Goal: Task Accomplishment & Management: Use online tool/utility

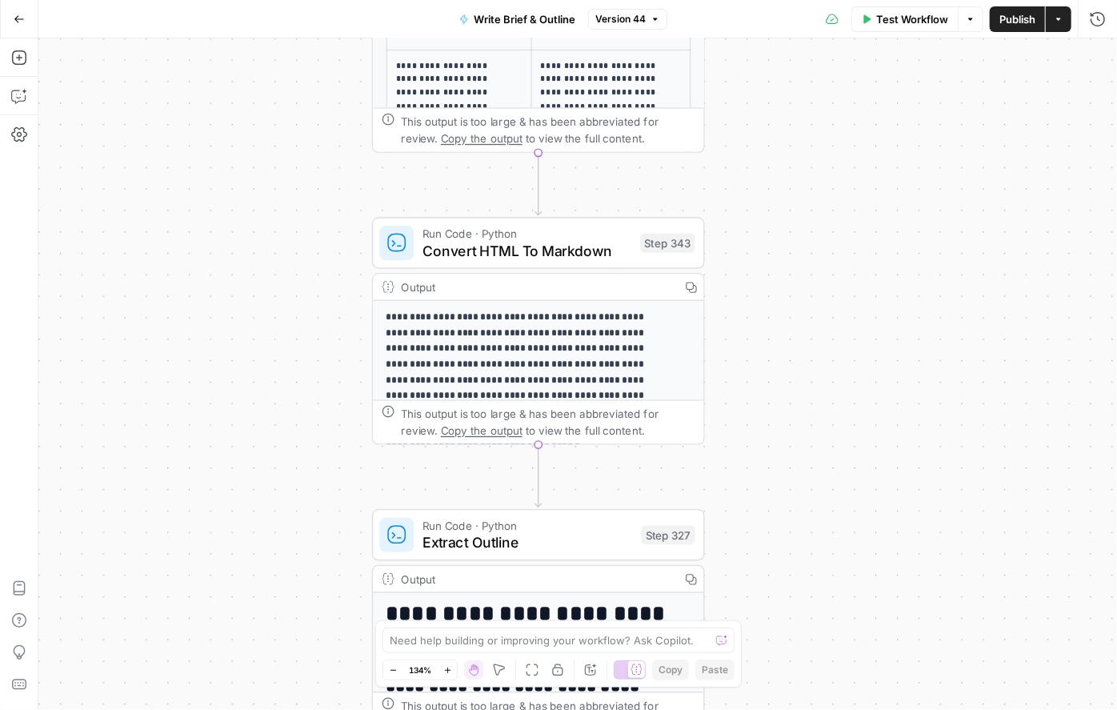
scroll to position [52, 0]
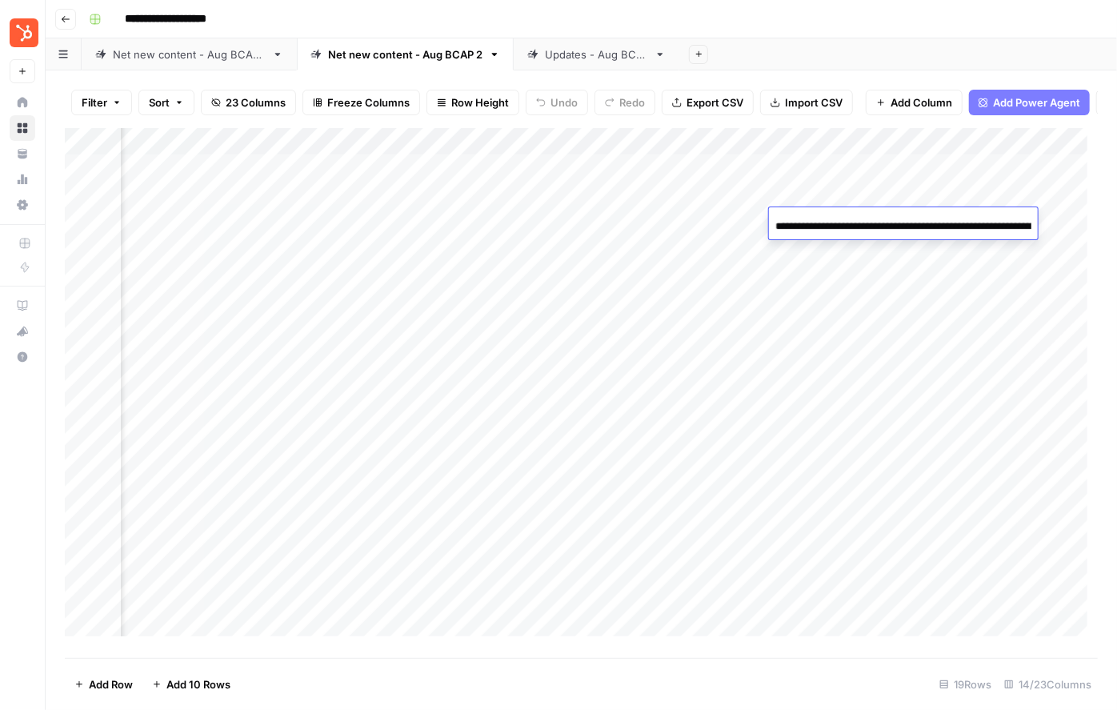
scroll to position [0, 1499]
click at [990, 312] on div "Add Column" at bounding box center [581, 387] width 1033 height 519
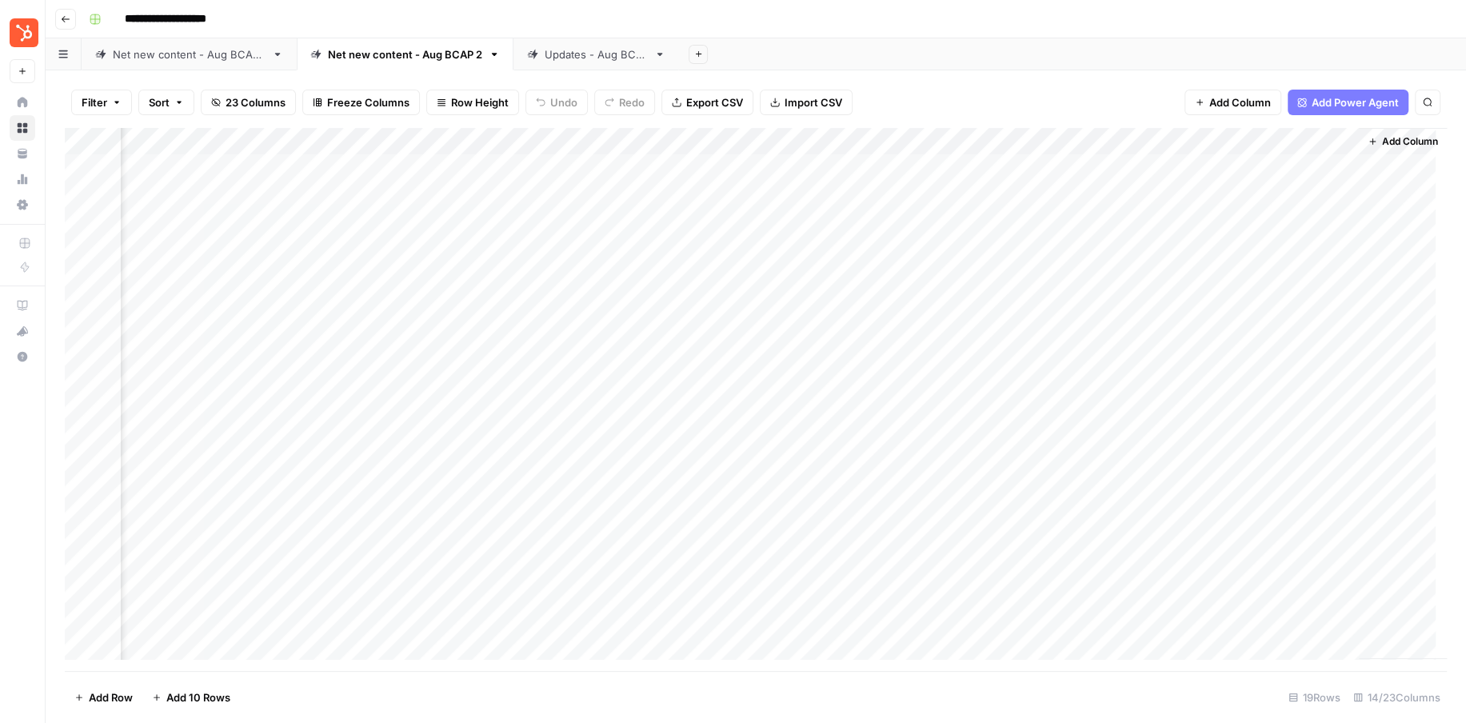
scroll to position [0, 1210]
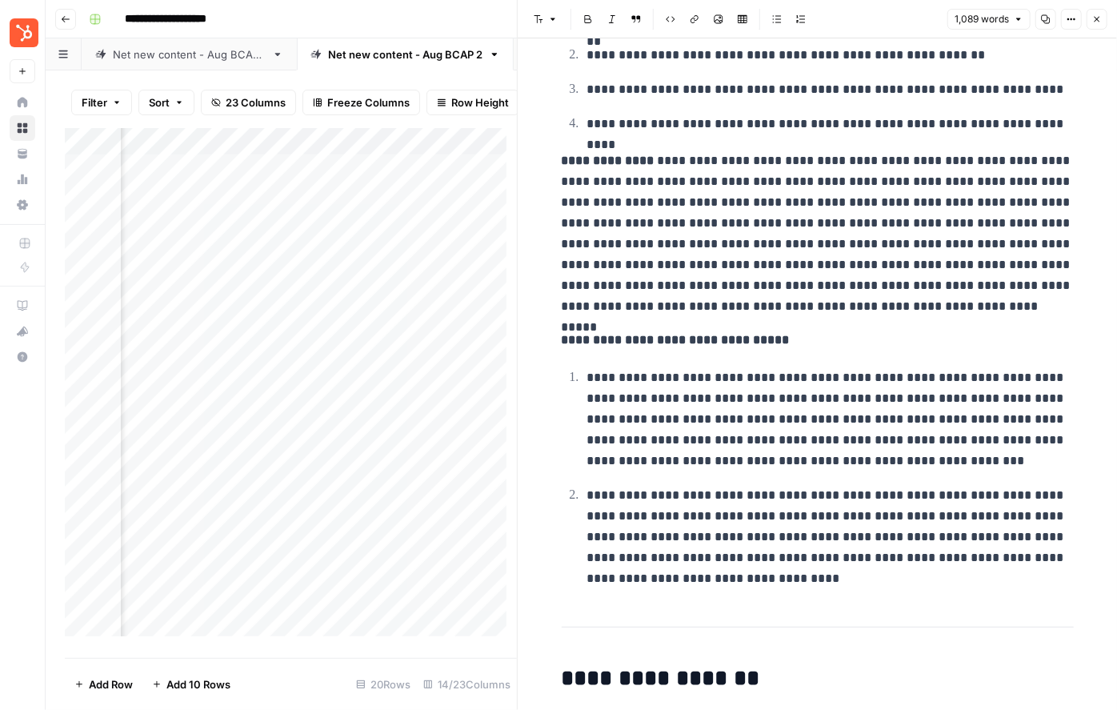
scroll to position [3847, 0]
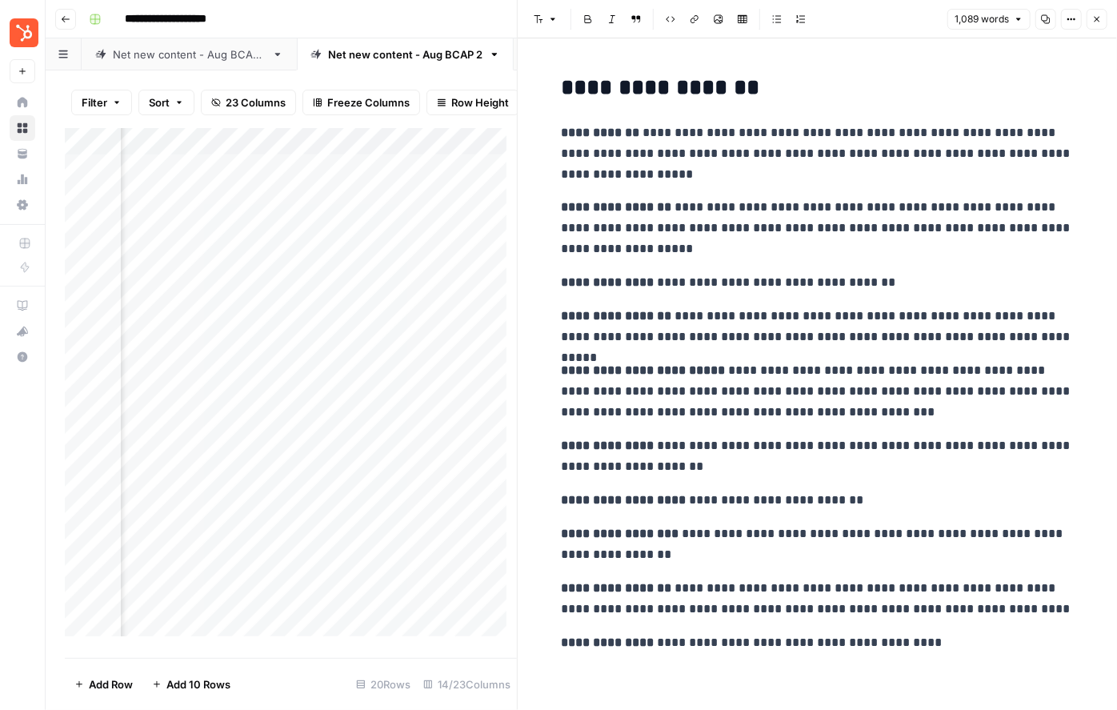
click at [1098, 28] on button "Close" at bounding box center [1096, 19] width 21 height 21
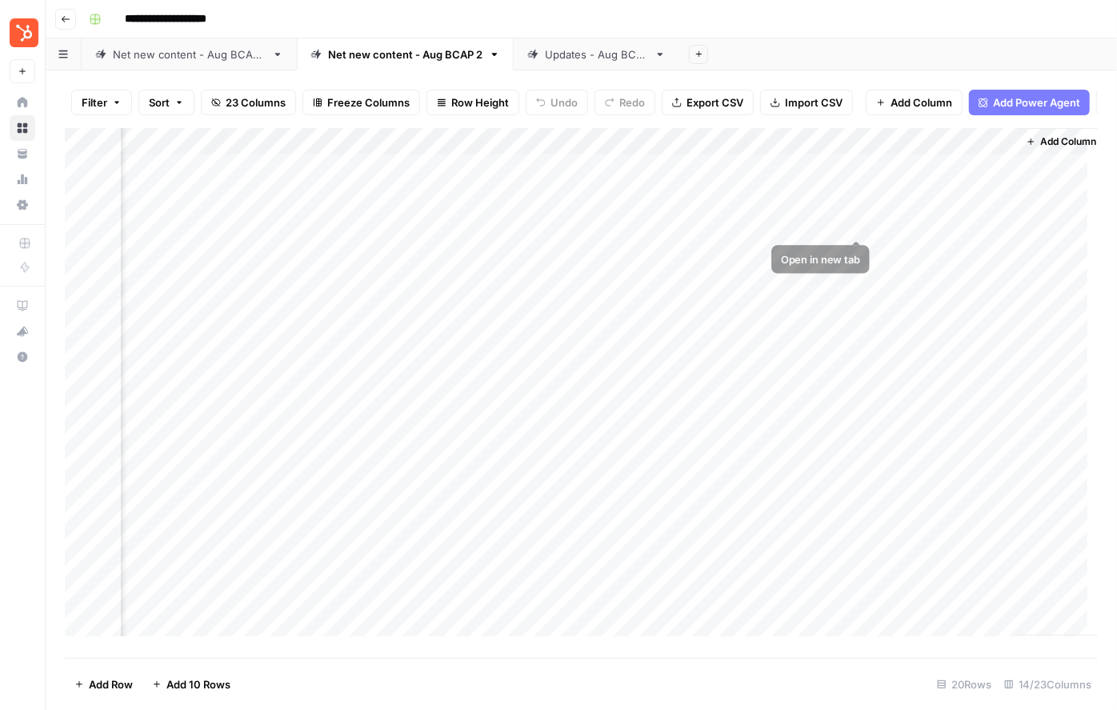
scroll to position [0, 1541]
click at [495, 206] on div "Add Column" at bounding box center [581, 387] width 1033 height 519
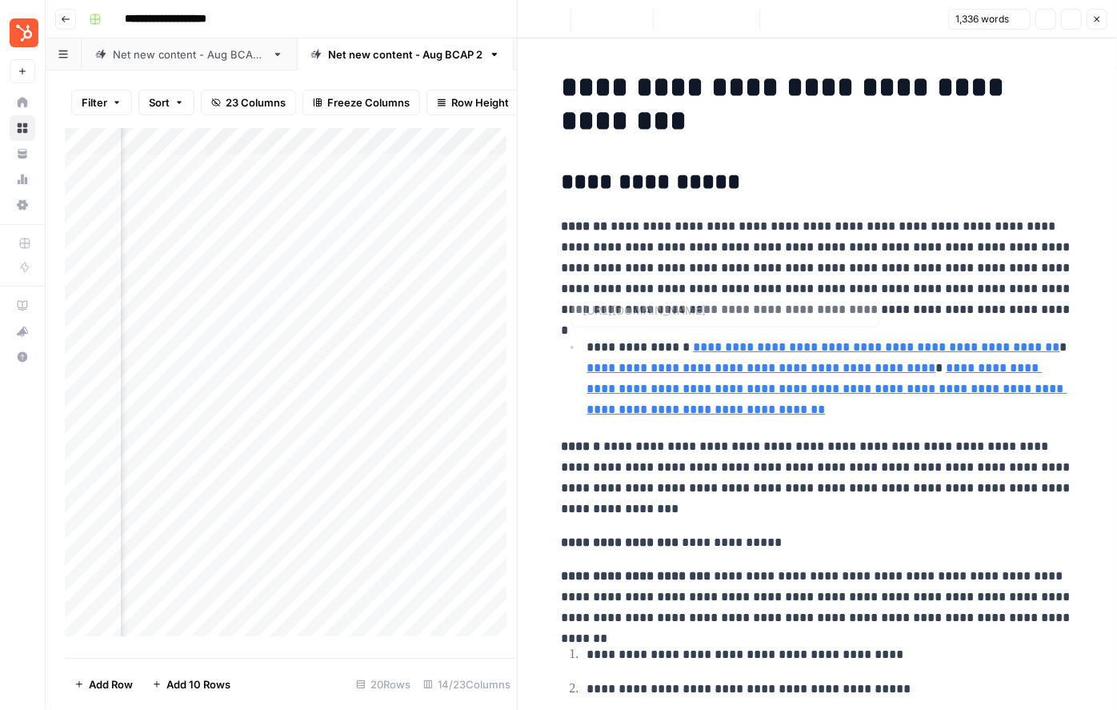
type input "https://www.leadpages.com/blog/ai-email-subject-line-generator?srsltid=AfmBOoqU…"
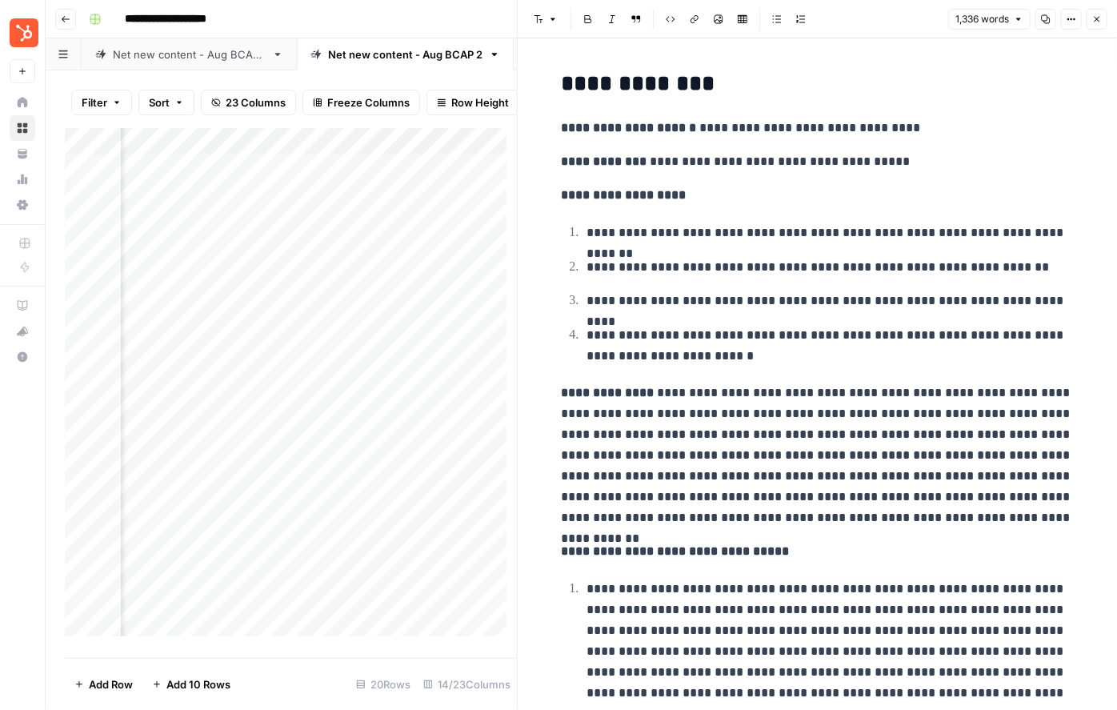
scroll to position [3081, 0]
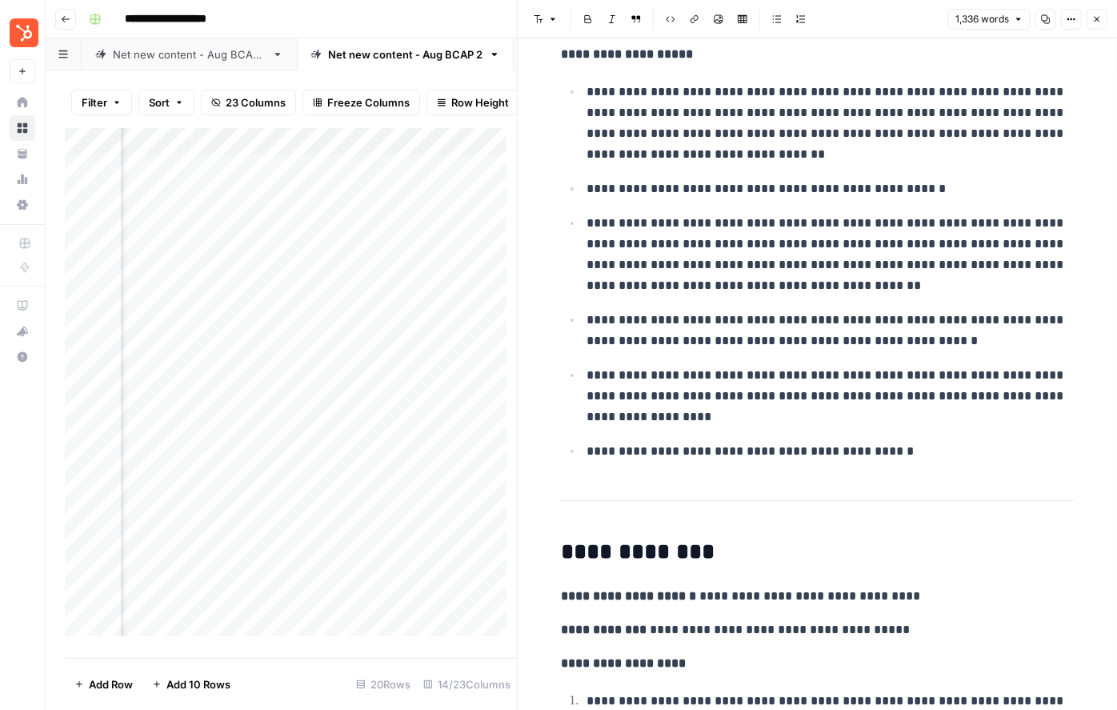
click at [847, 310] on p "**********" at bounding box center [830, 331] width 486 height 42
drag, startPoint x: 942, startPoint y: 307, endPoint x: 648, endPoint y: 290, distance: 294.9
click at [598, 265] on ul "**********" at bounding box center [818, 271] width 512 height 380
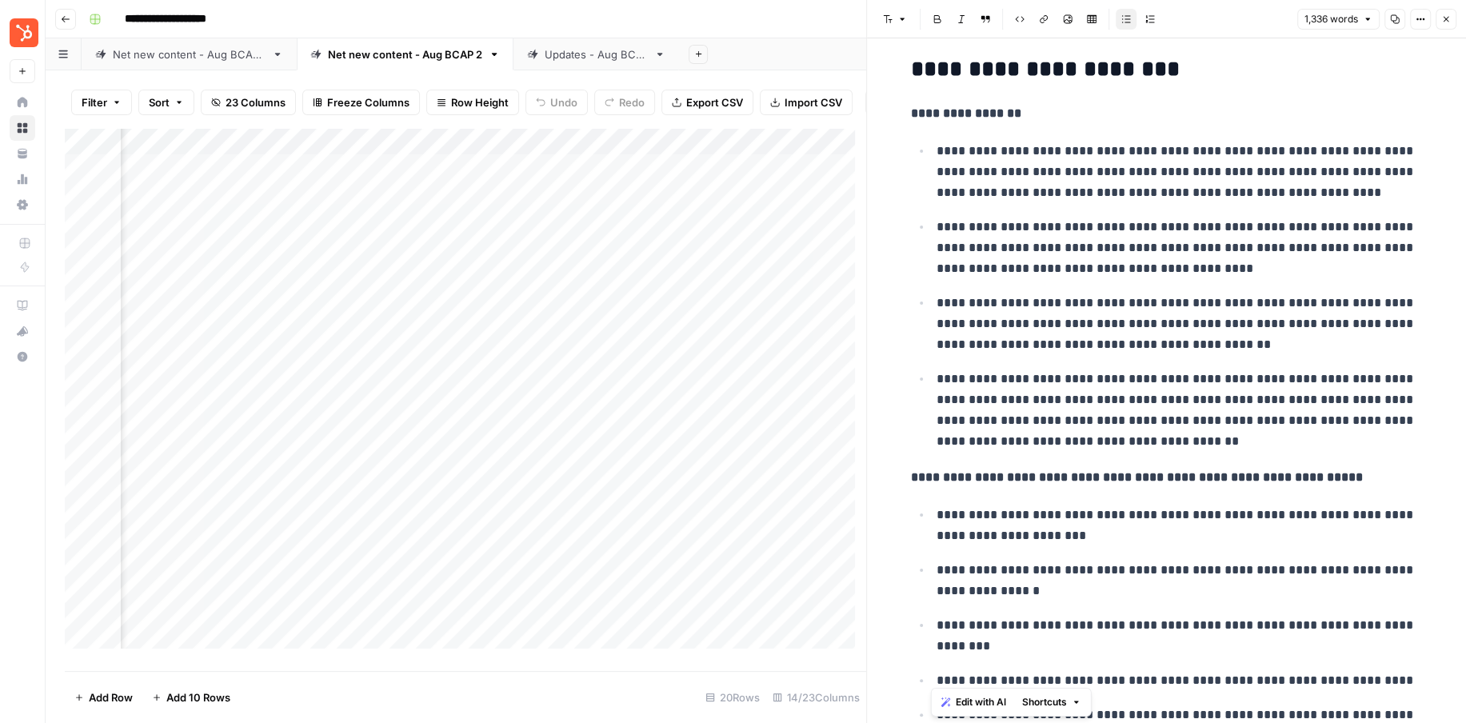
scroll to position [2022, 0]
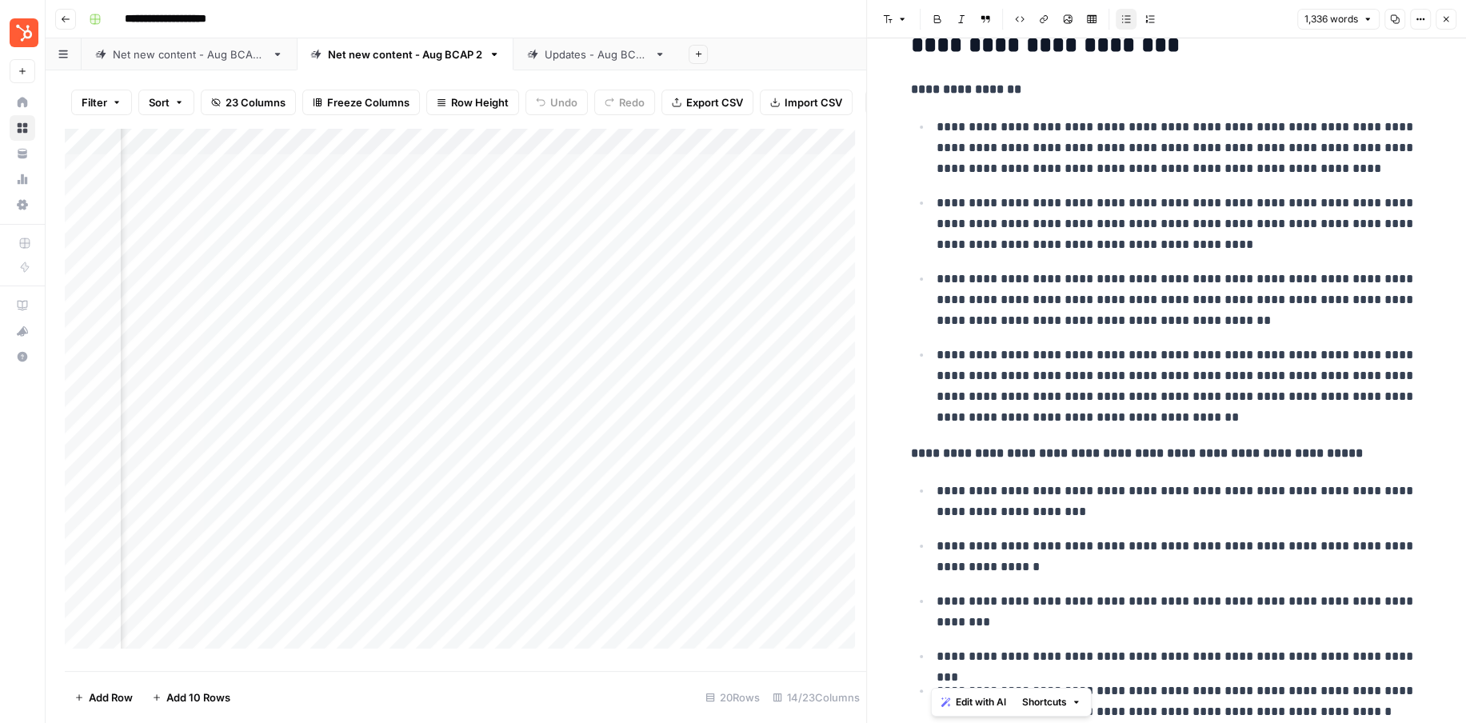
click at [262, 235] on div "Add Column" at bounding box center [466, 394] width 802 height 532
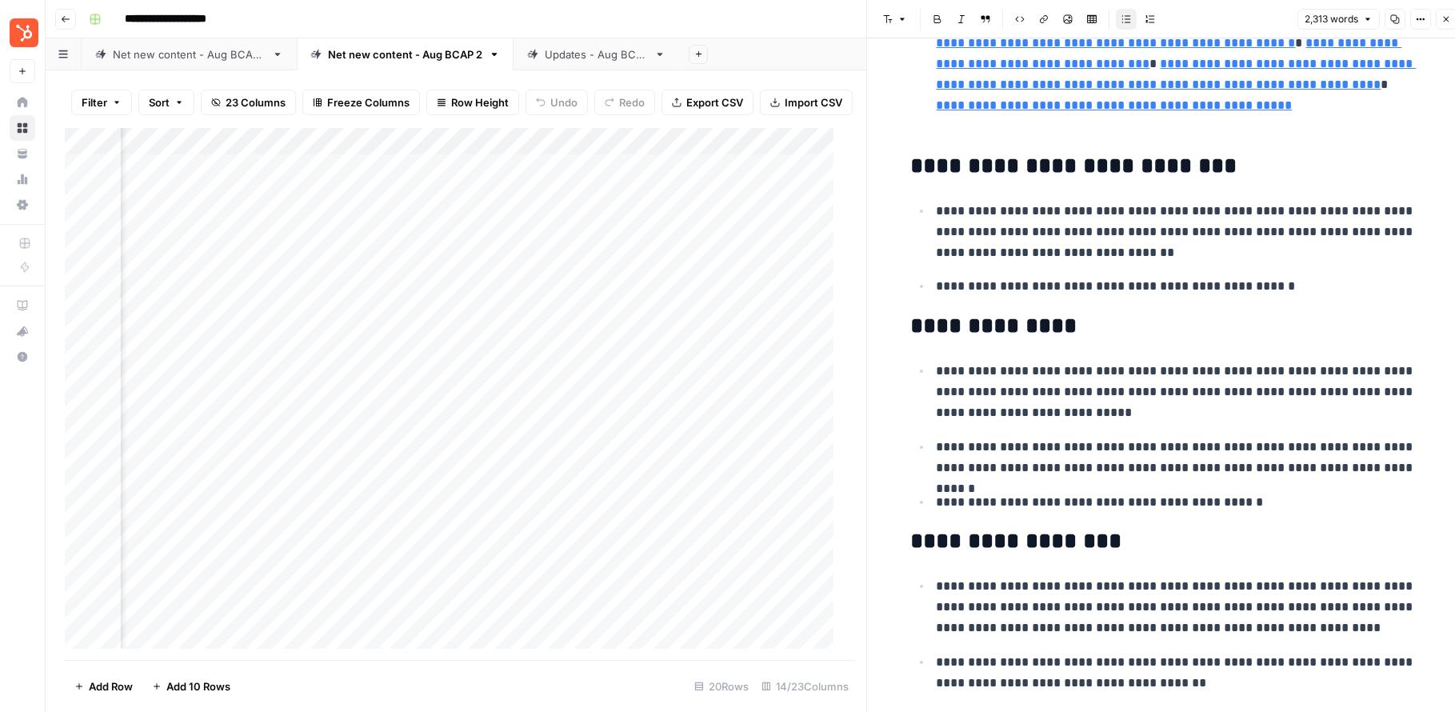
scroll to position [1678, 0]
click at [949, 385] on p "**********" at bounding box center [1180, 391] width 486 height 62
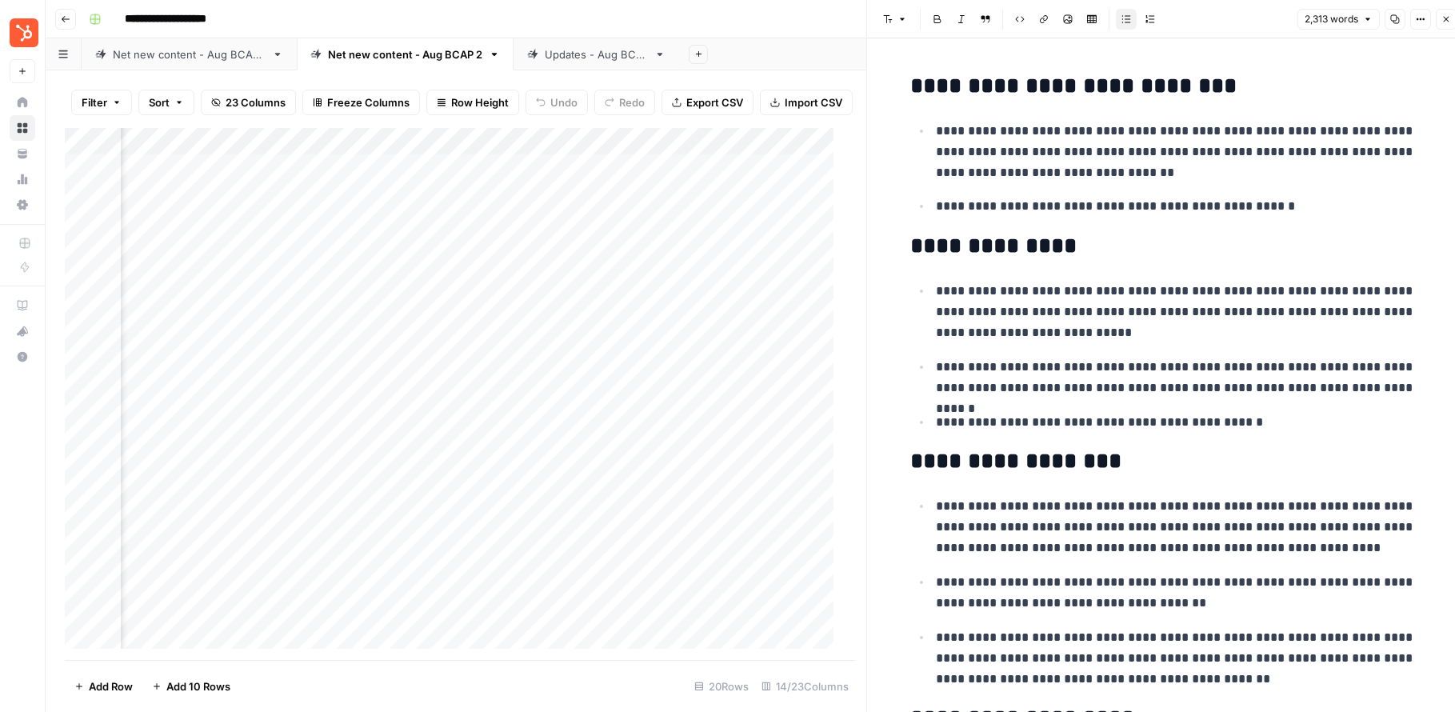
scroll to position [1759, 0]
click at [1047, 361] on p "**********" at bounding box center [1180, 376] width 486 height 42
drag, startPoint x: 1058, startPoint y: 330, endPoint x: 903, endPoint y: 305, distance: 157.2
click at [1116, 456] on h2 "**********" at bounding box center [1167, 460] width 512 height 26
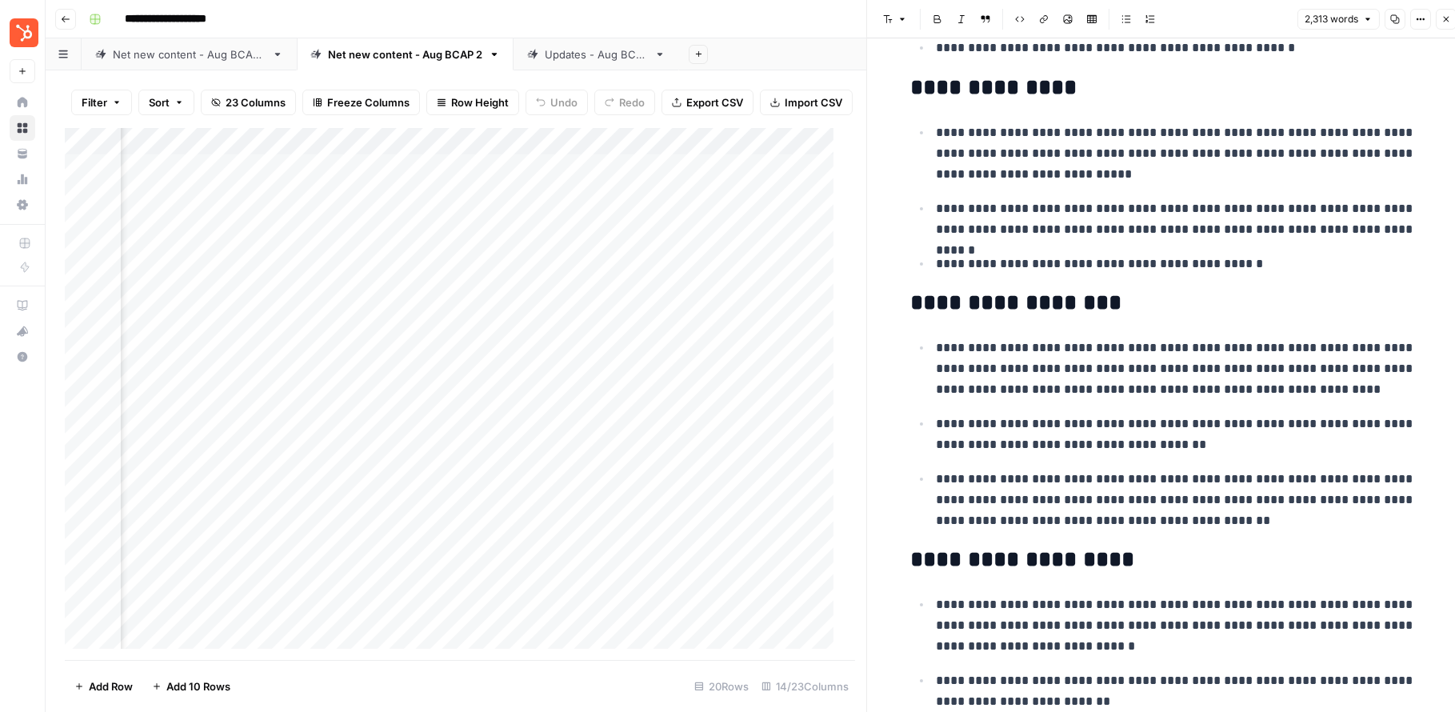
scroll to position [1924, 0]
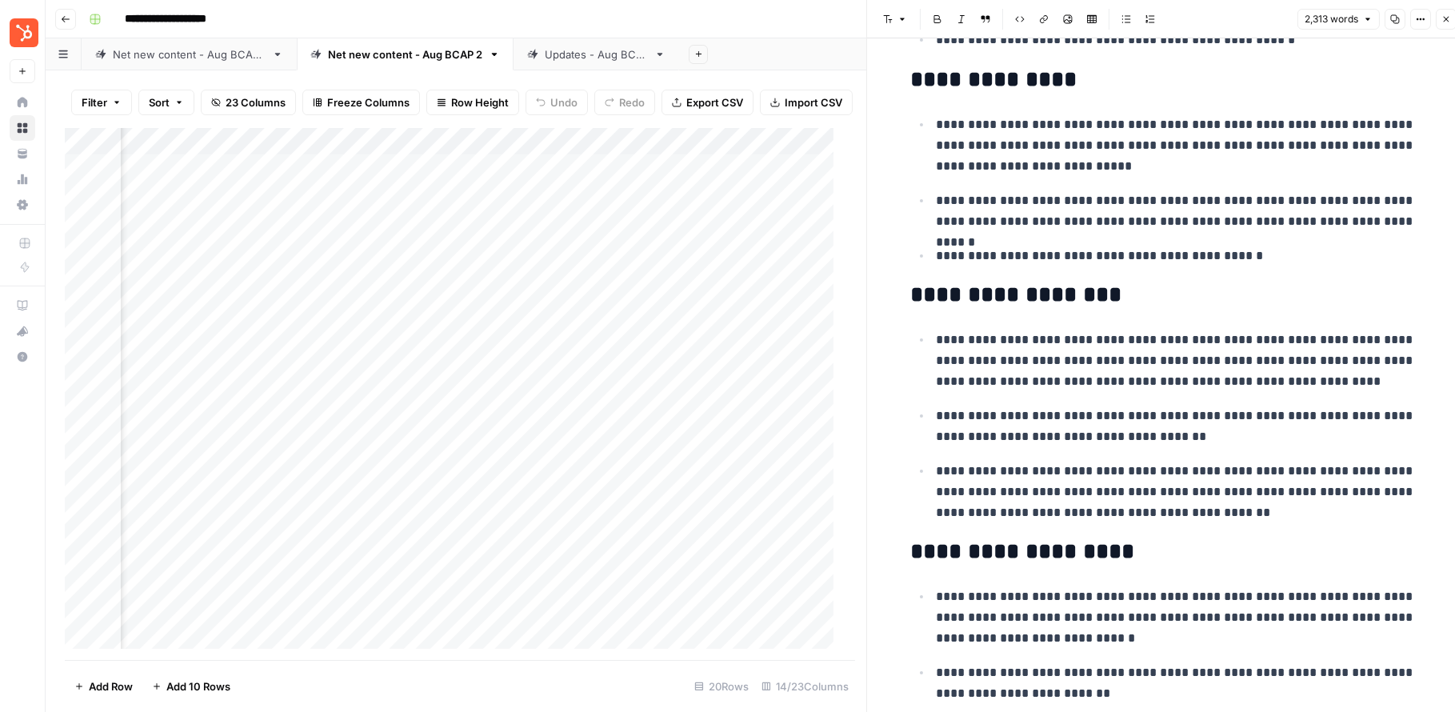
click at [258, 178] on div "Add Column" at bounding box center [454, 394] width 779 height 532
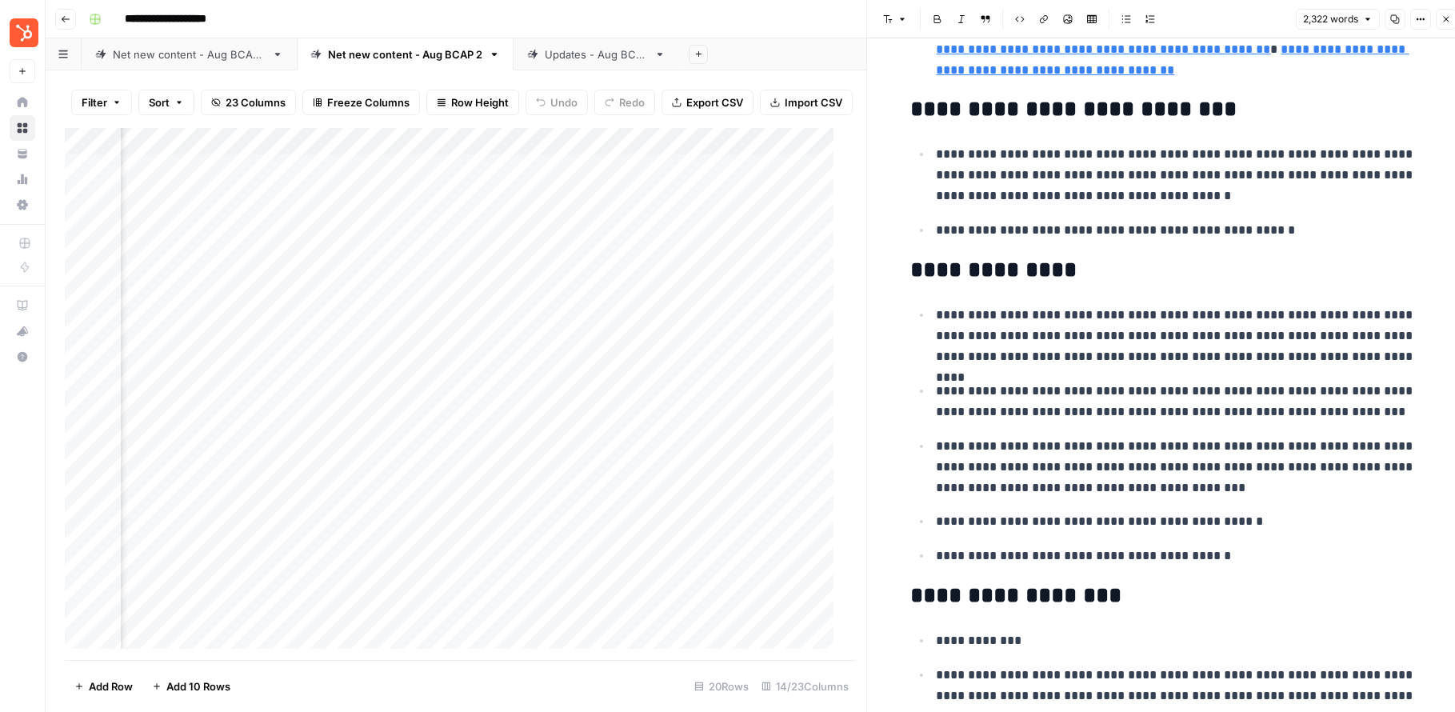
scroll to position [1930, 0]
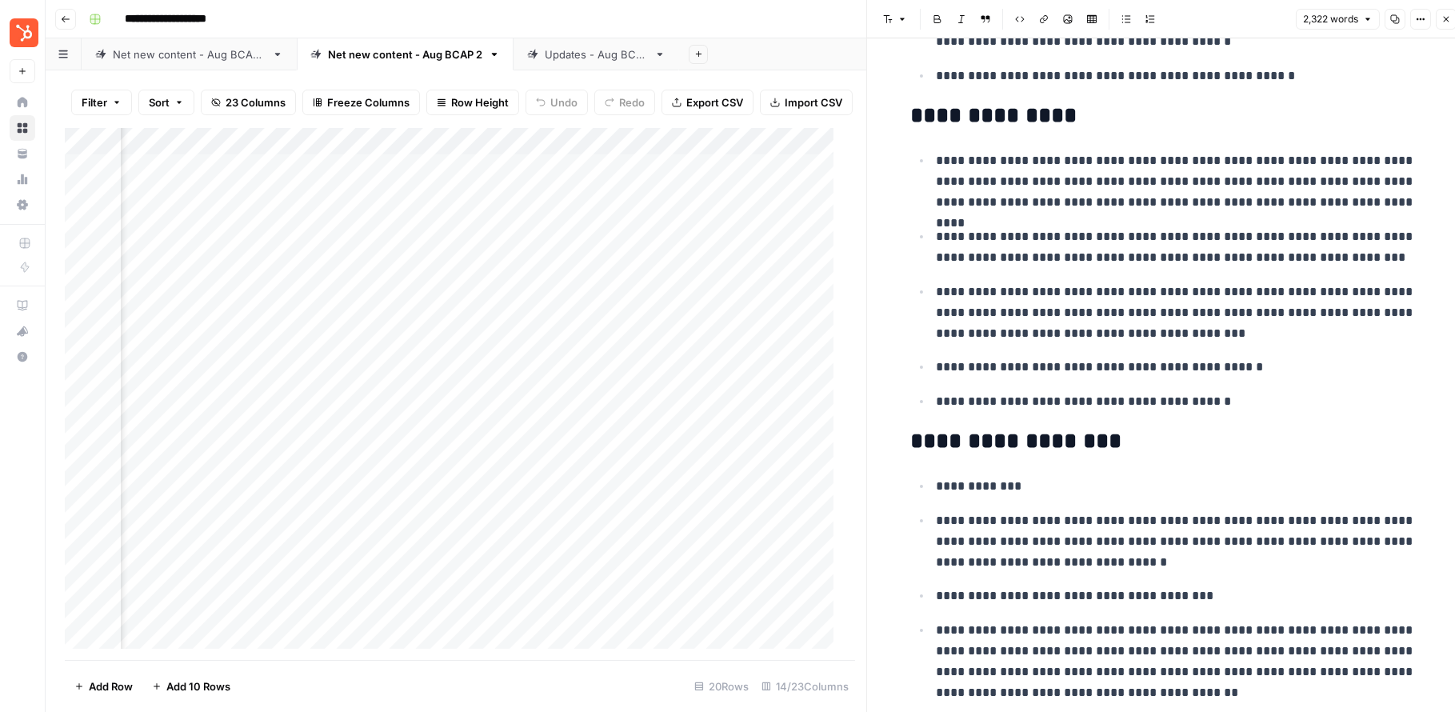
click at [1039, 339] on p "**********" at bounding box center [1180, 313] width 486 height 62
click at [1062, 234] on p "**********" at bounding box center [1180, 247] width 486 height 42
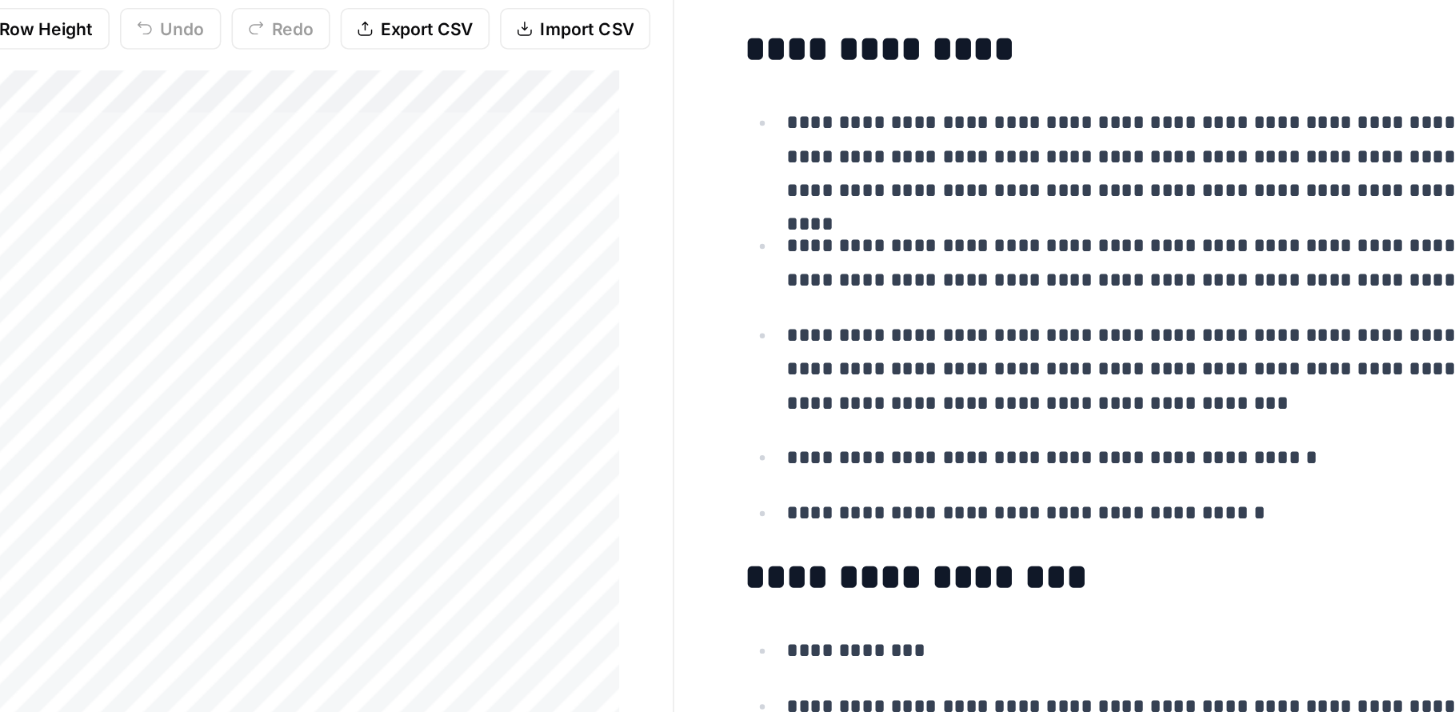
scroll to position [0, 10]
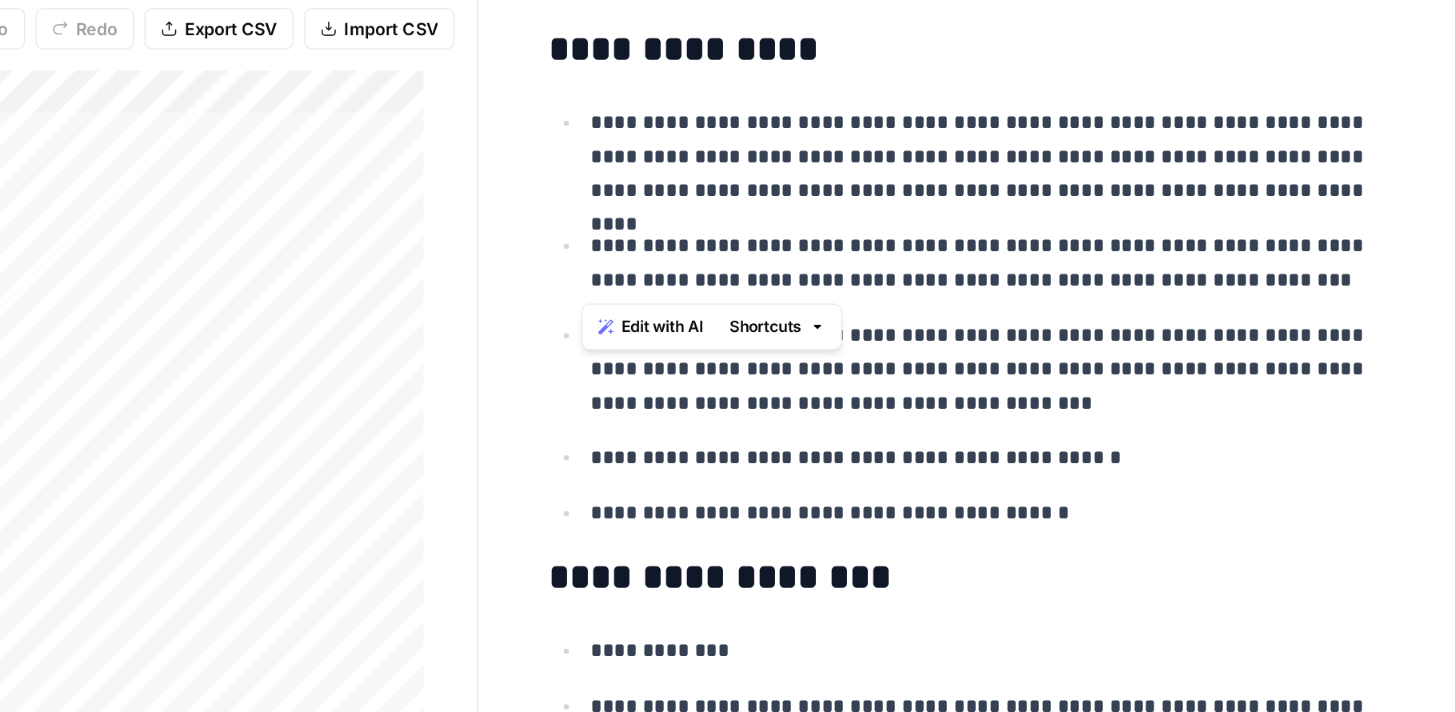
drag, startPoint x: 915, startPoint y: 236, endPoint x: 1349, endPoint y: 266, distance: 434.6
click at [1116, 266] on li "**********" at bounding box center [1167, 247] width 491 height 42
click at [1116, 260] on p "**********" at bounding box center [1169, 247] width 486 height 42
drag, startPoint x: 1066, startPoint y: 235, endPoint x: 1400, endPoint y: 258, distance: 334.4
click at [1116, 258] on p "**********" at bounding box center [1169, 247] width 486 height 42
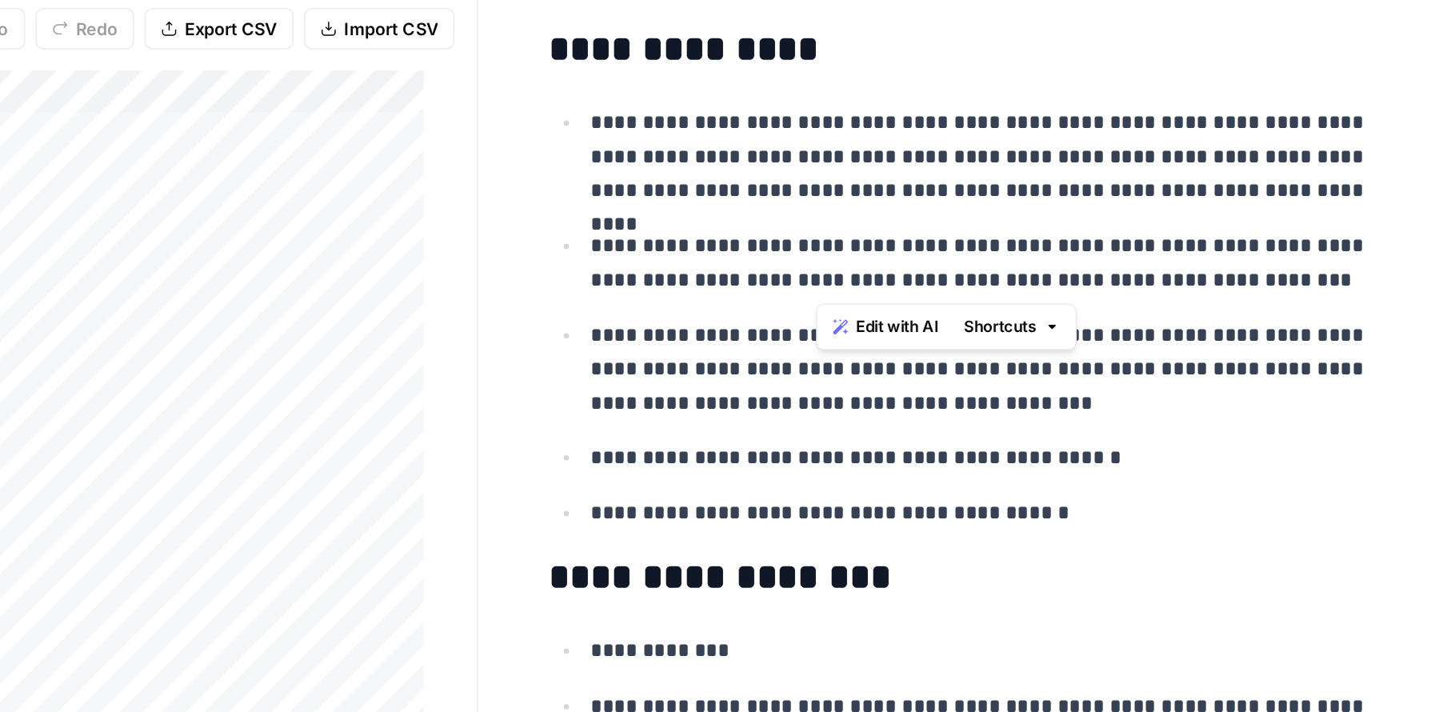
click at [1116, 318] on p "**********" at bounding box center [1169, 313] width 486 height 62
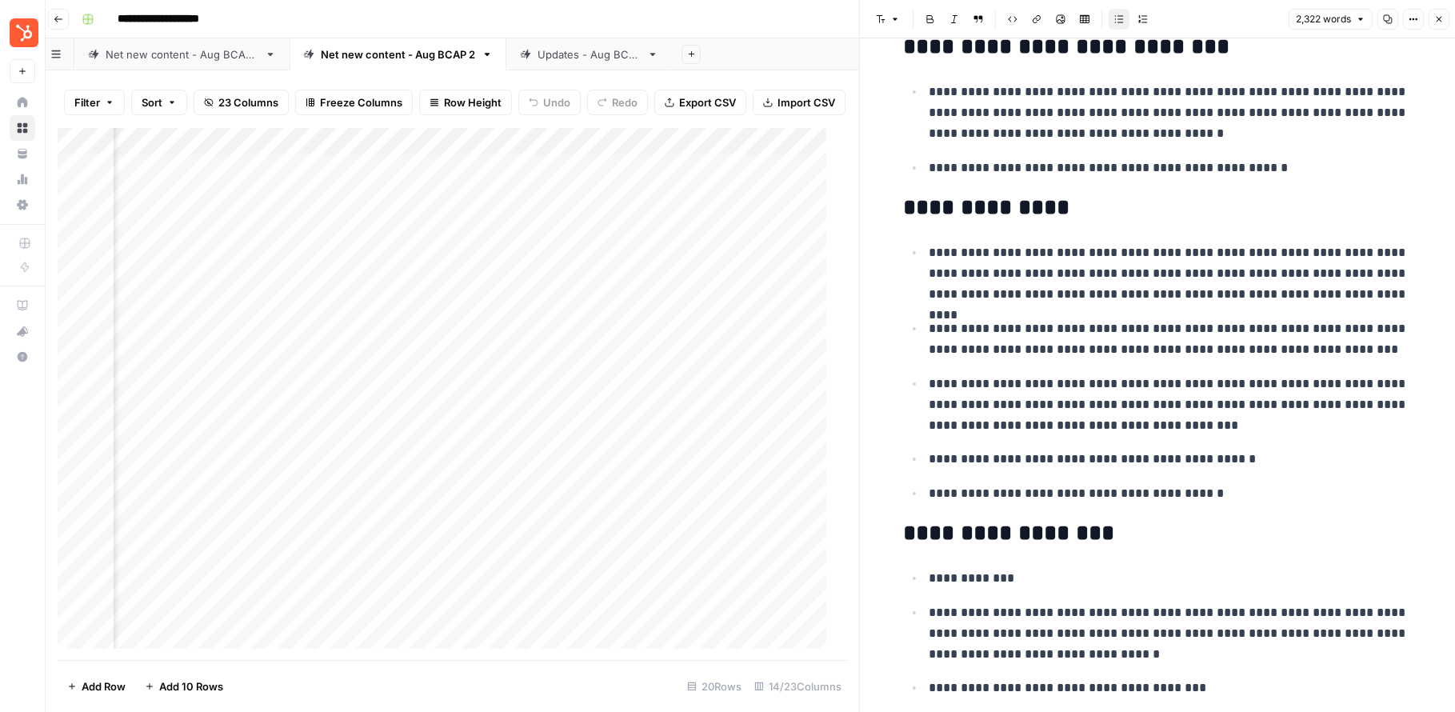
scroll to position [1821, 0]
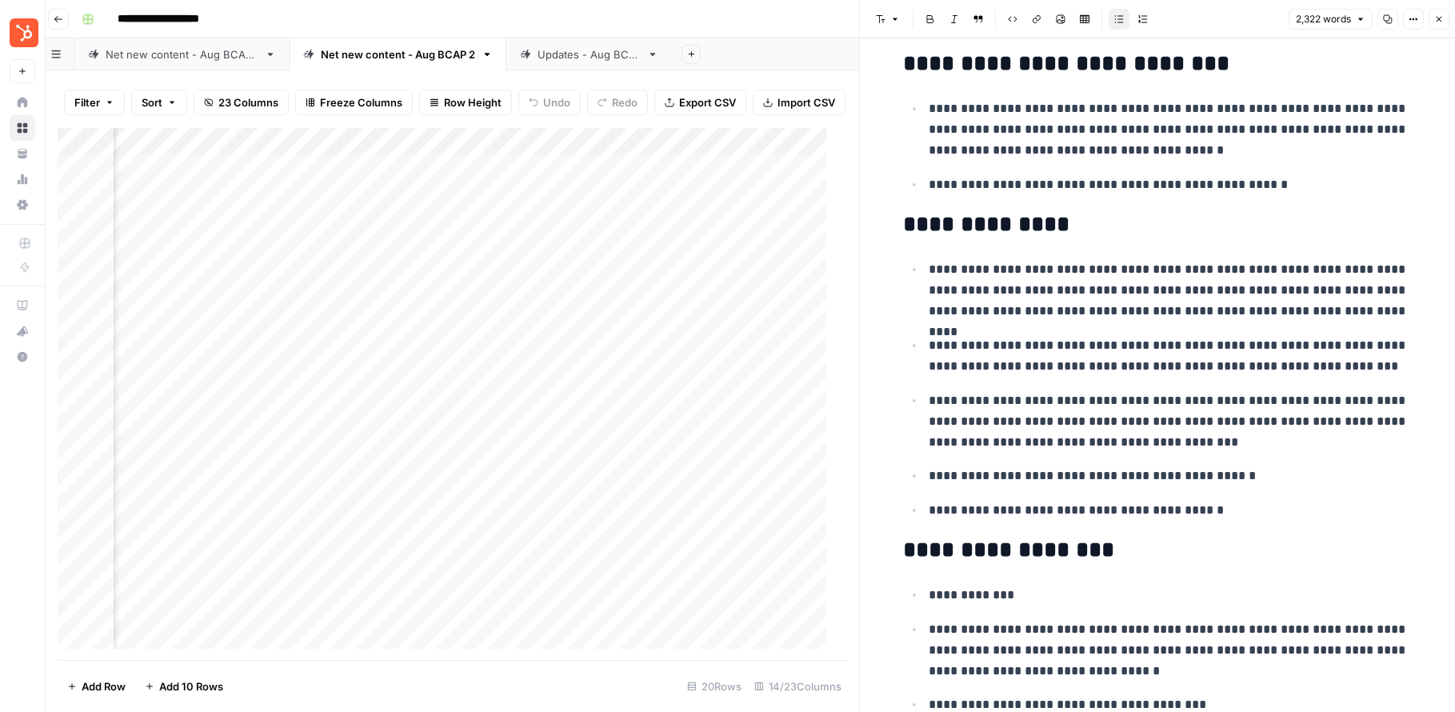
click at [904, 343] on ul "**********" at bounding box center [1160, 389] width 512 height 262
click at [942, 342] on p "**********" at bounding box center [1173, 356] width 486 height 42
drag, startPoint x: 1067, startPoint y: 346, endPoint x: 1389, endPoint y: 368, distance: 322.4
click at [1116, 368] on p "**********" at bounding box center [1173, 356] width 486 height 42
click at [1116, 351] on p "**********" at bounding box center [1173, 356] width 486 height 42
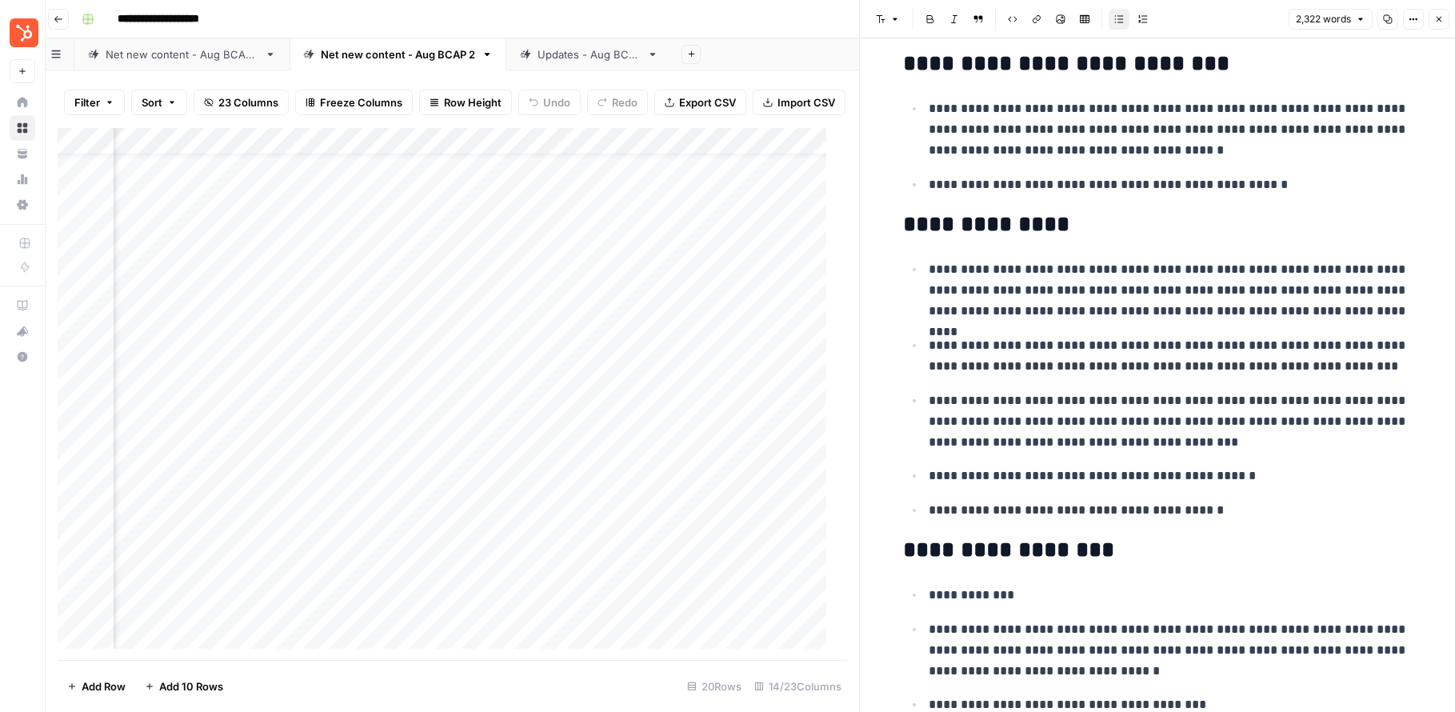
scroll to position [38, 1290]
click at [218, 255] on div "Add Column" at bounding box center [447, 394] width 779 height 532
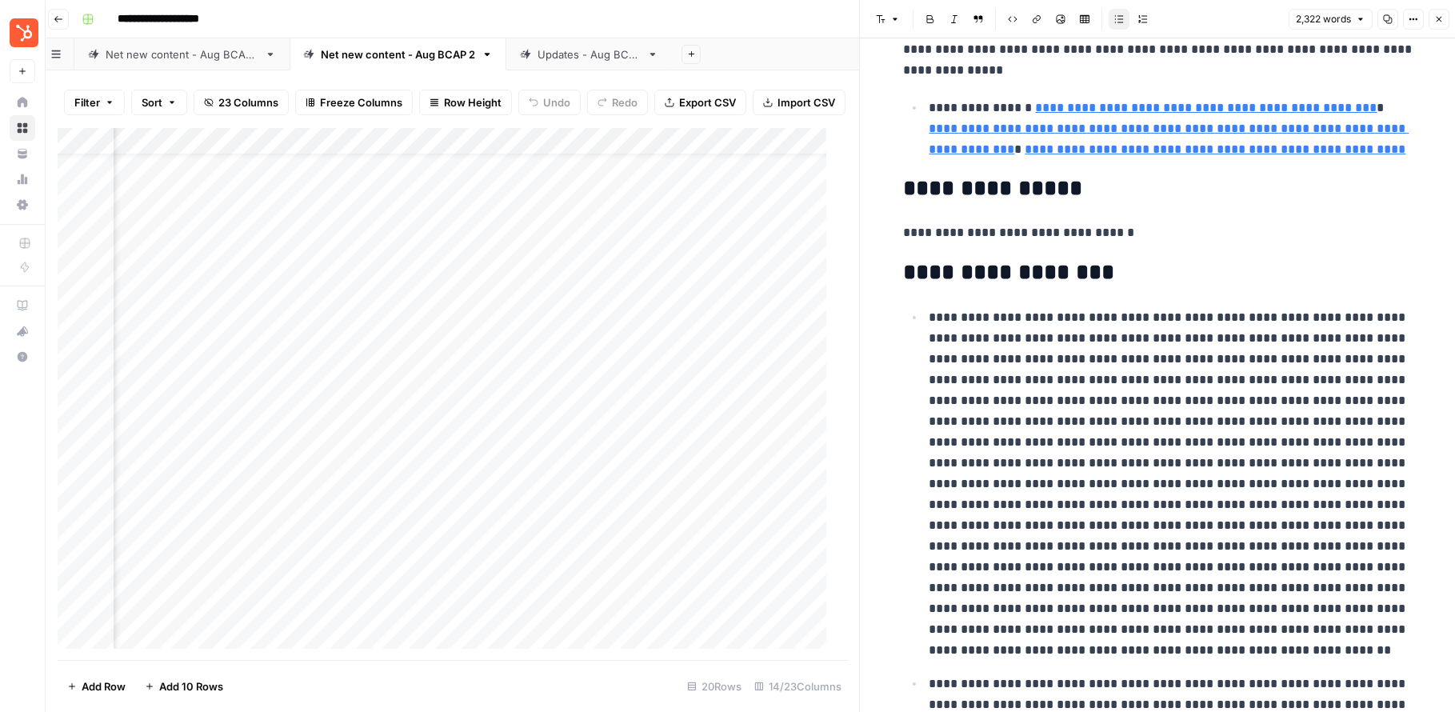
scroll to position [0, 0]
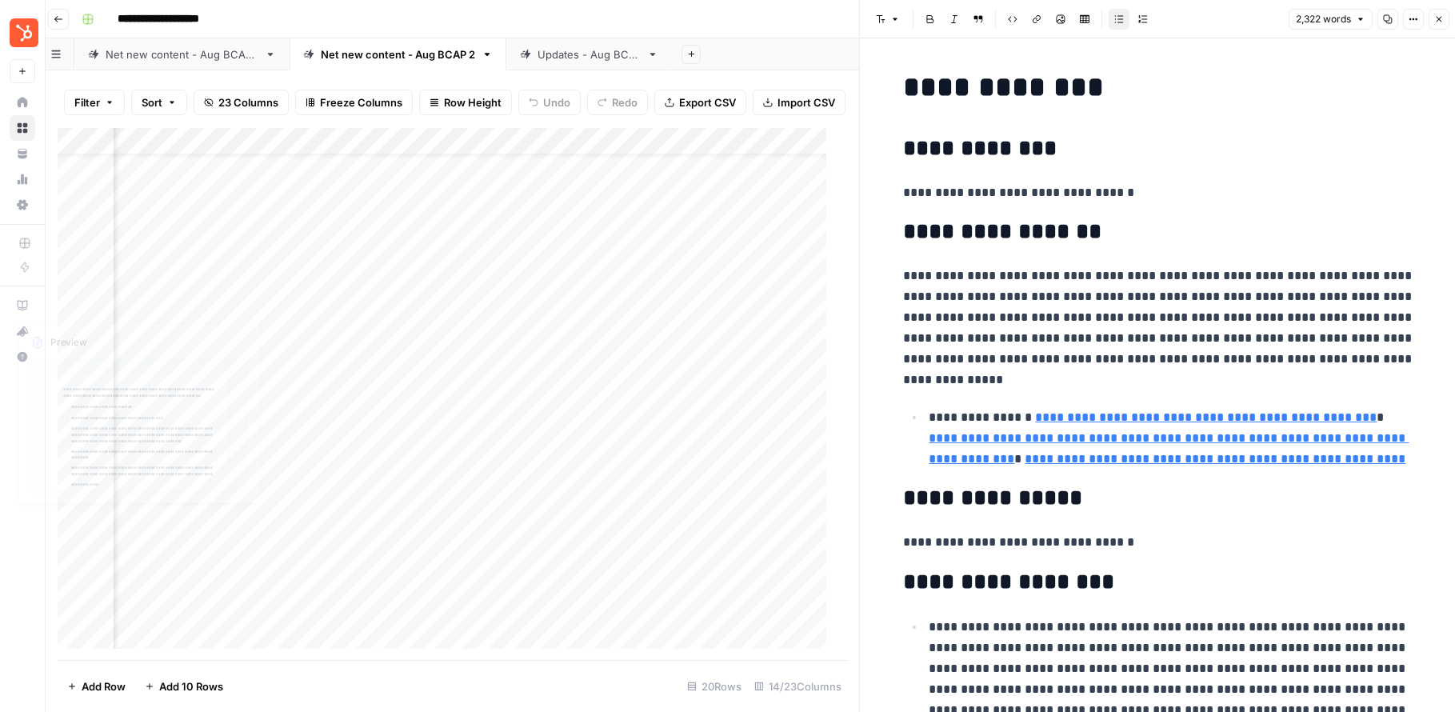
click at [163, 275] on div "Add Column" at bounding box center [447, 394] width 779 height 532
click at [198, 265] on div "Add Column" at bounding box center [447, 394] width 779 height 532
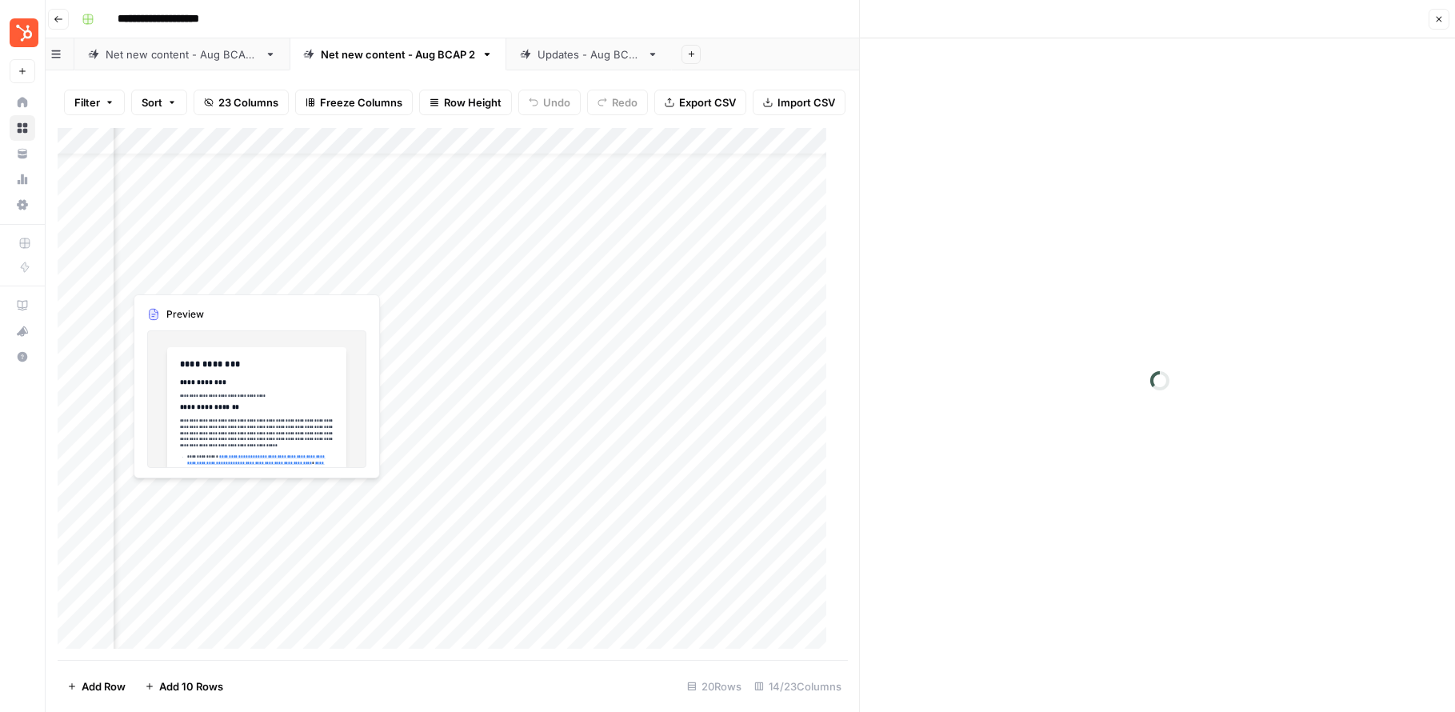
click at [198, 262] on div at bounding box center [196, 276] width 146 height 30
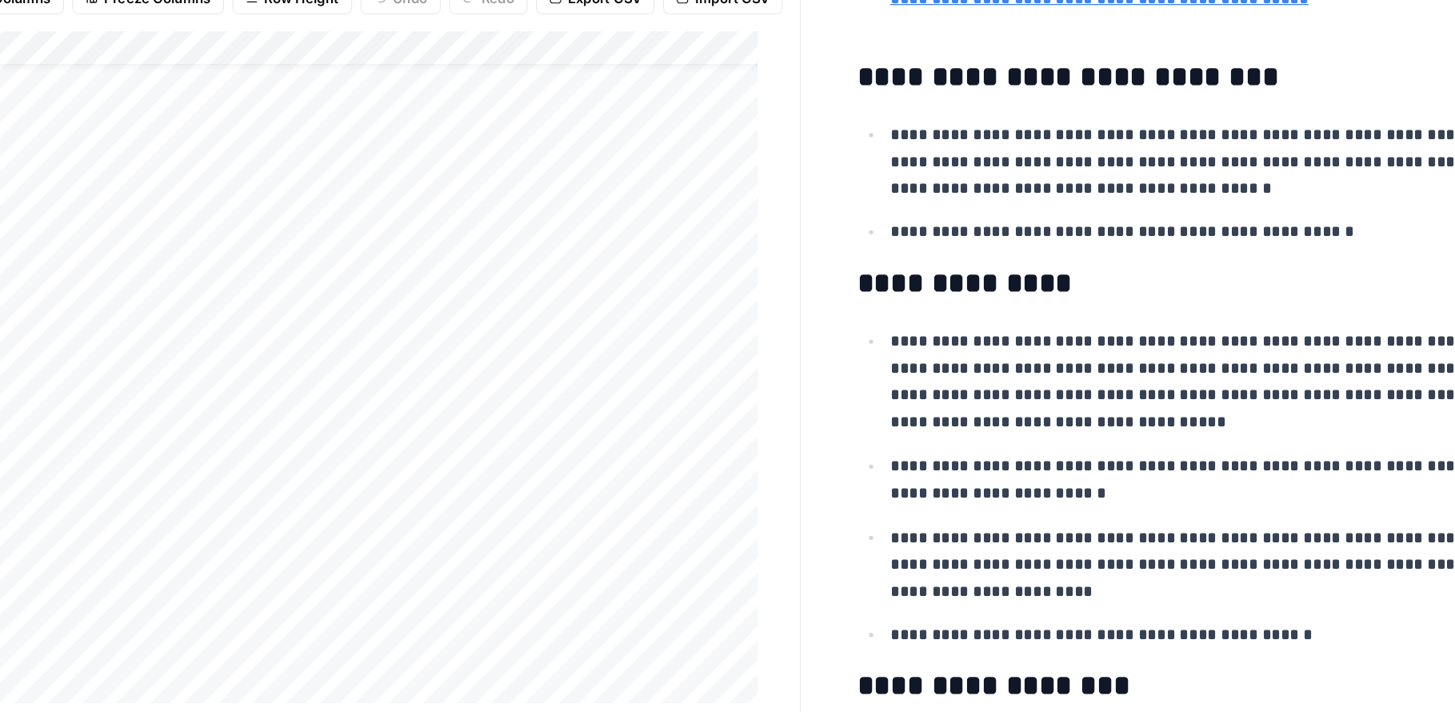
scroll to position [0, 7]
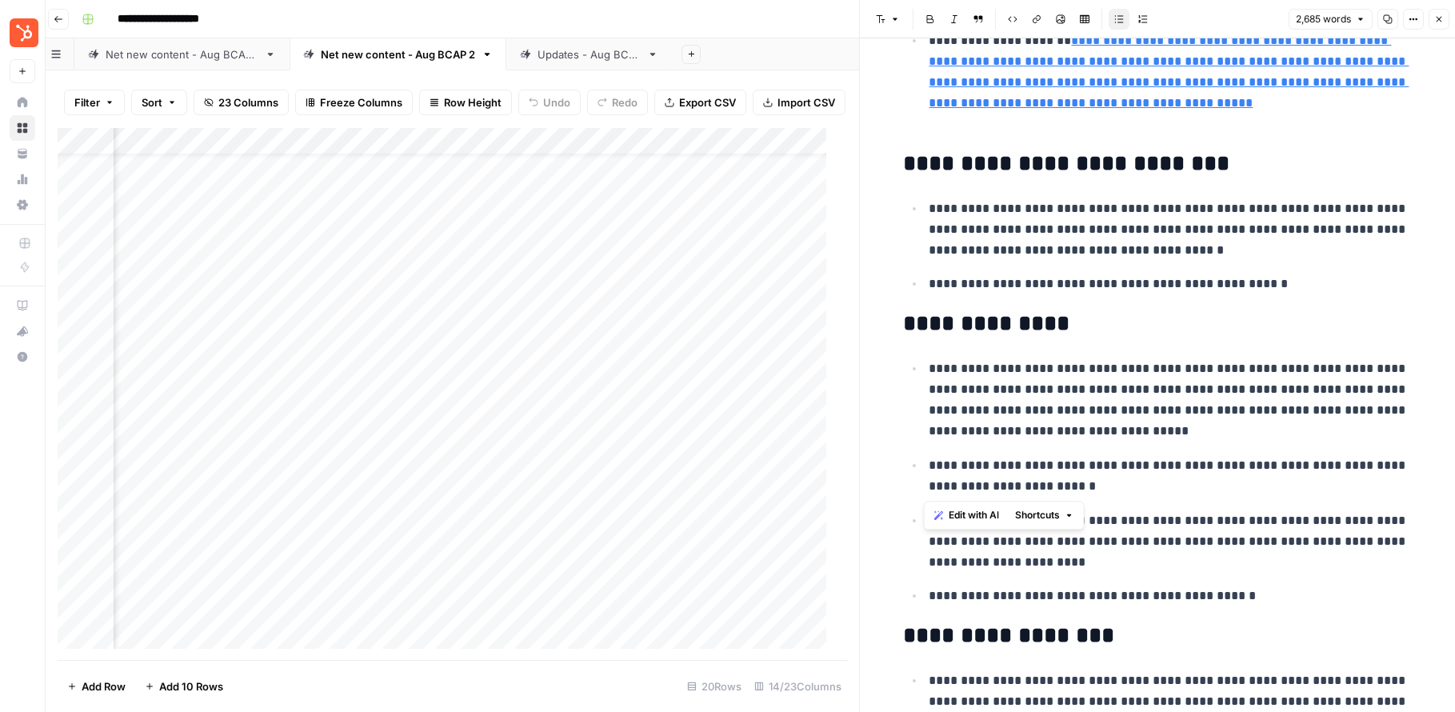
drag, startPoint x: 925, startPoint y: 466, endPoint x: 1164, endPoint y: 484, distance: 239.9
click at [1116, 484] on p "**********" at bounding box center [1173, 476] width 486 height 42
click at [195, 307] on div "Add Column" at bounding box center [447, 394] width 779 height 532
click at [202, 211] on div "Add Column" at bounding box center [447, 394] width 779 height 532
click at [254, 195] on div "Add Column" at bounding box center [447, 394] width 779 height 532
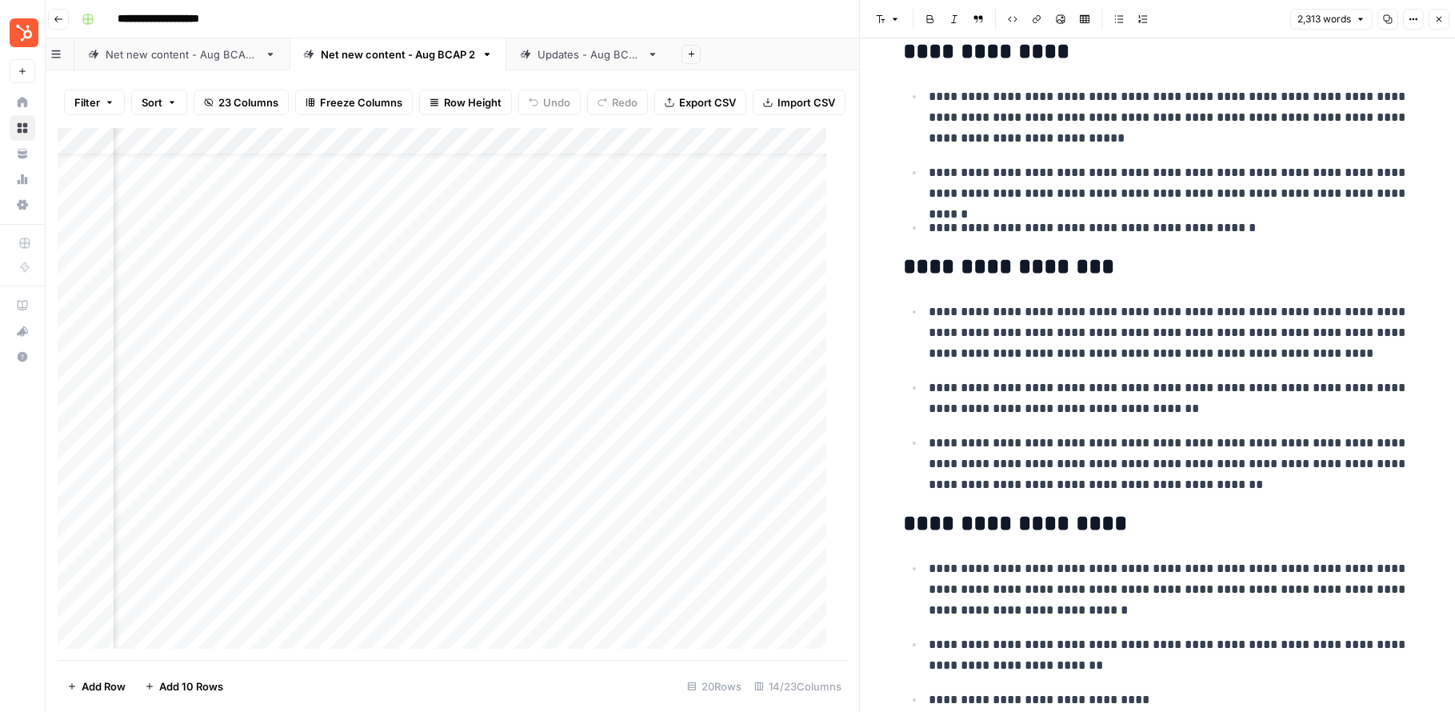
scroll to position [1911, 0]
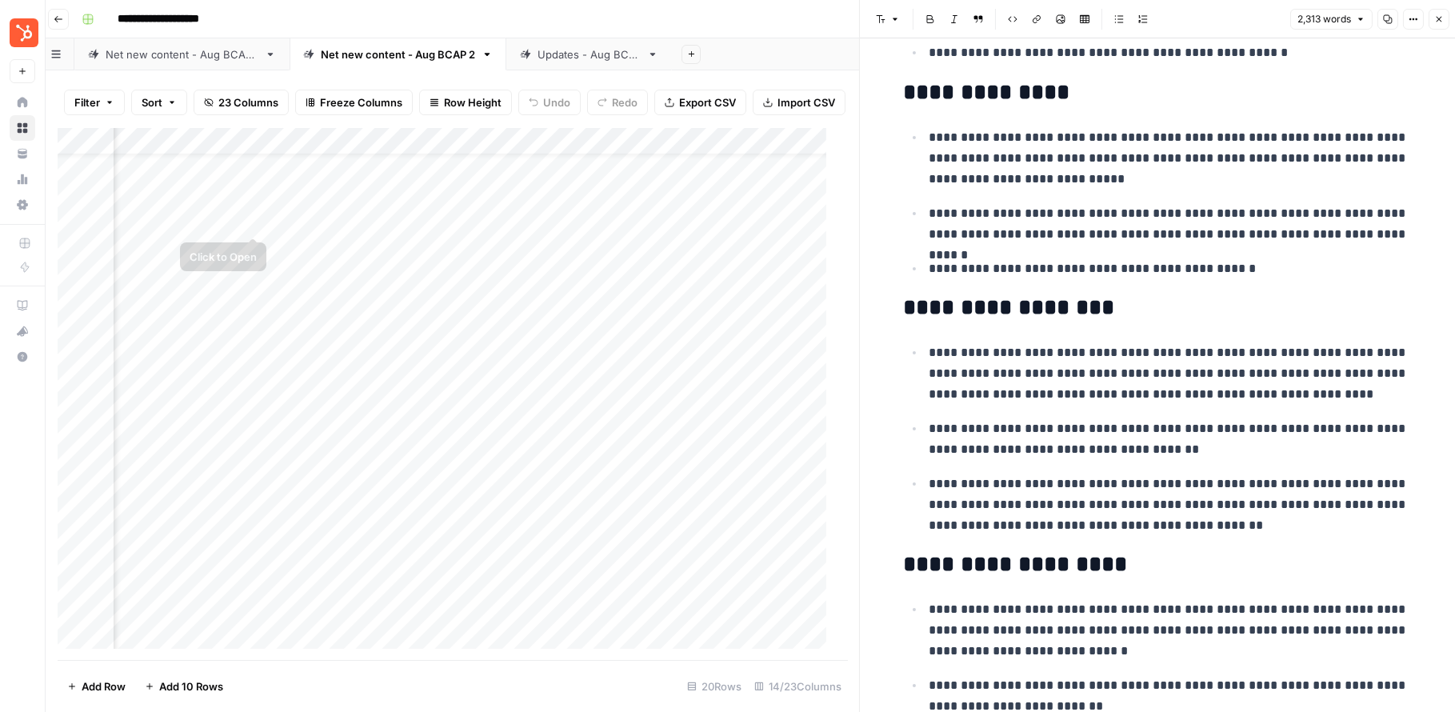
click at [255, 222] on div "Add Column" at bounding box center [447, 394] width 779 height 532
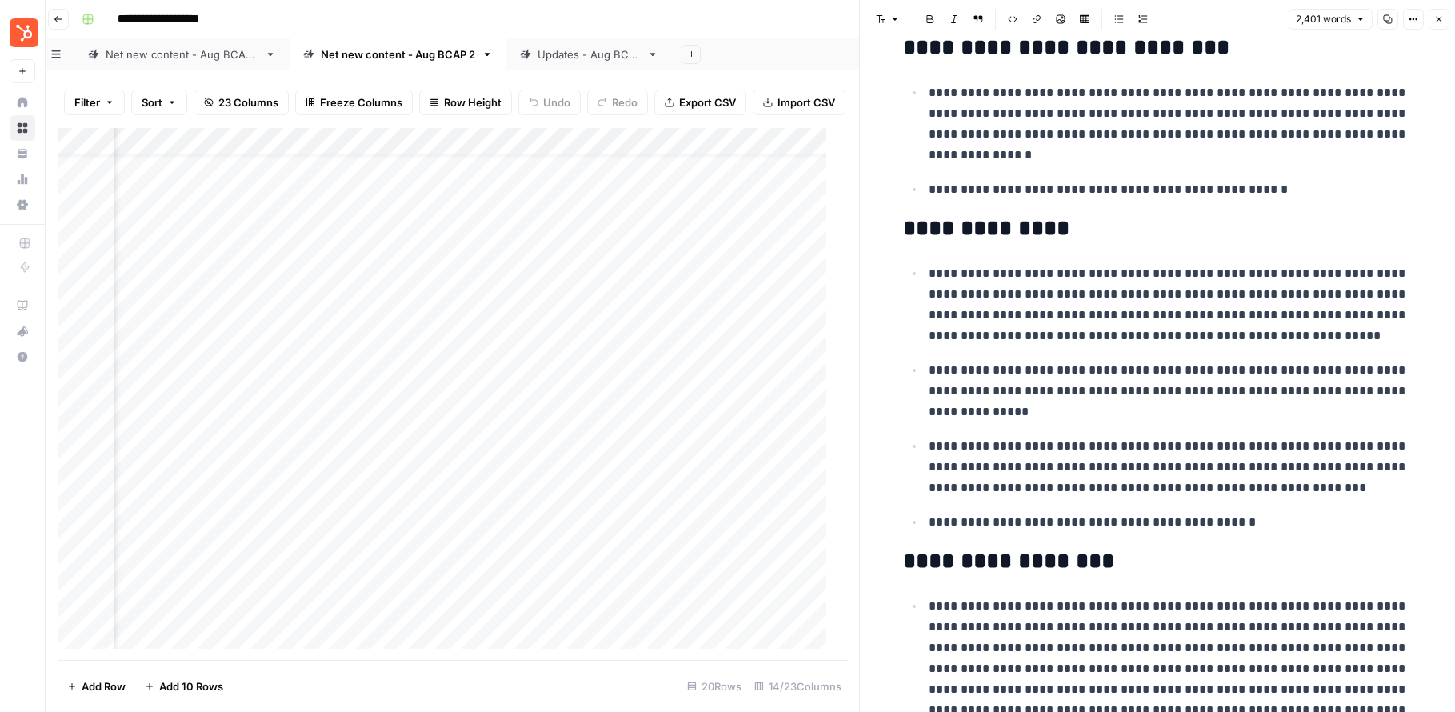
scroll to position [1634, 0]
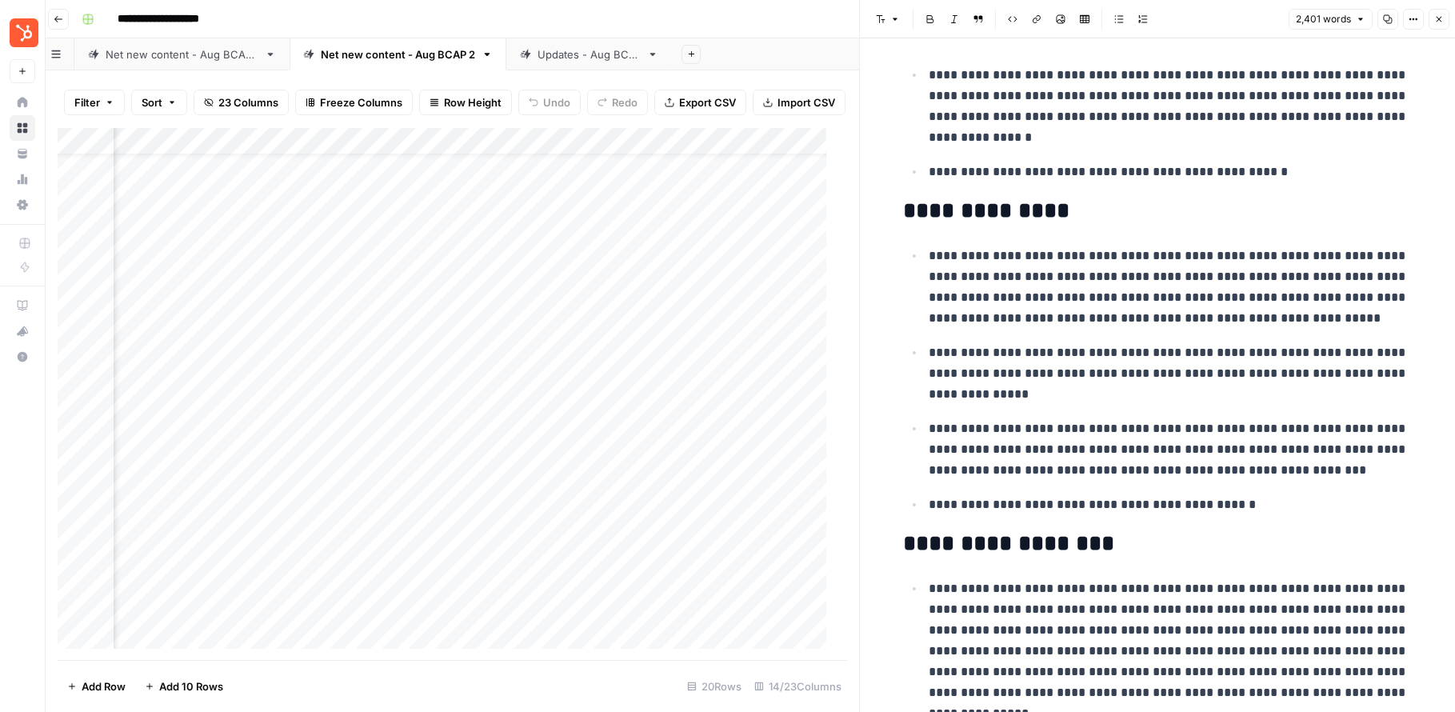
click at [231, 252] on div "Add Column" at bounding box center [447, 394] width 779 height 532
click at [248, 245] on div "Add Column" at bounding box center [447, 394] width 779 height 532
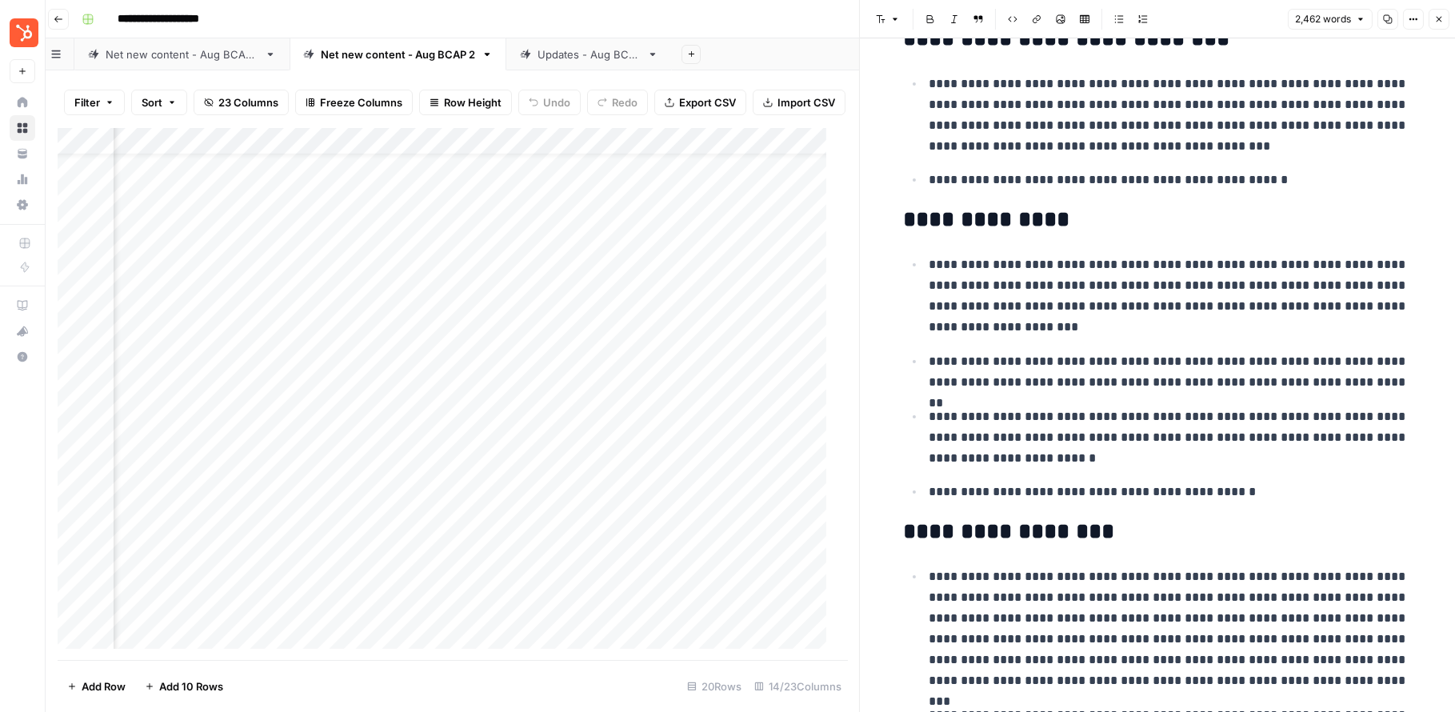
scroll to position [1806, 0]
drag, startPoint x: 1067, startPoint y: 357, endPoint x: 1394, endPoint y: 385, distance: 328.4
click at [1116, 386] on p "**********" at bounding box center [1173, 371] width 486 height 42
click at [1090, 350] on p "**********" at bounding box center [1173, 371] width 486 height 42
drag, startPoint x: 1322, startPoint y: 355, endPoint x: 1415, endPoint y: 384, distance: 97.9
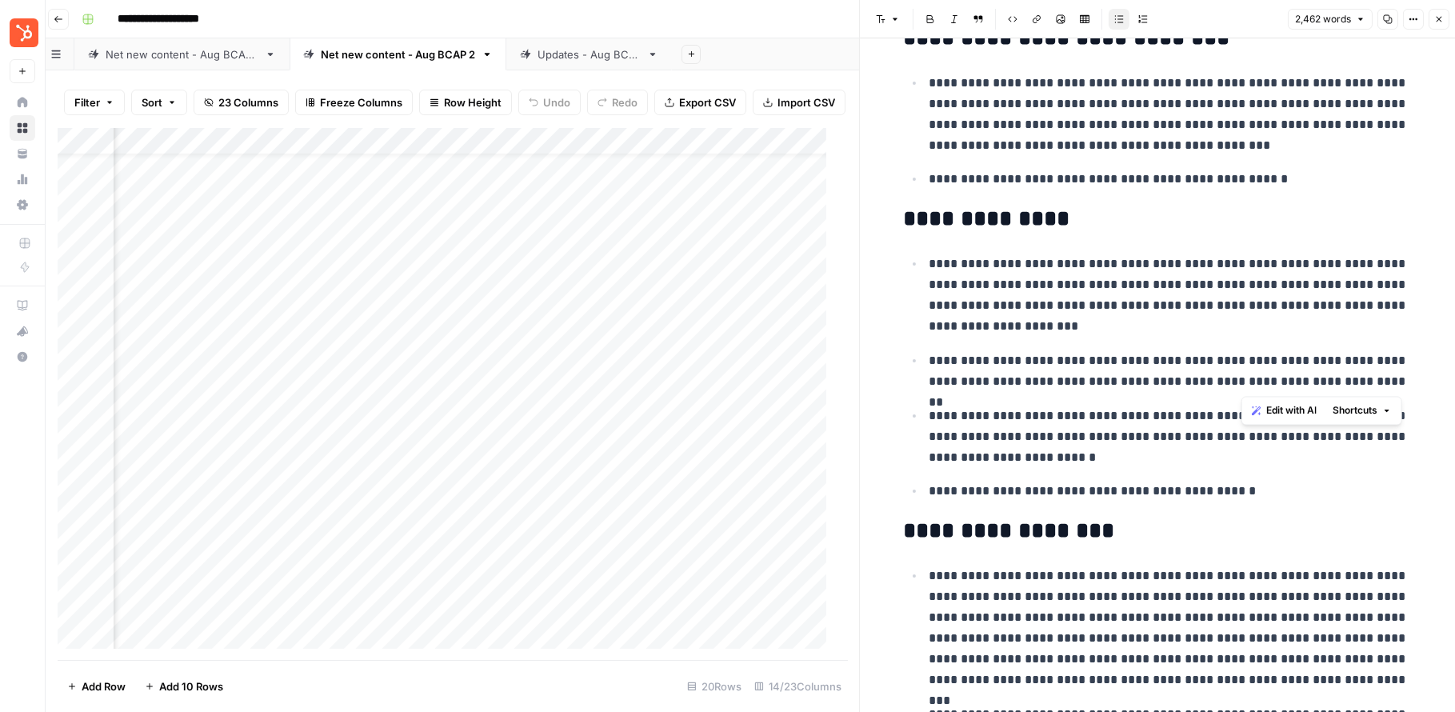
click at [994, 376] on p "**********" at bounding box center [1173, 371] width 486 height 42
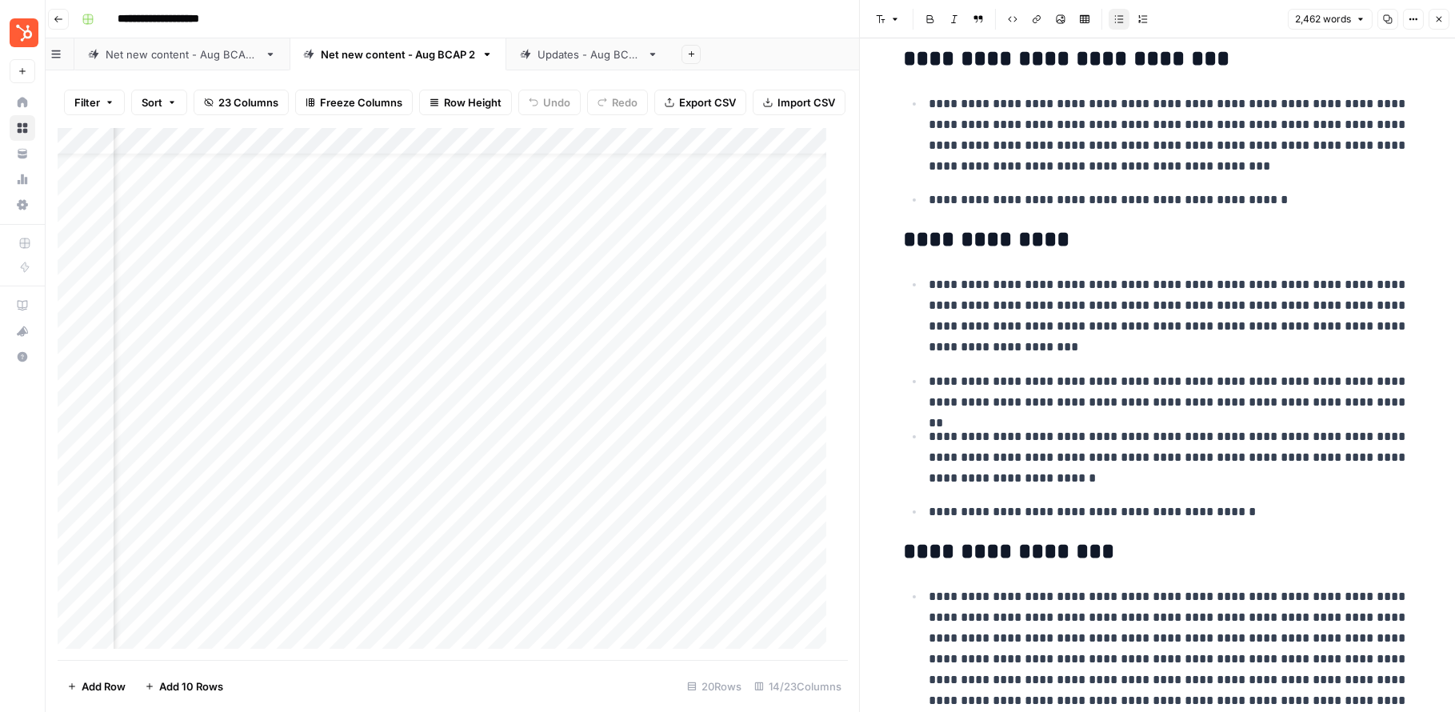
scroll to position [1784, 0]
click at [1054, 377] on p "**********" at bounding box center [1173, 393] width 486 height 42
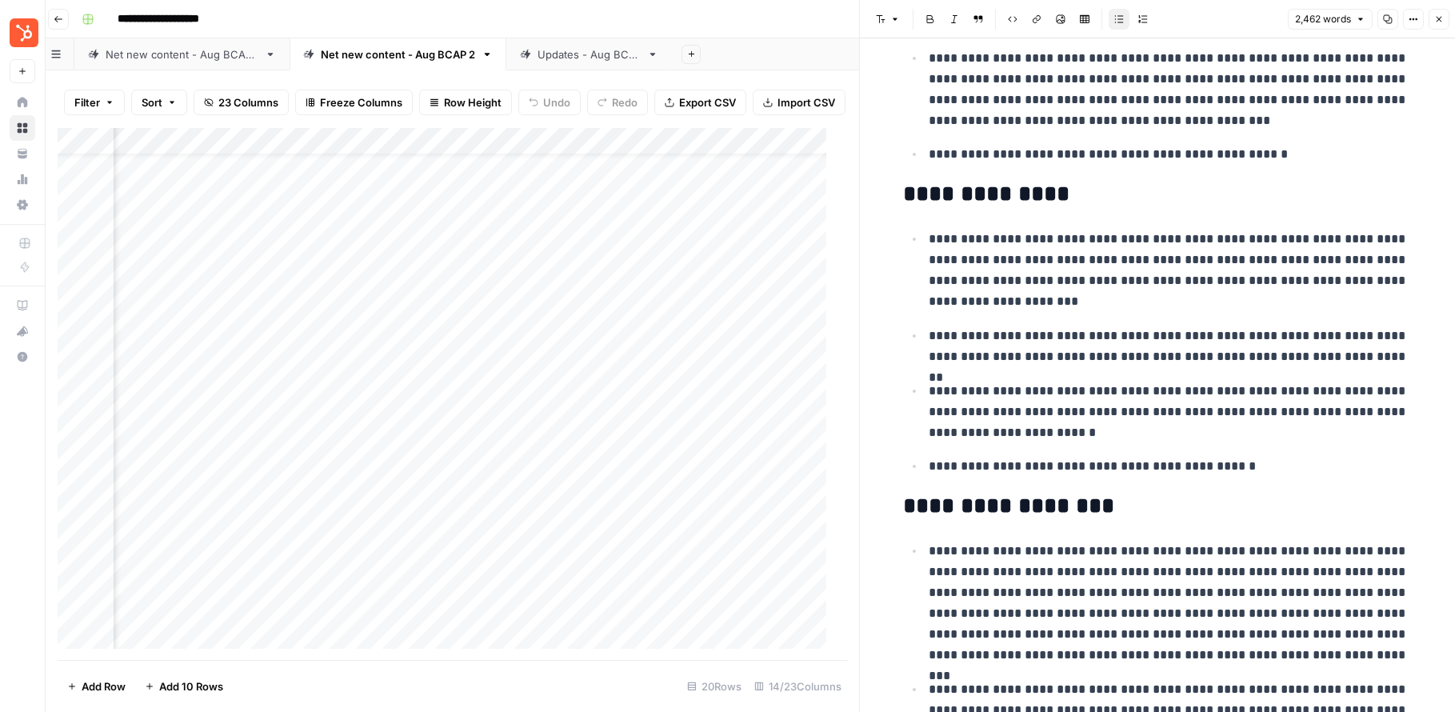
scroll to position [1849, 0]
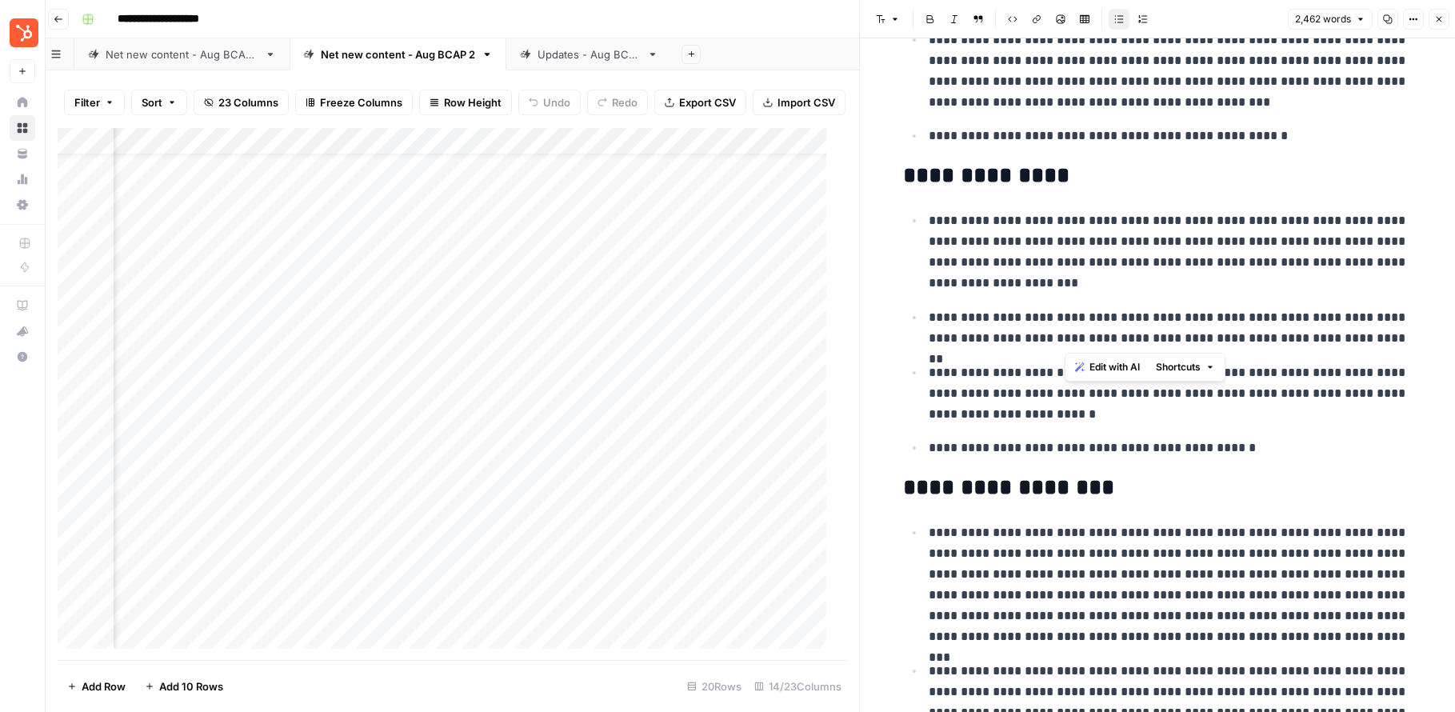
drag, startPoint x: 1066, startPoint y: 317, endPoint x: 1411, endPoint y: 328, distance: 345.8
click at [1112, 293] on p "**********" at bounding box center [1173, 251] width 486 height 83
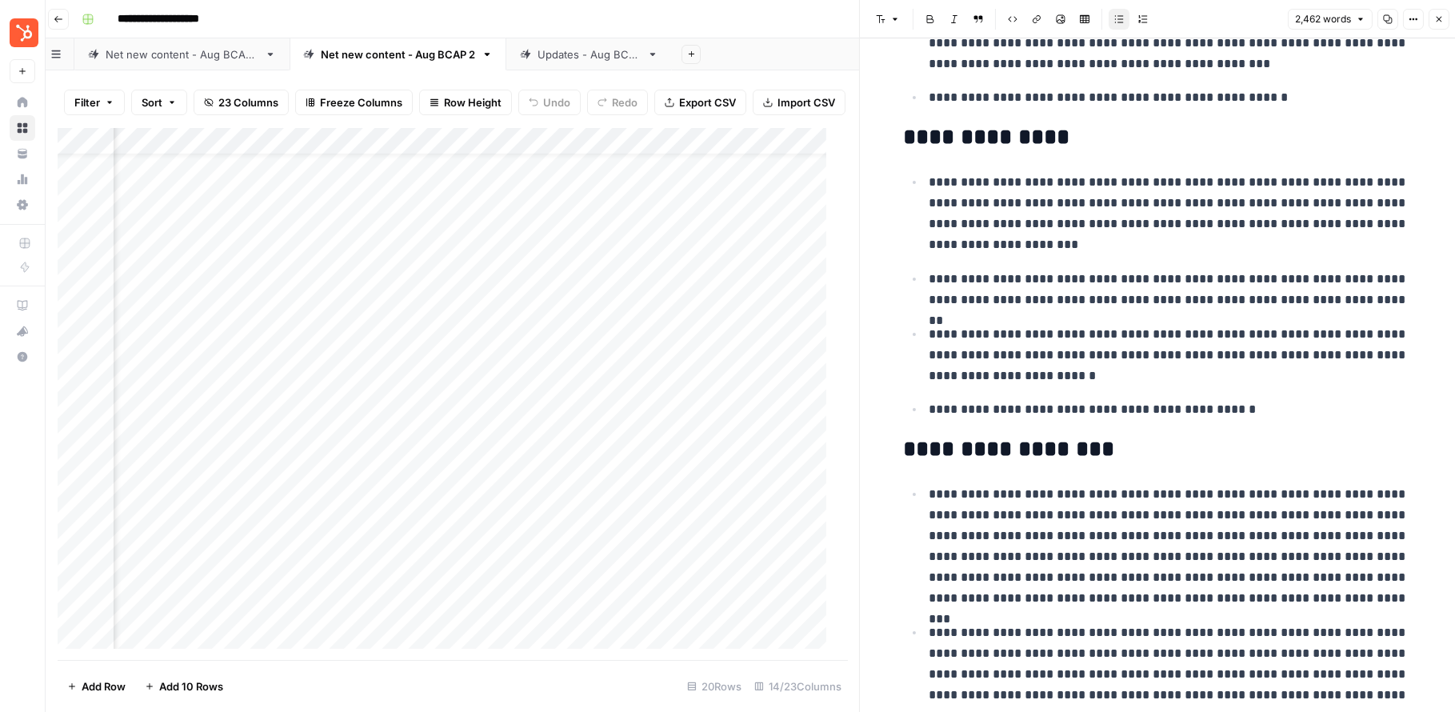
scroll to position [1896, 0]
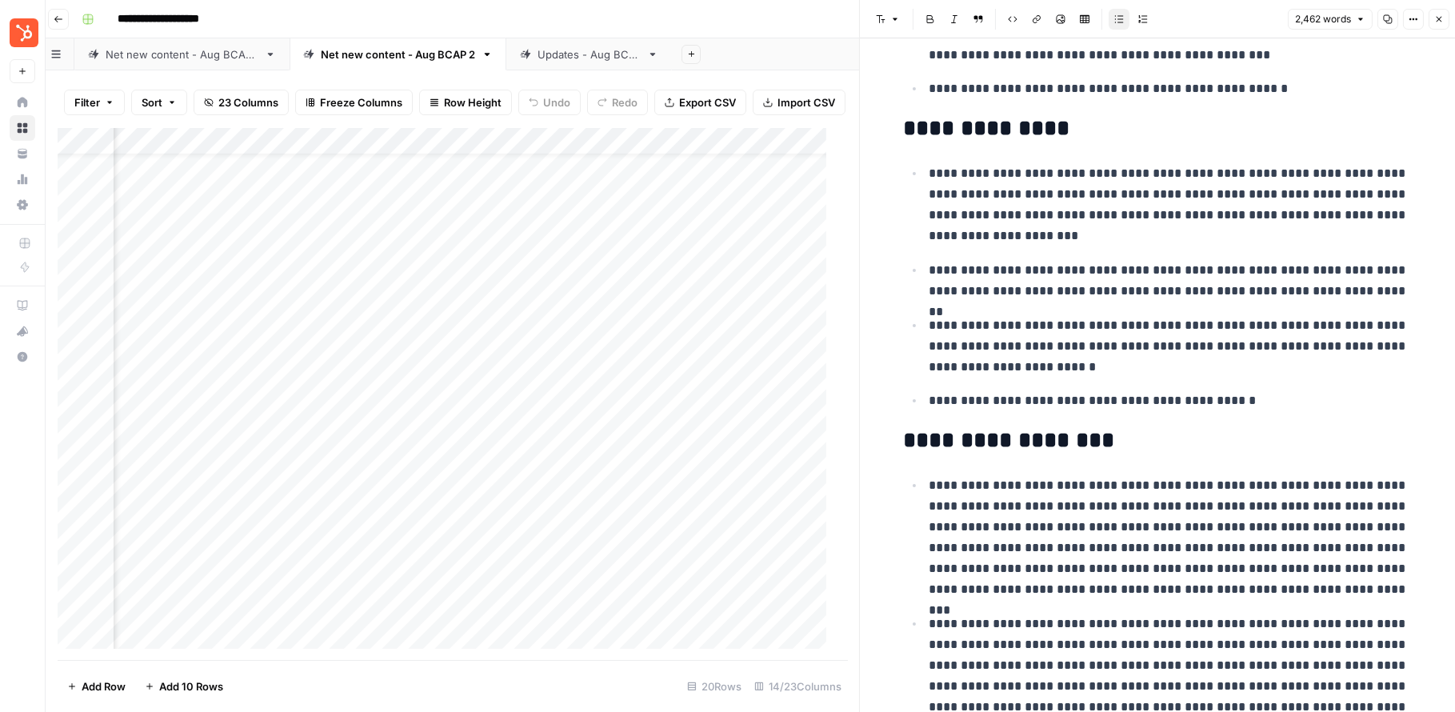
click at [1116, 362] on p "**********" at bounding box center [1173, 346] width 486 height 62
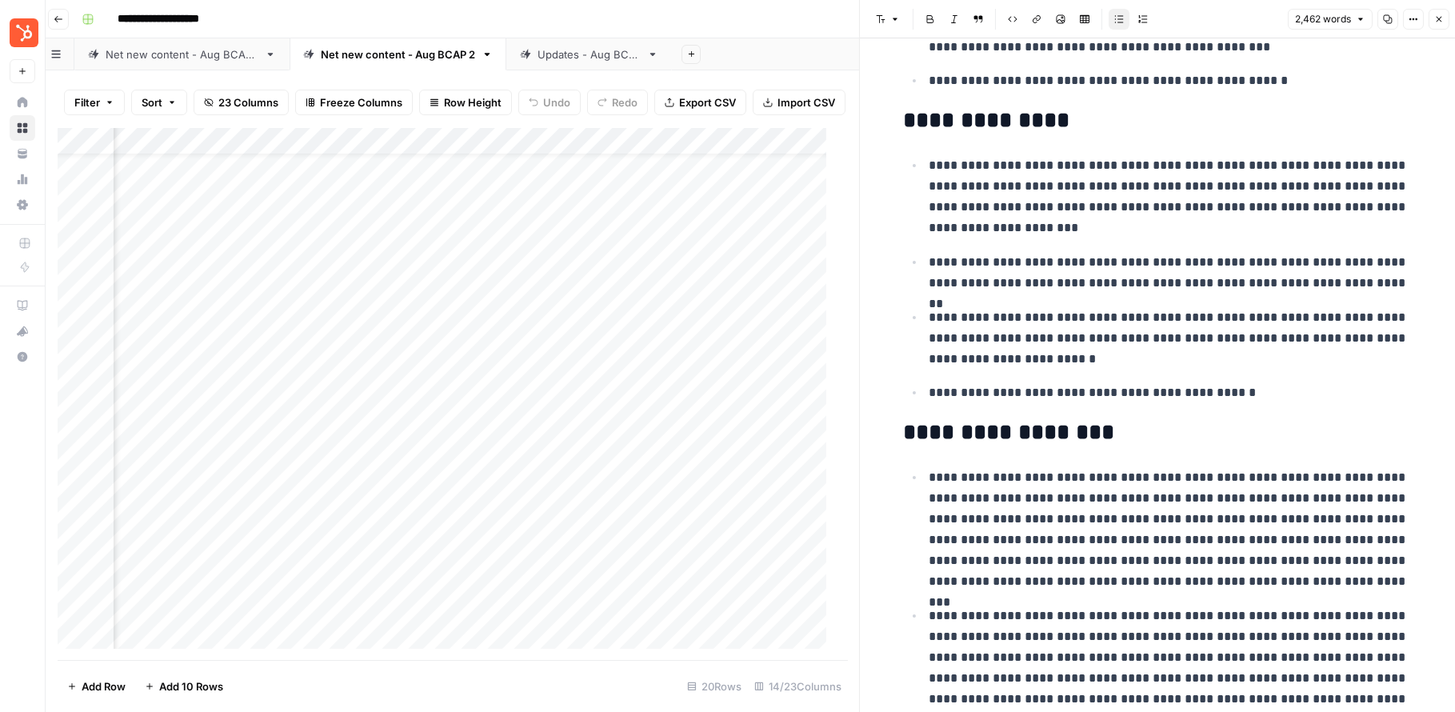
scroll to position [1923, 0]
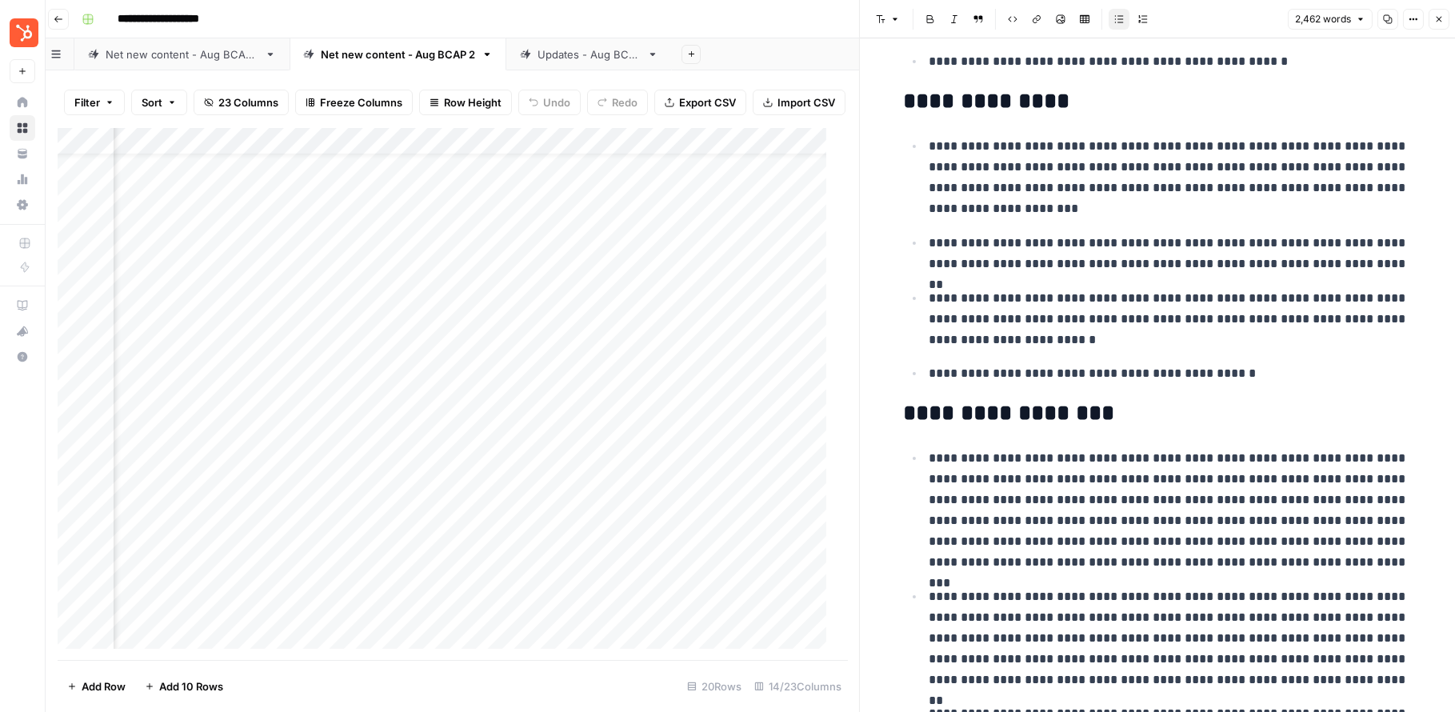
click at [256, 154] on div "Add Column" at bounding box center [447, 394] width 779 height 532
click at [775, 65] on div "Add Sheet" at bounding box center [1060, 54] width 776 height 32
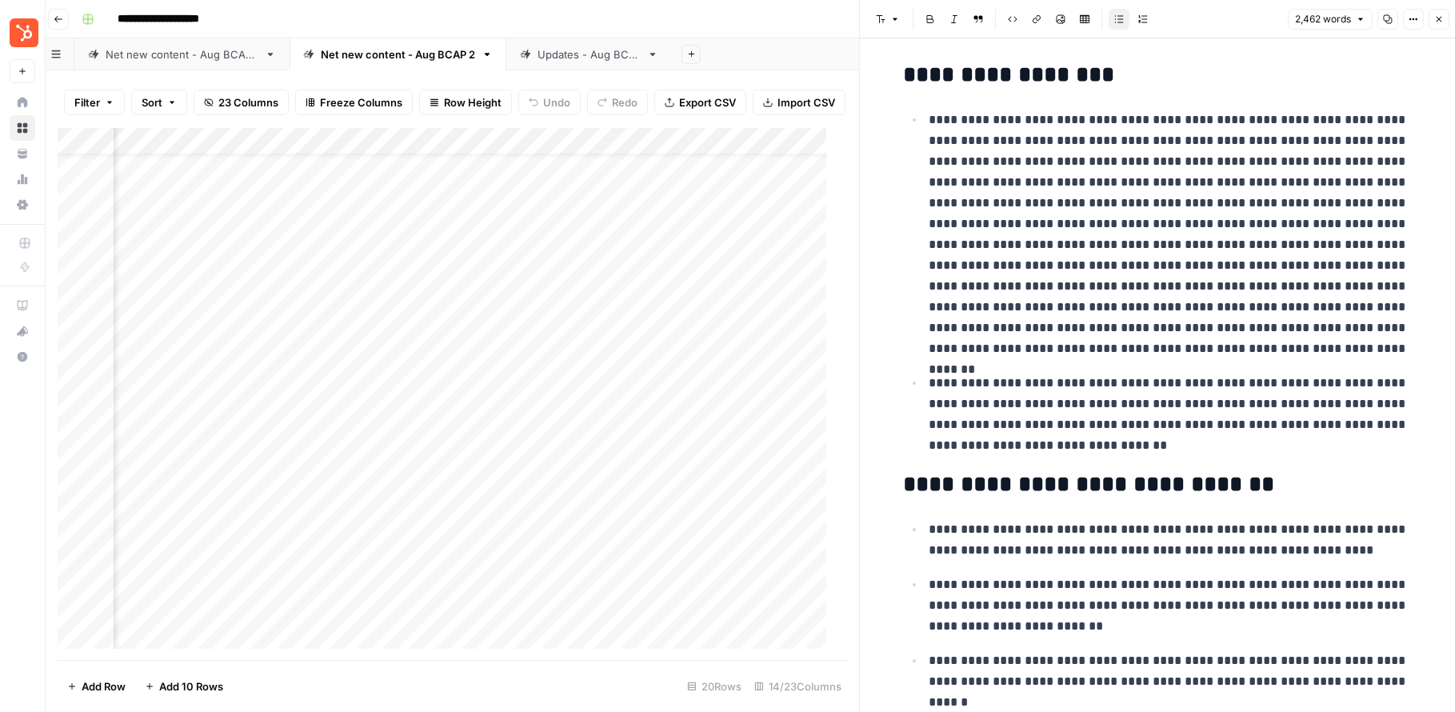
scroll to position [0, 0]
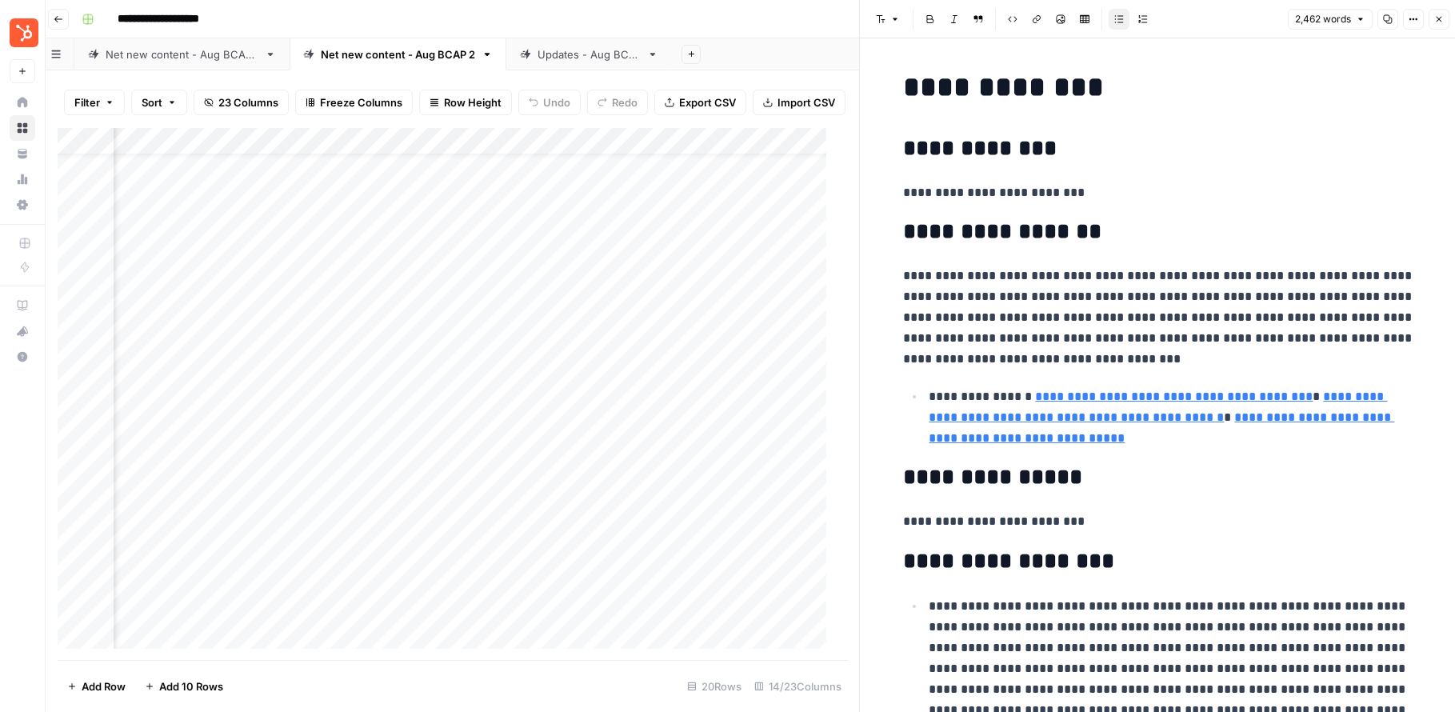
click at [322, 218] on div "Add Column" at bounding box center [447, 394] width 779 height 532
click at [376, 288] on div "Add Column" at bounding box center [447, 394] width 779 height 532
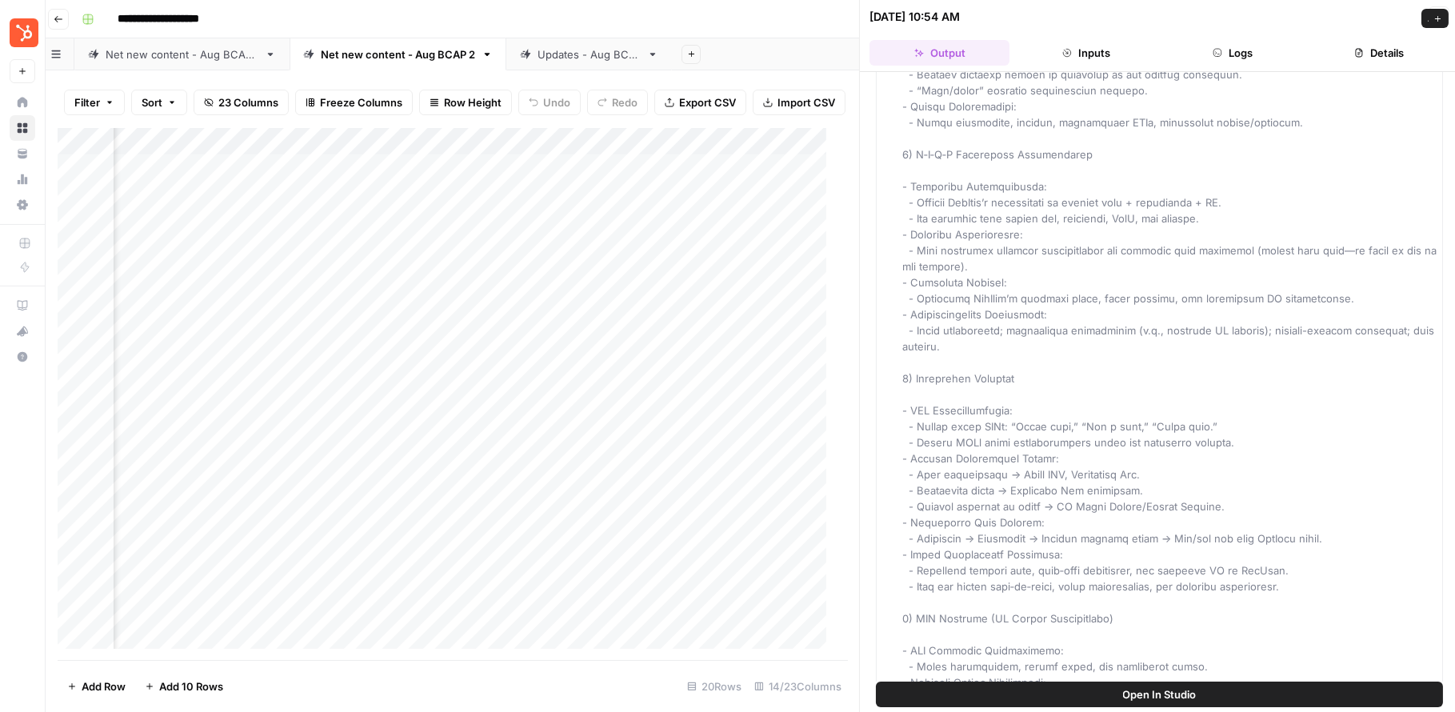
scroll to position [3837, 0]
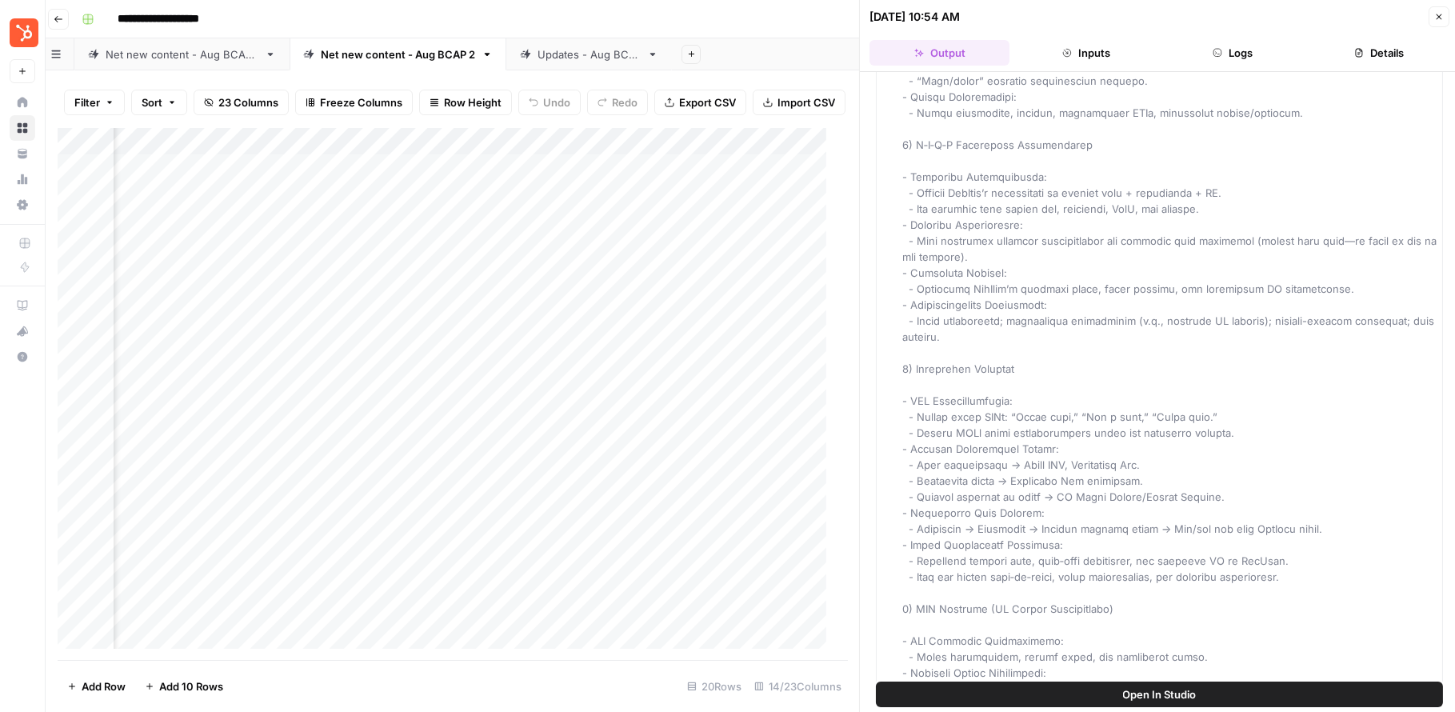
click at [1082, 58] on button "Inputs" at bounding box center [1086, 53] width 140 height 26
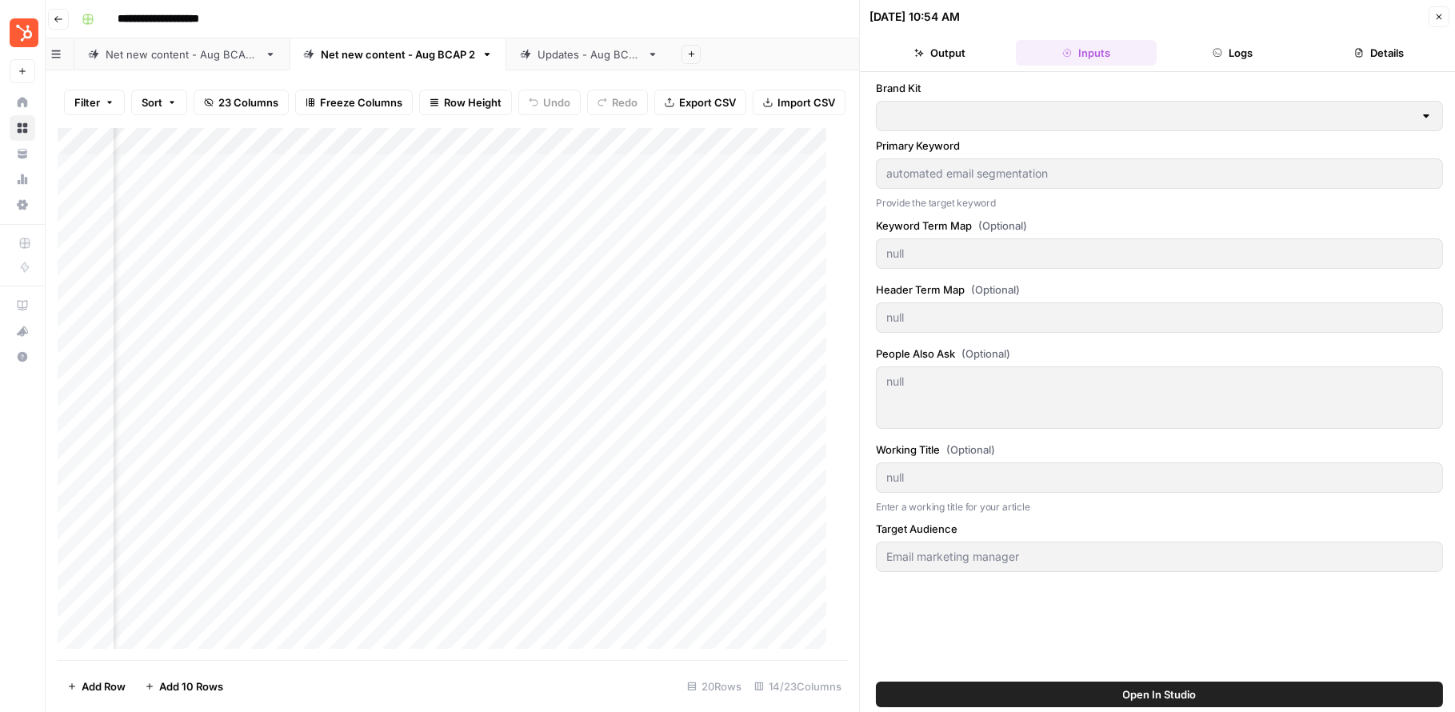
scroll to position [0, 0]
type input "HubSpot"
click at [962, 49] on button "Output" at bounding box center [940, 53] width 140 height 26
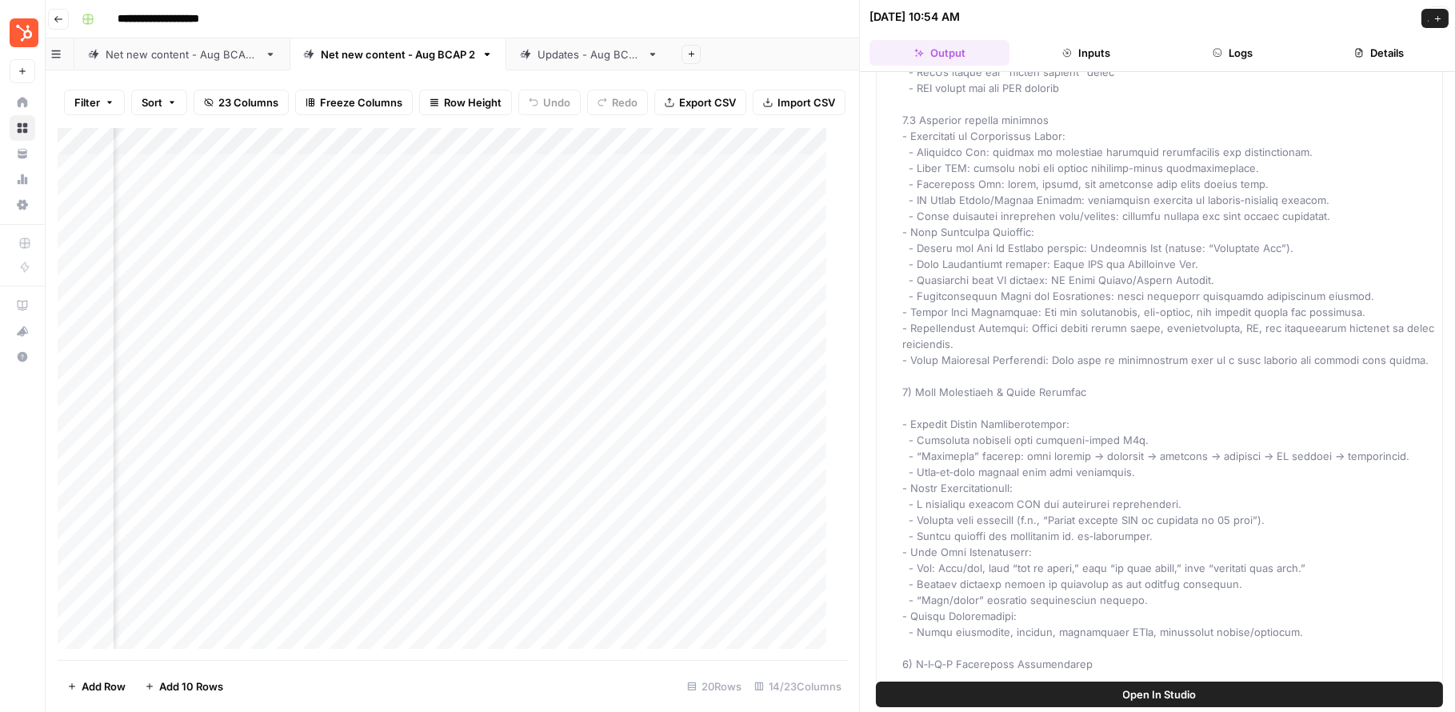
scroll to position [3399, 0]
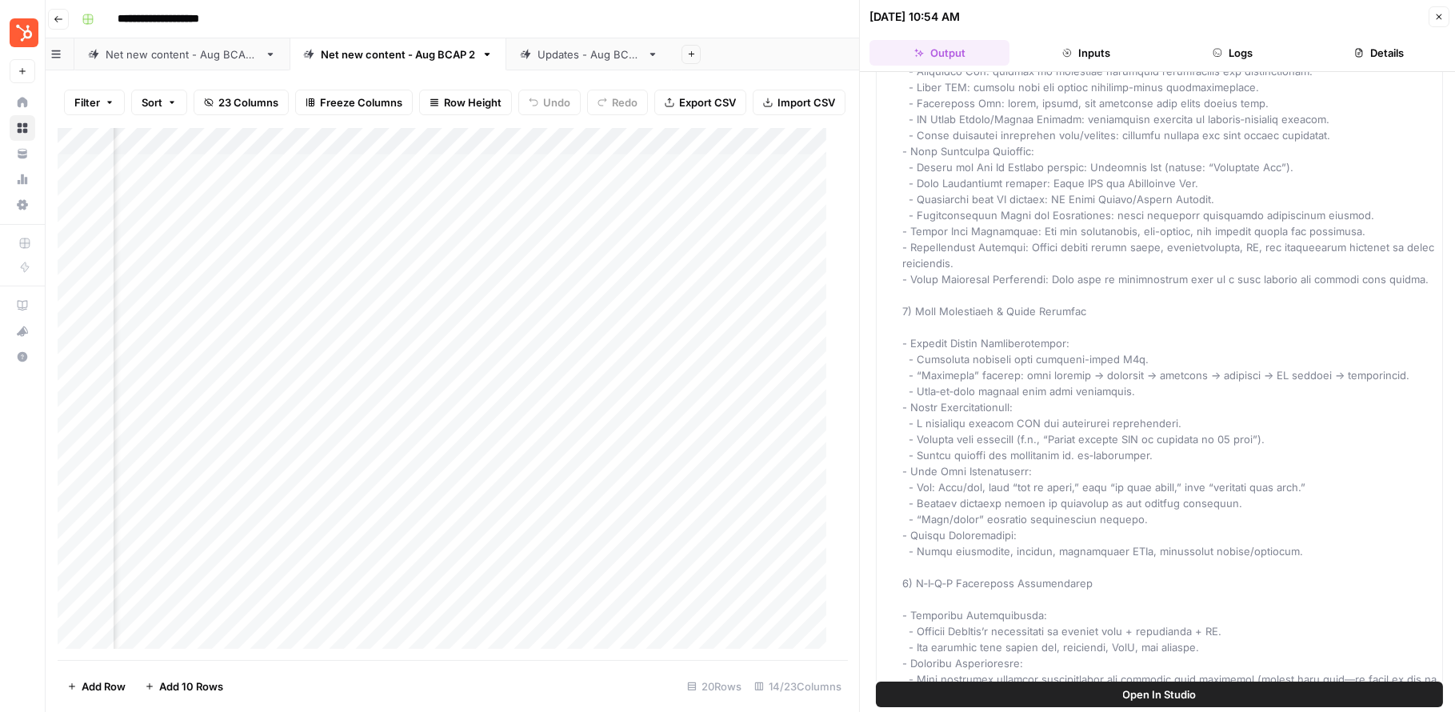
click at [1116, 52] on button "Logs" at bounding box center [1233, 53] width 140 height 26
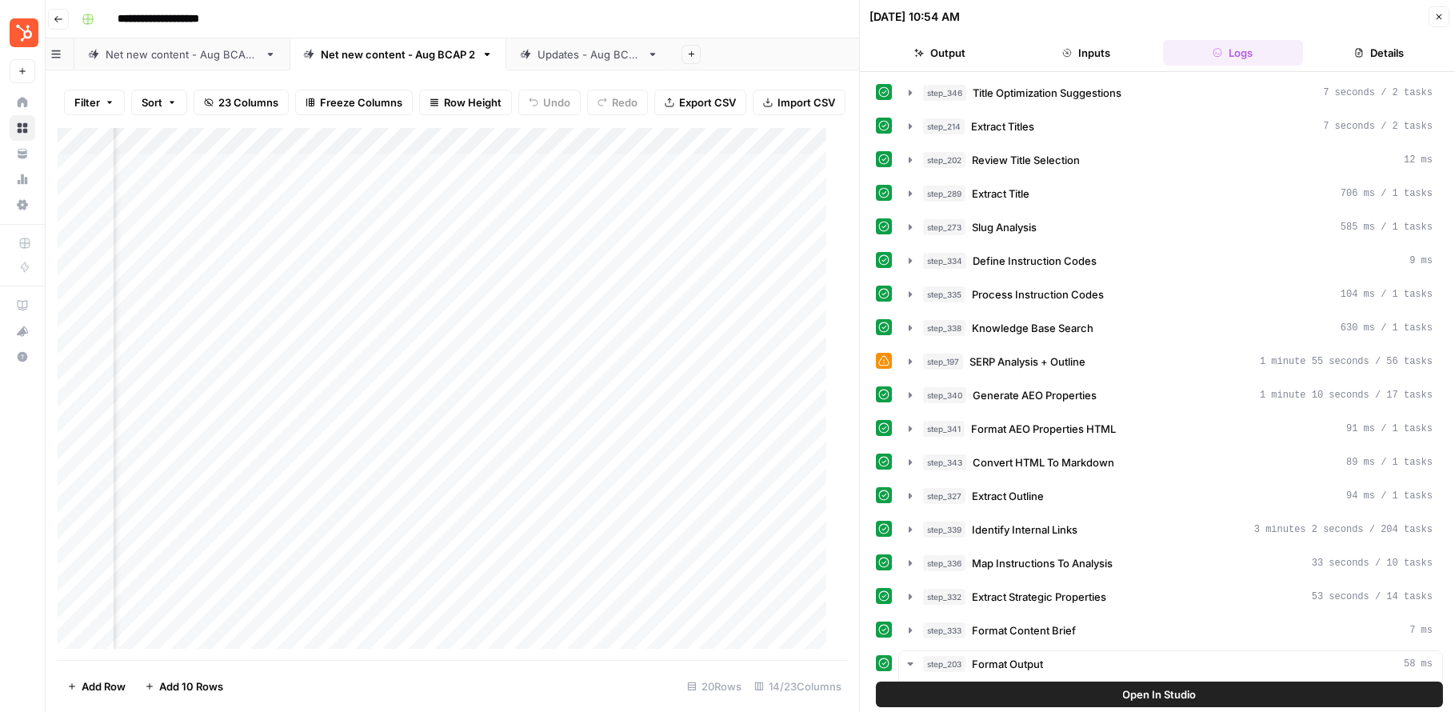
scroll to position [0, 0]
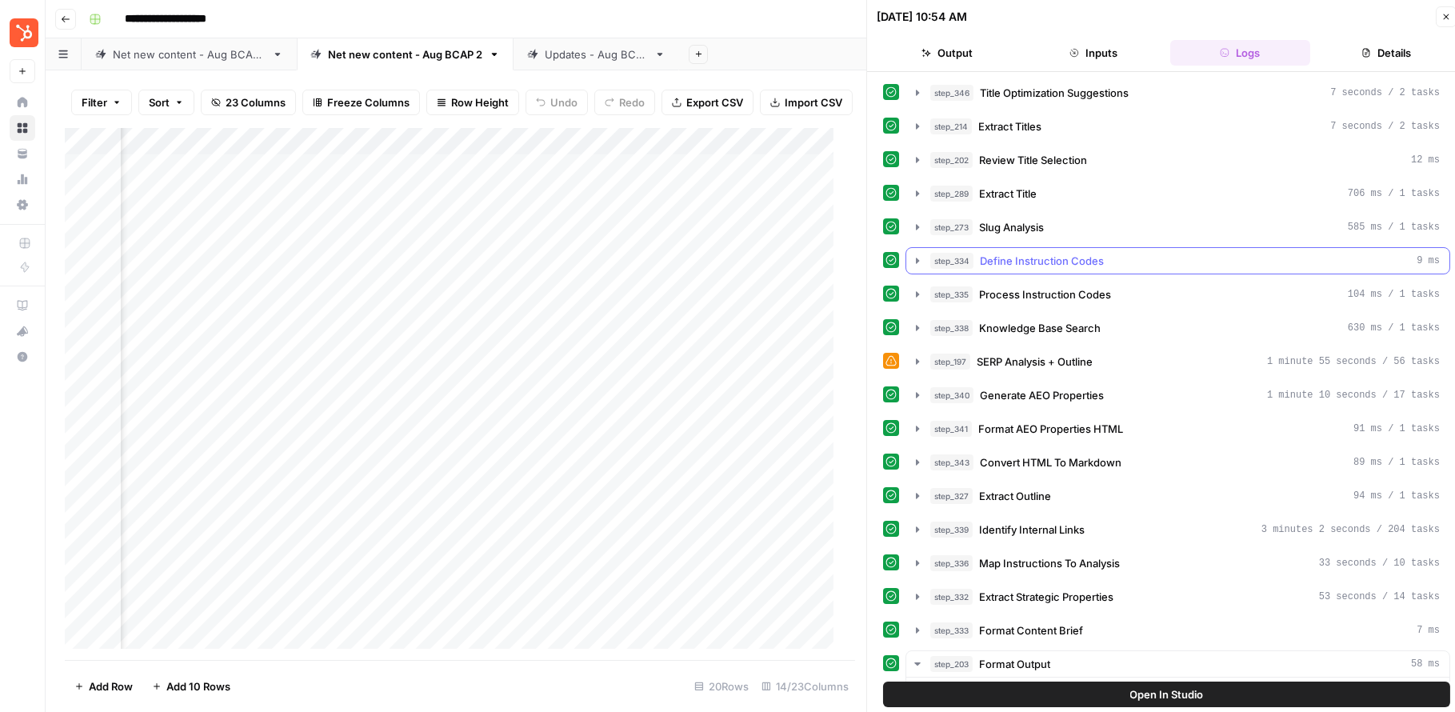
click at [914, 259] on icon "button" at bounding box center [917, 260] width 13 height 13
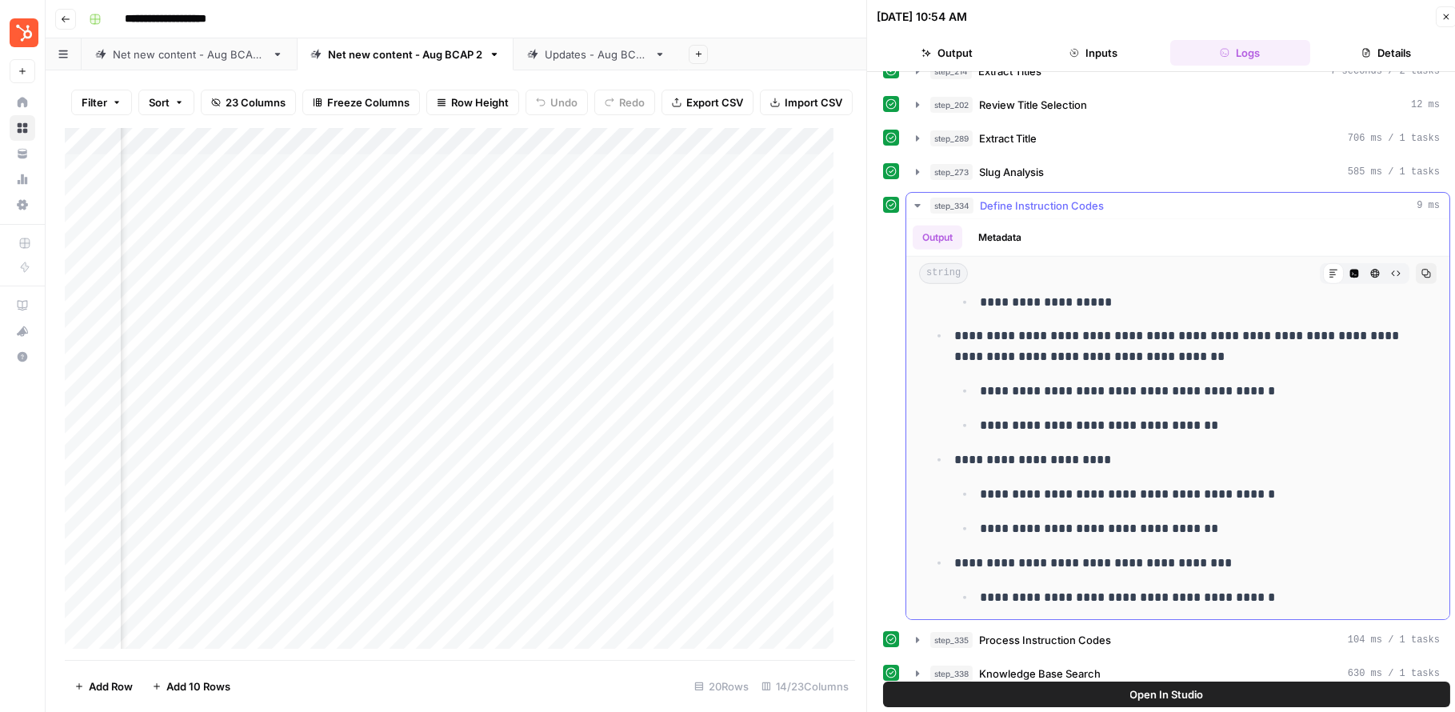
scroll to position [3133, 0]
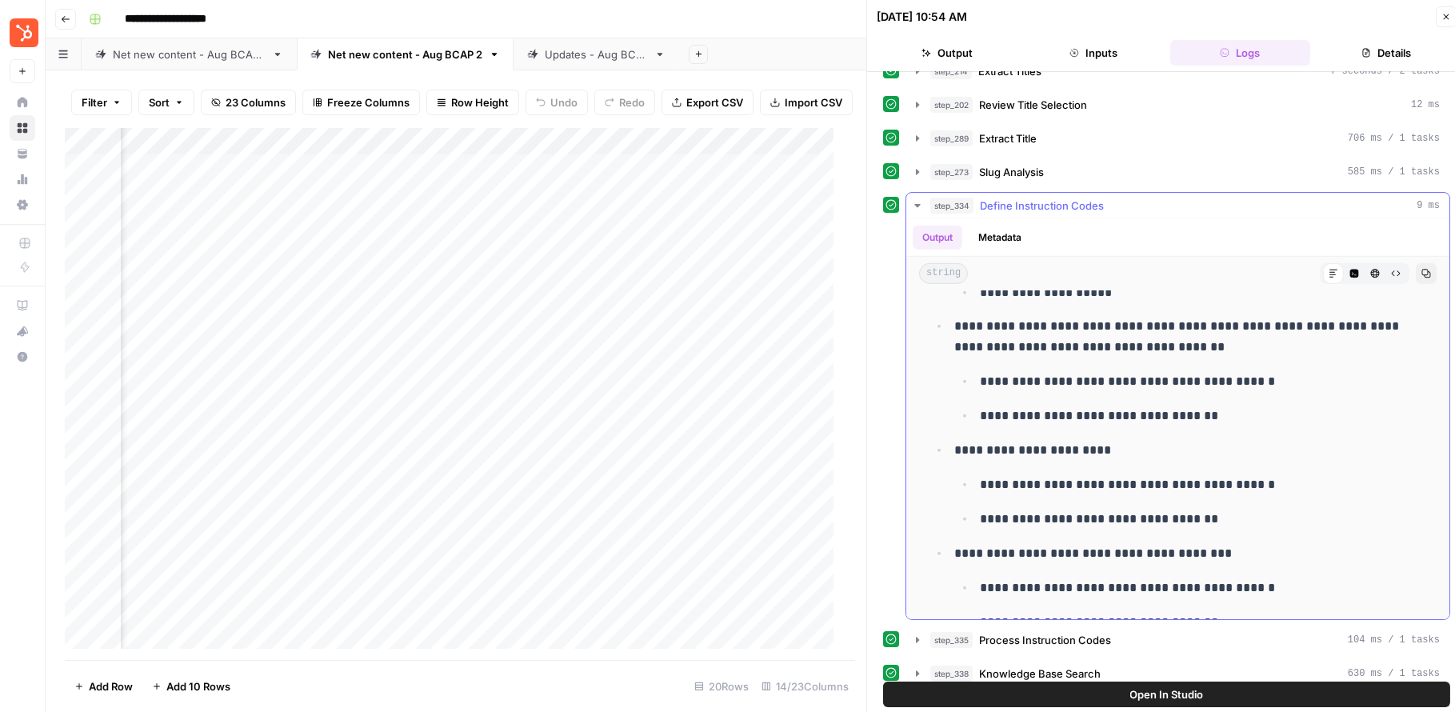
click at [990, 478] on p "**********" at bounding box center [1193, 484] width 426 height 21
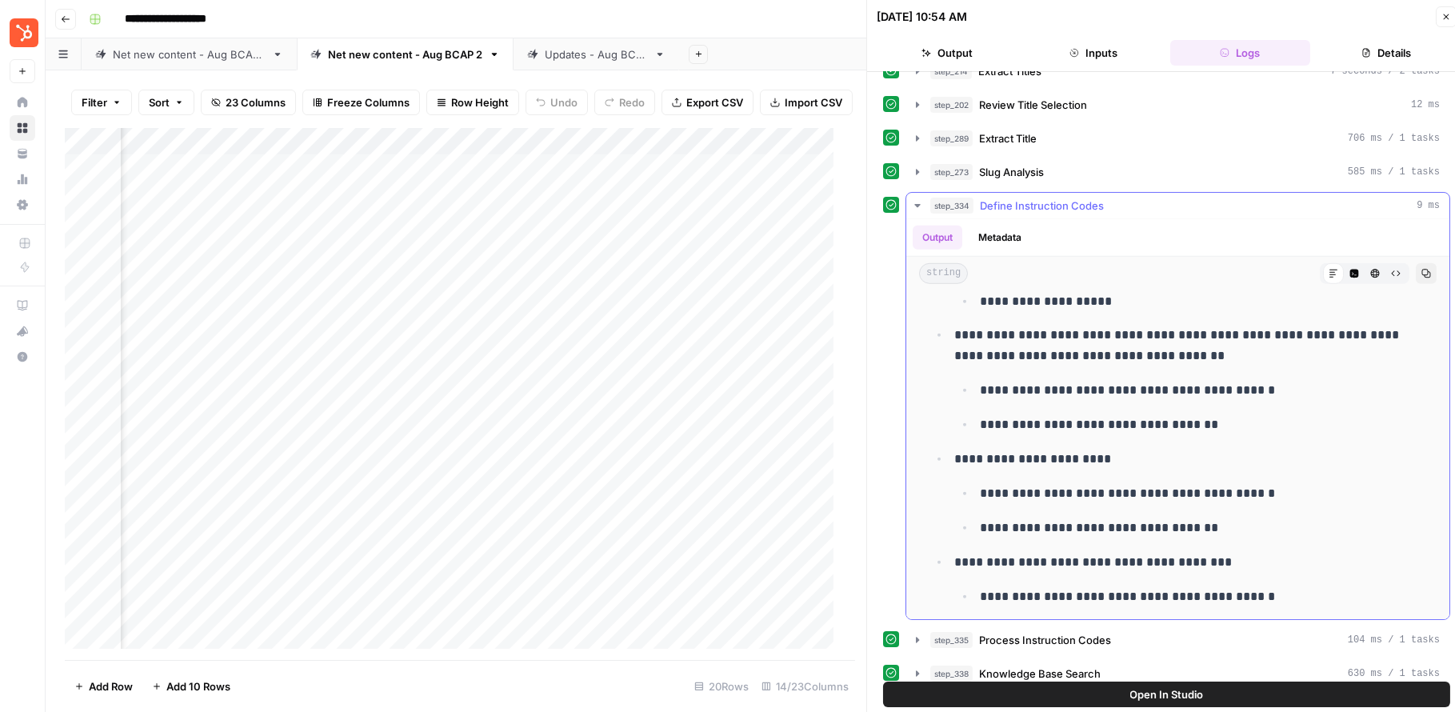
drag, startPoint x: 972, startPoint y: 482, endPoint x: 1310, endPoint y: 499, distance: 338.0
click at [1116, 499] on ul "**********" at bounding box center [1190, 510] width 473 height 56
click at [912, 203] on icon "button" at bounding box center [917, 205] width 13 height 13
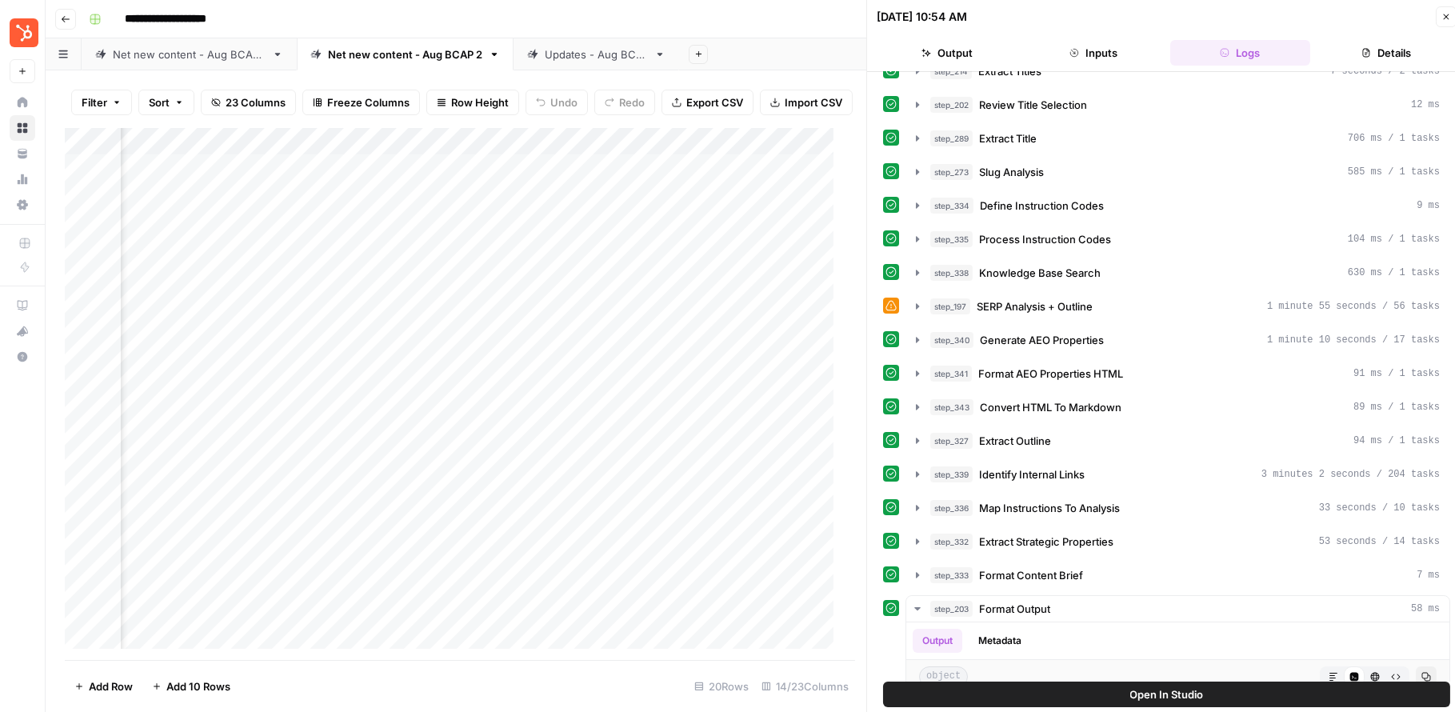
scroll to position [175, 0]
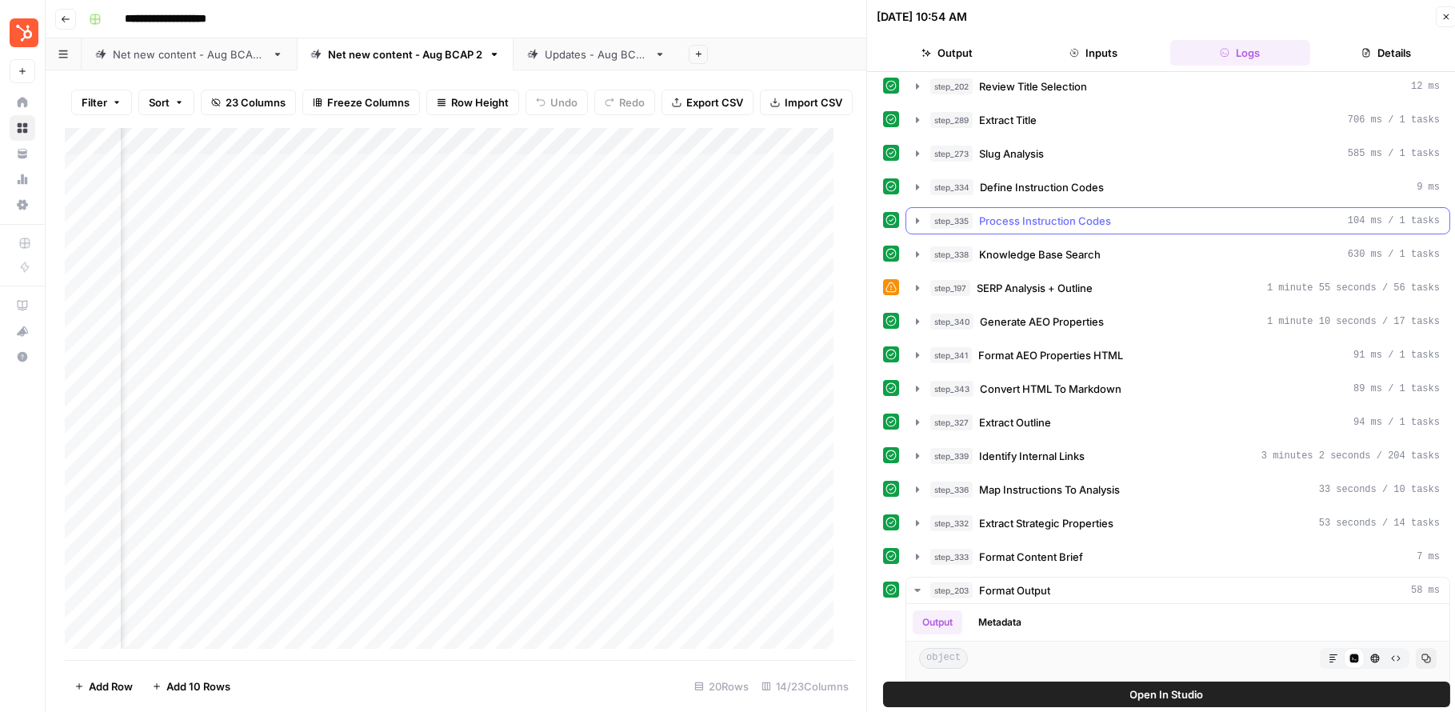
click at [919, 218] on icon "button" at bounding box center [917, 220] width 13 height 13
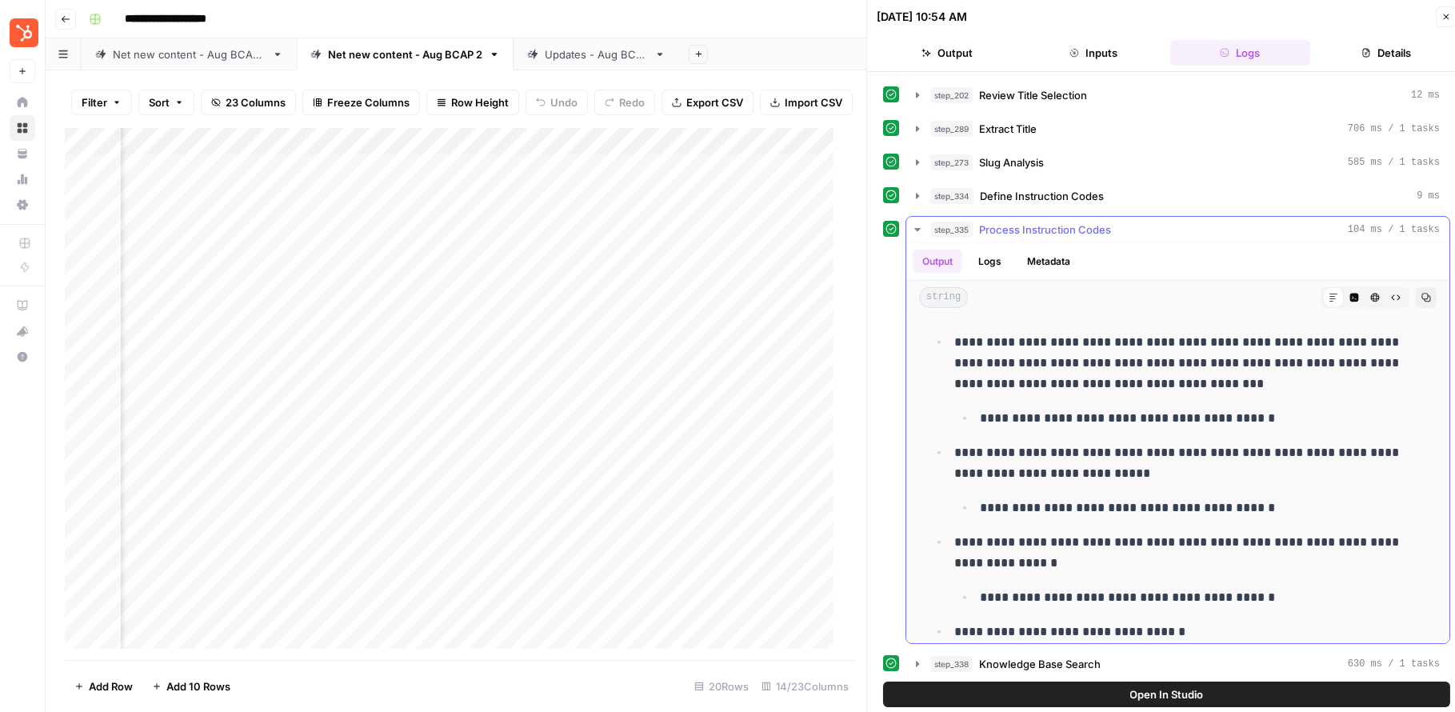
scroll to position [2945, 0]
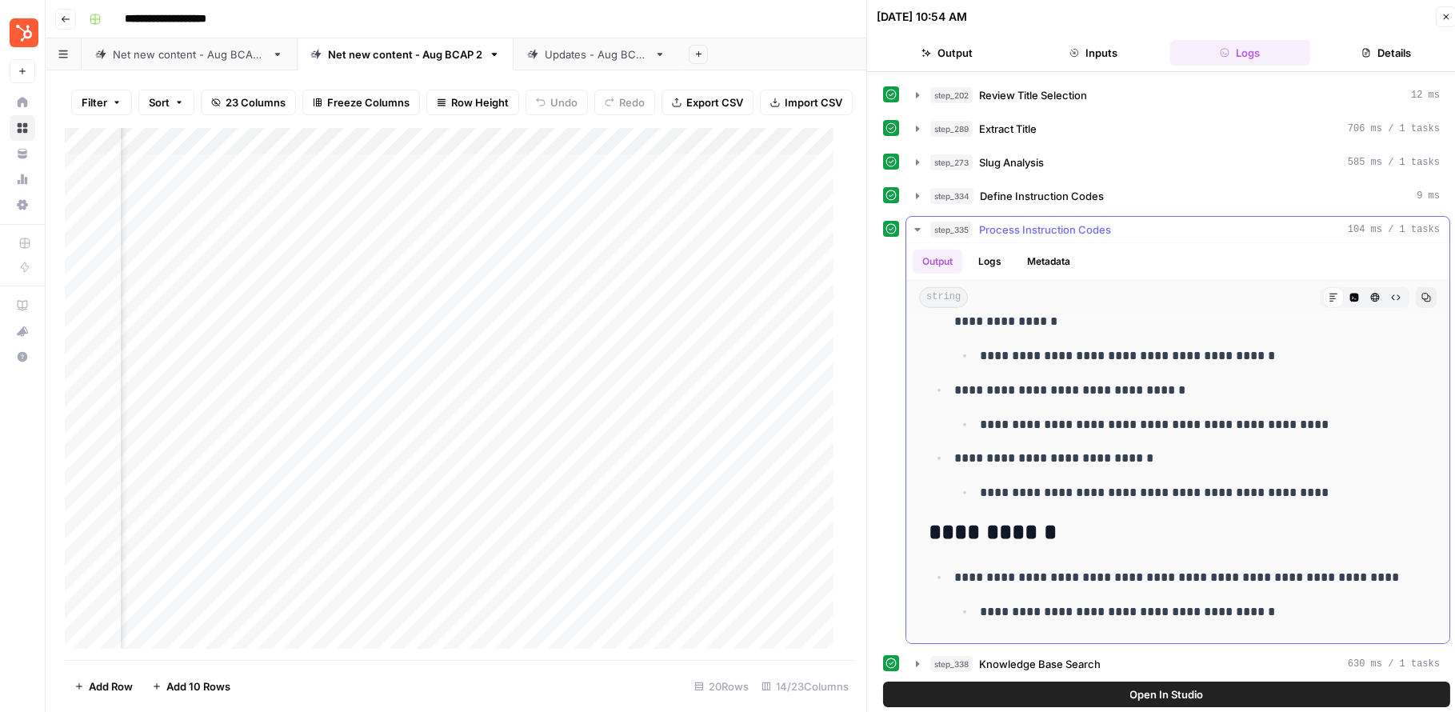
click at [915, 230] on icon "button" at bounding box center [917, 229] width 13 height 13
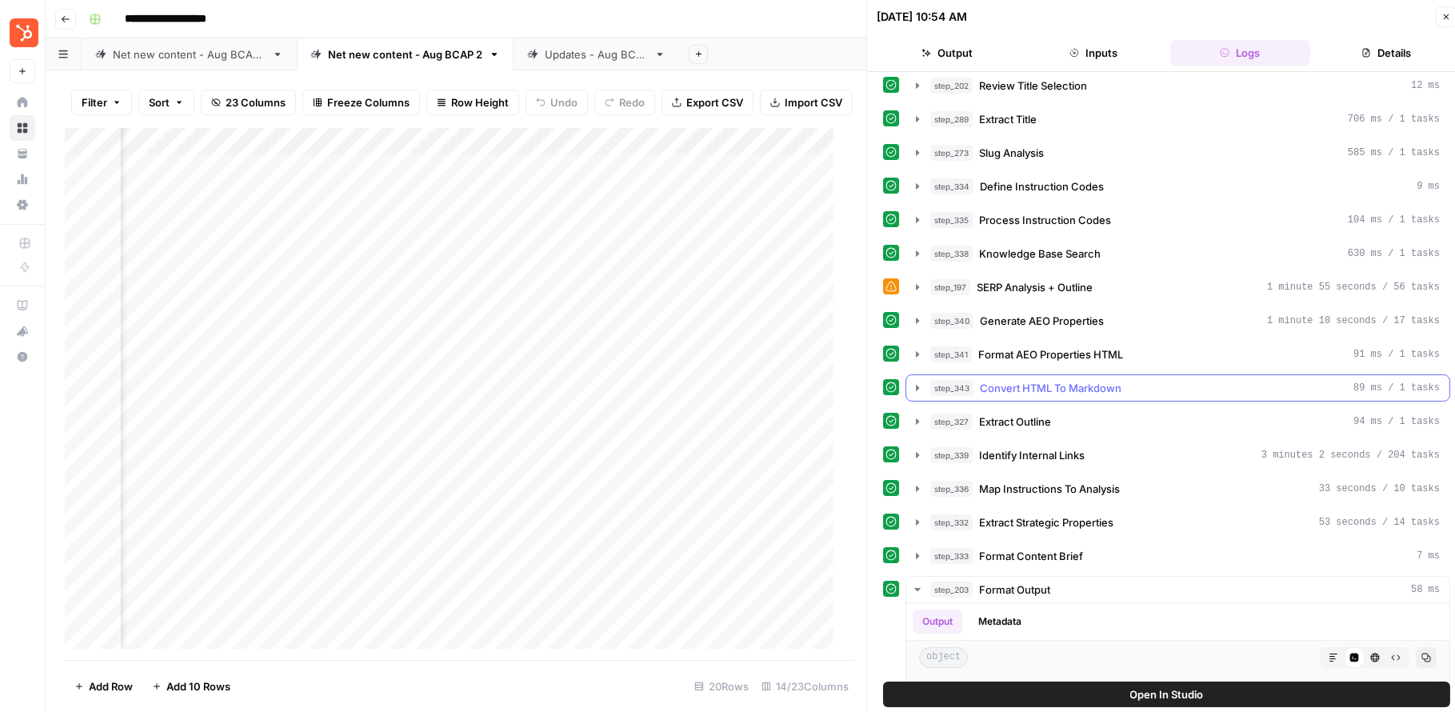
scroll to position [185, 0]
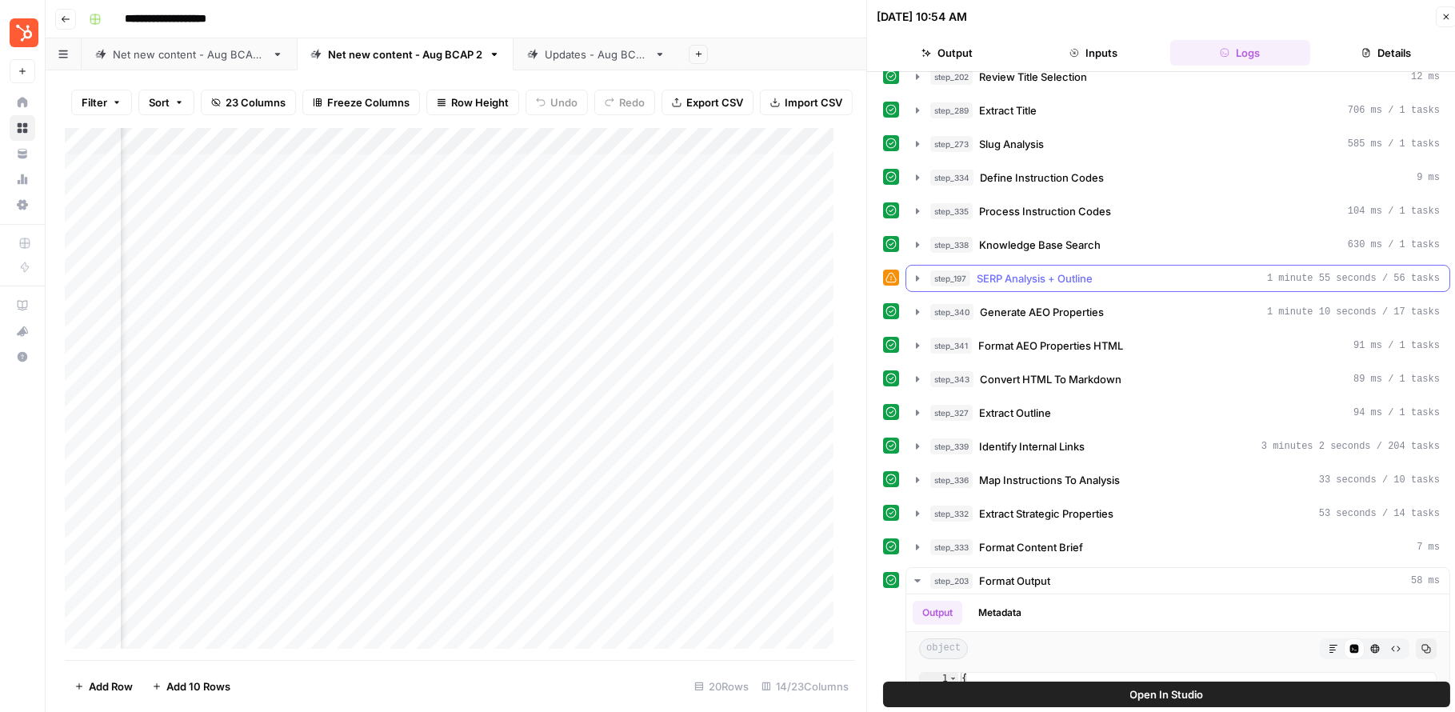
click at [916, 276] on icon "button" at bounding box center [917, 278] width 3 height 6
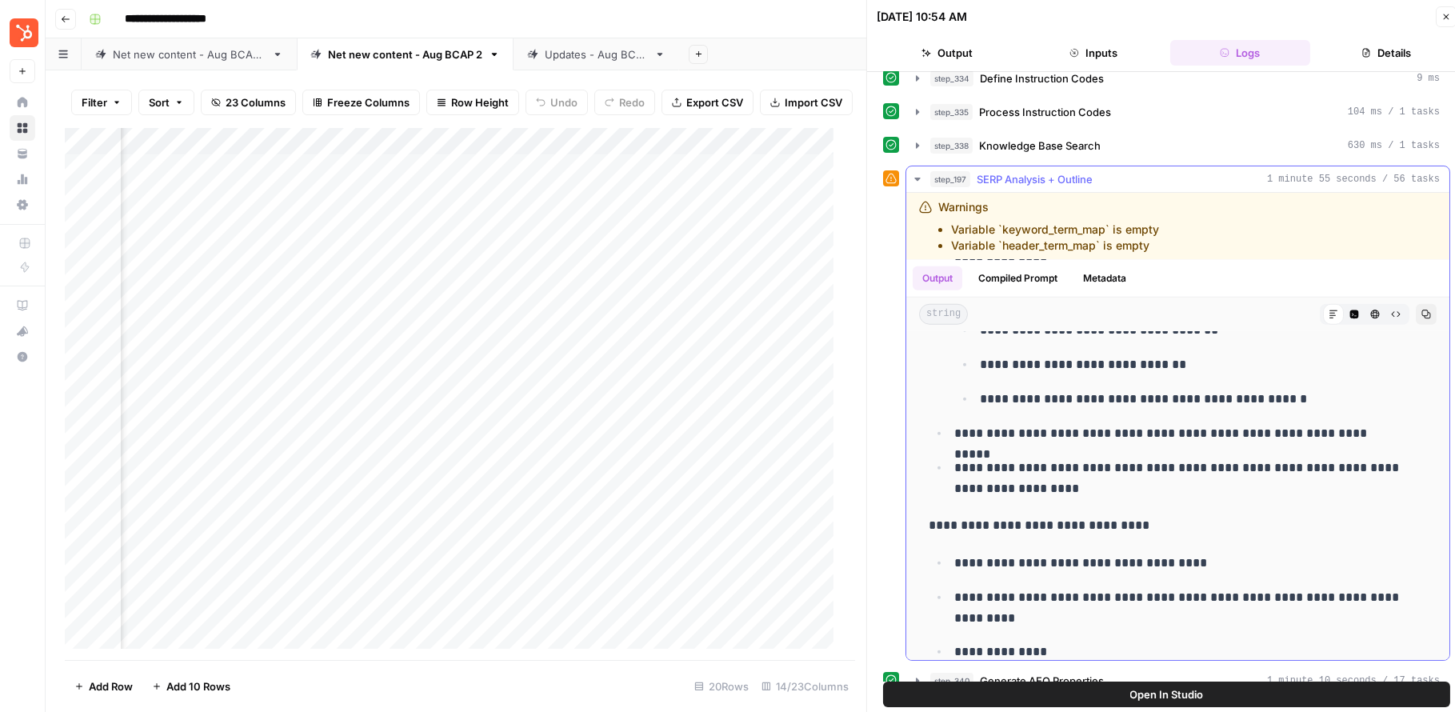
scroll to position [3660, 0]
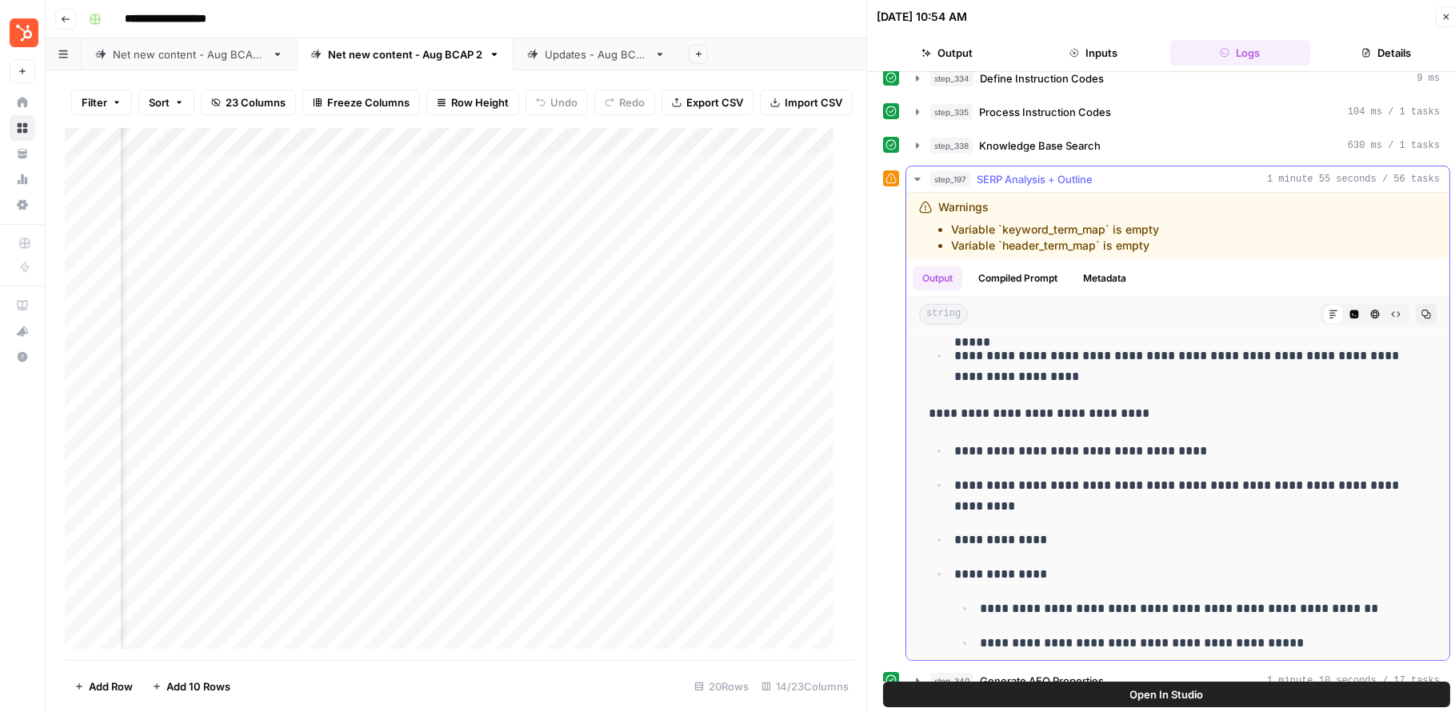
click at [914, 178] on icon "button" at bounding box center [917, 179] width 13 height 13
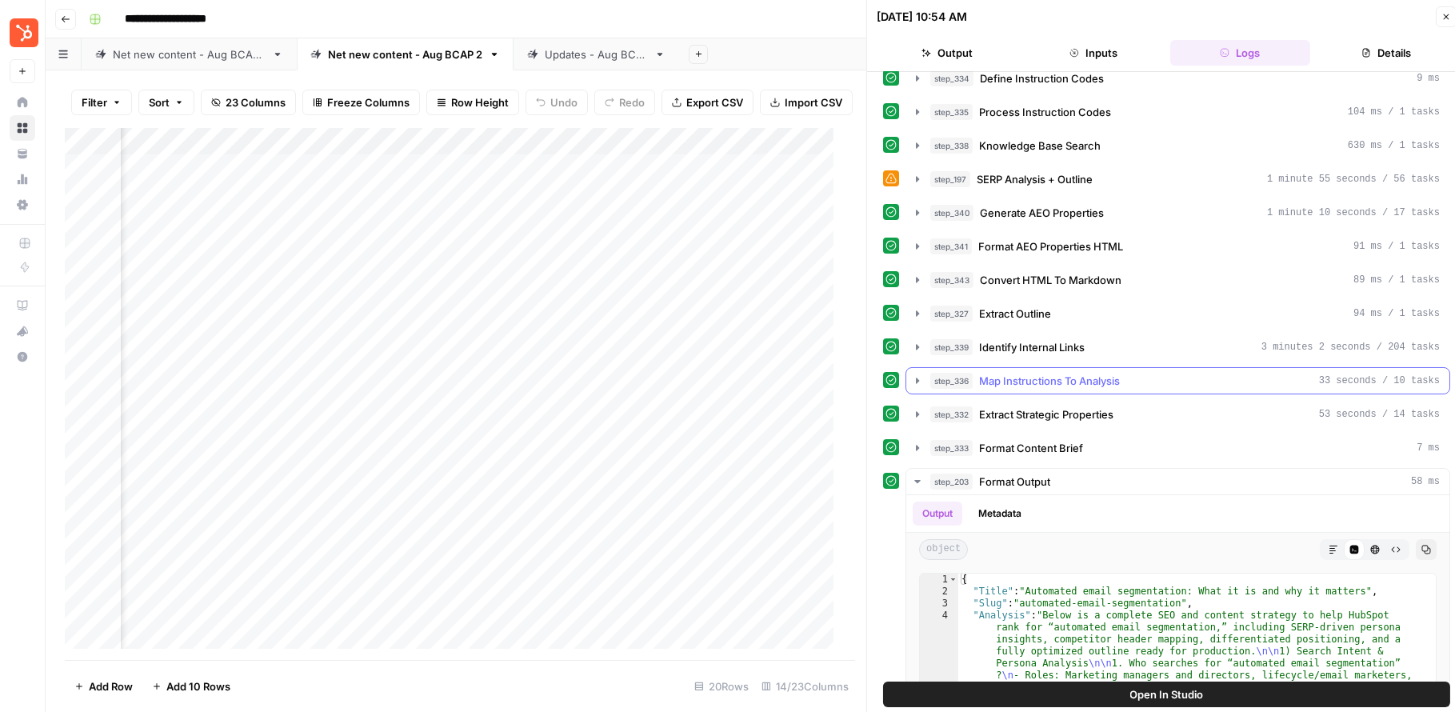
click at [916, 378] on icon "button" at bounding box center [917, 381] width 3 height 6
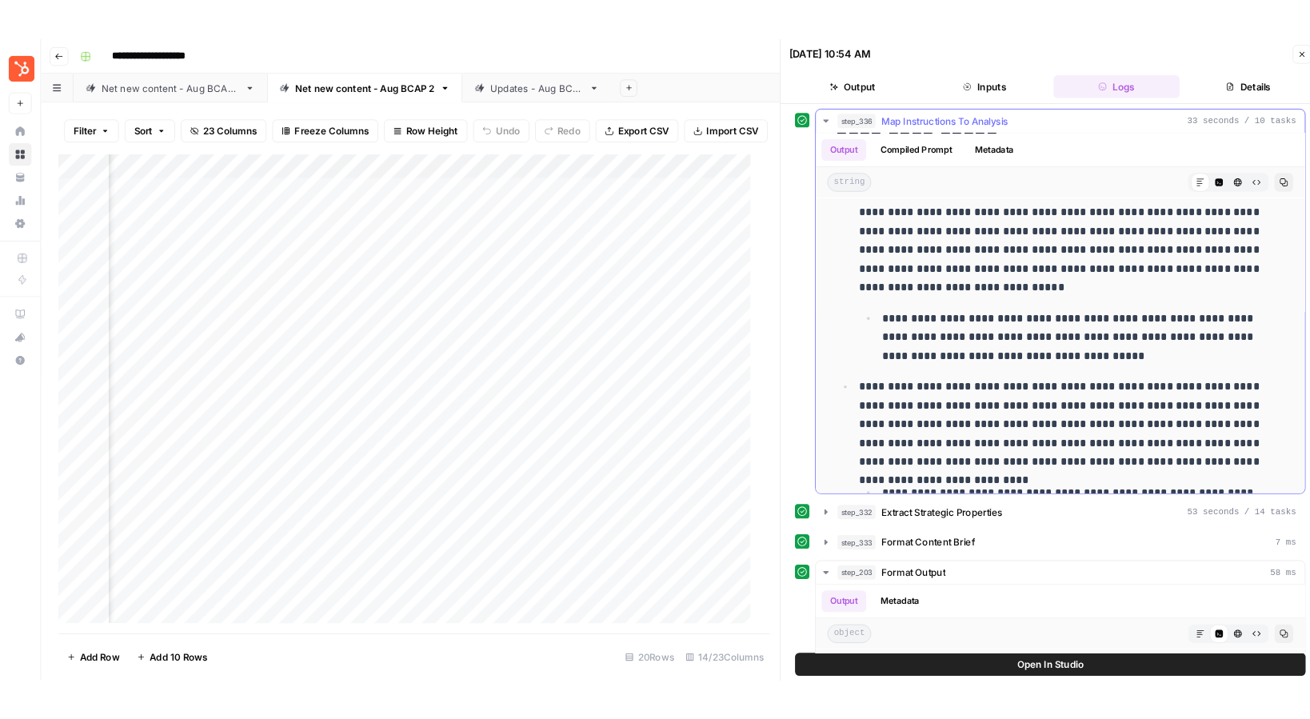
scroll to position [2246, 0]
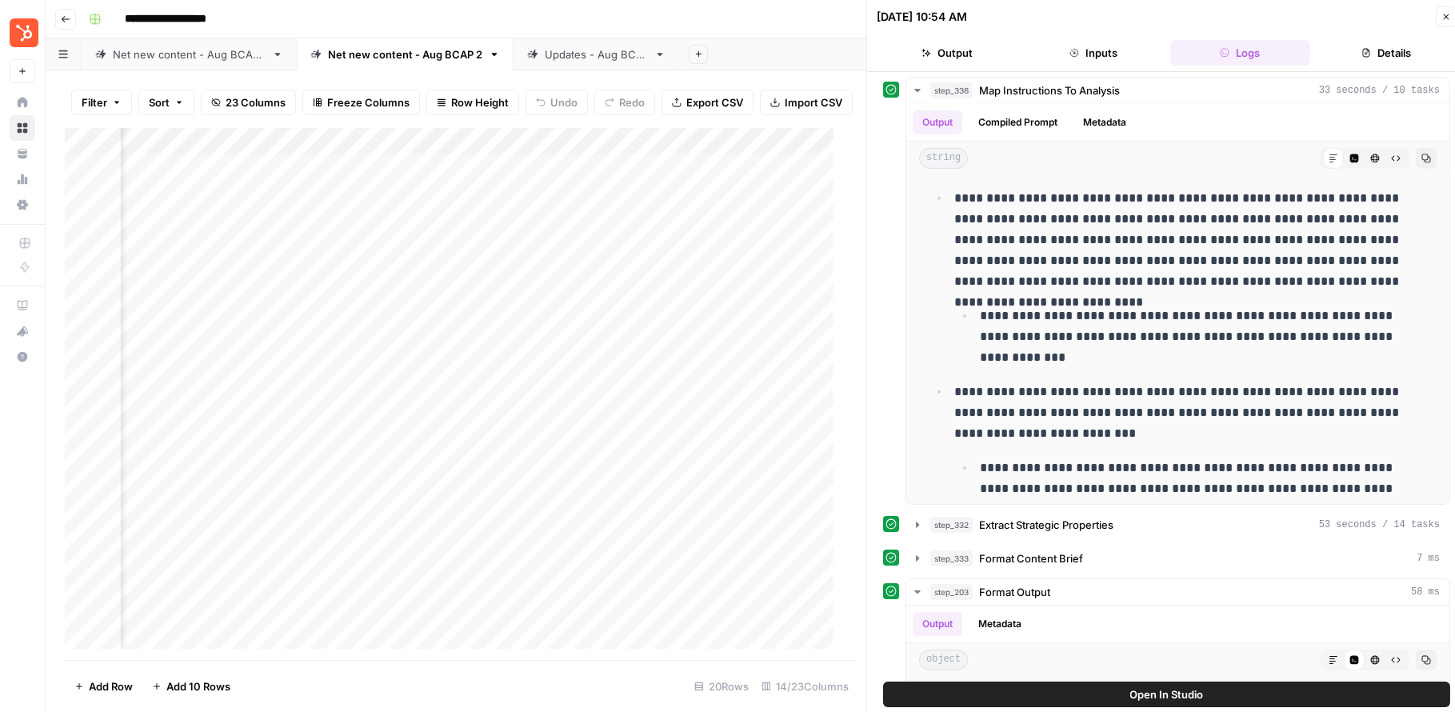
click at [385, 150] on div "Add Column" at bounding box center [454, 394] width 779 height 532
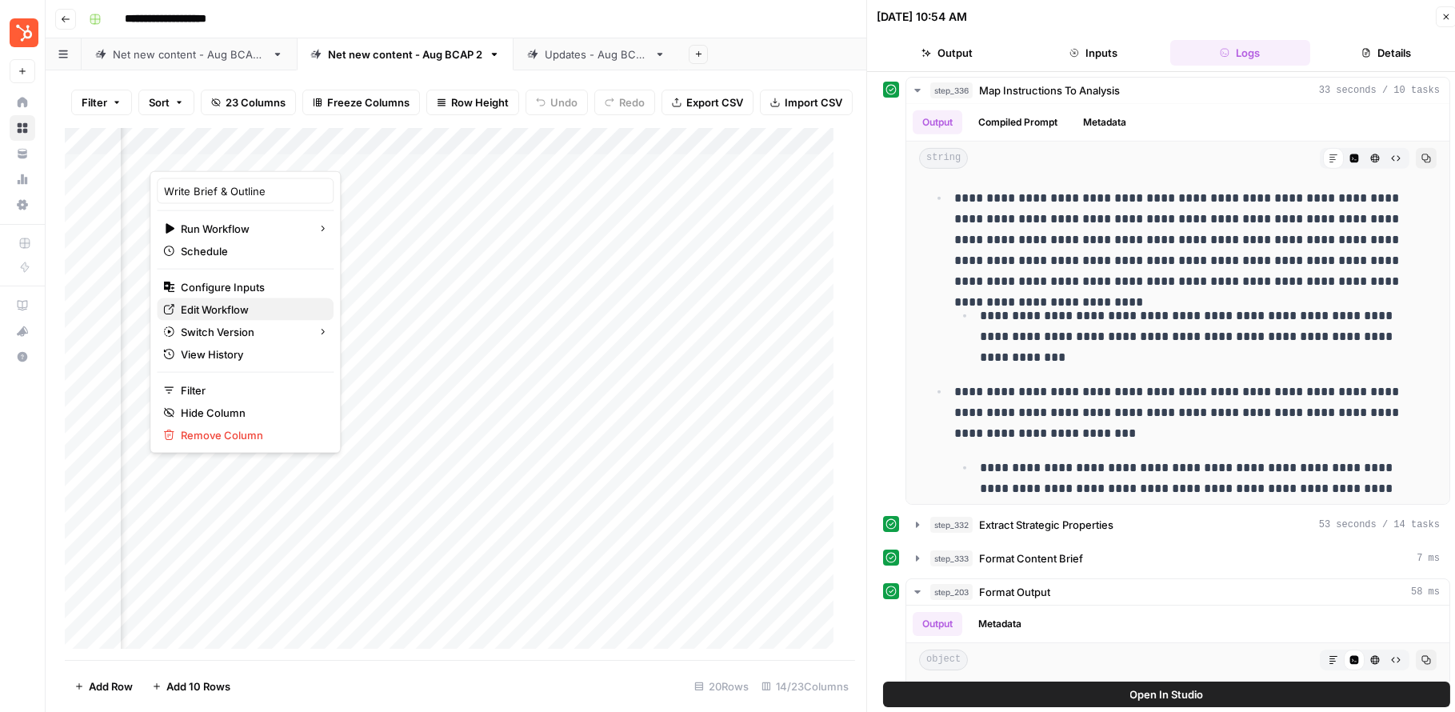
click at [214, 310] on span "Edit Workflow" at bounding box center [251, 310] width 140 height 16
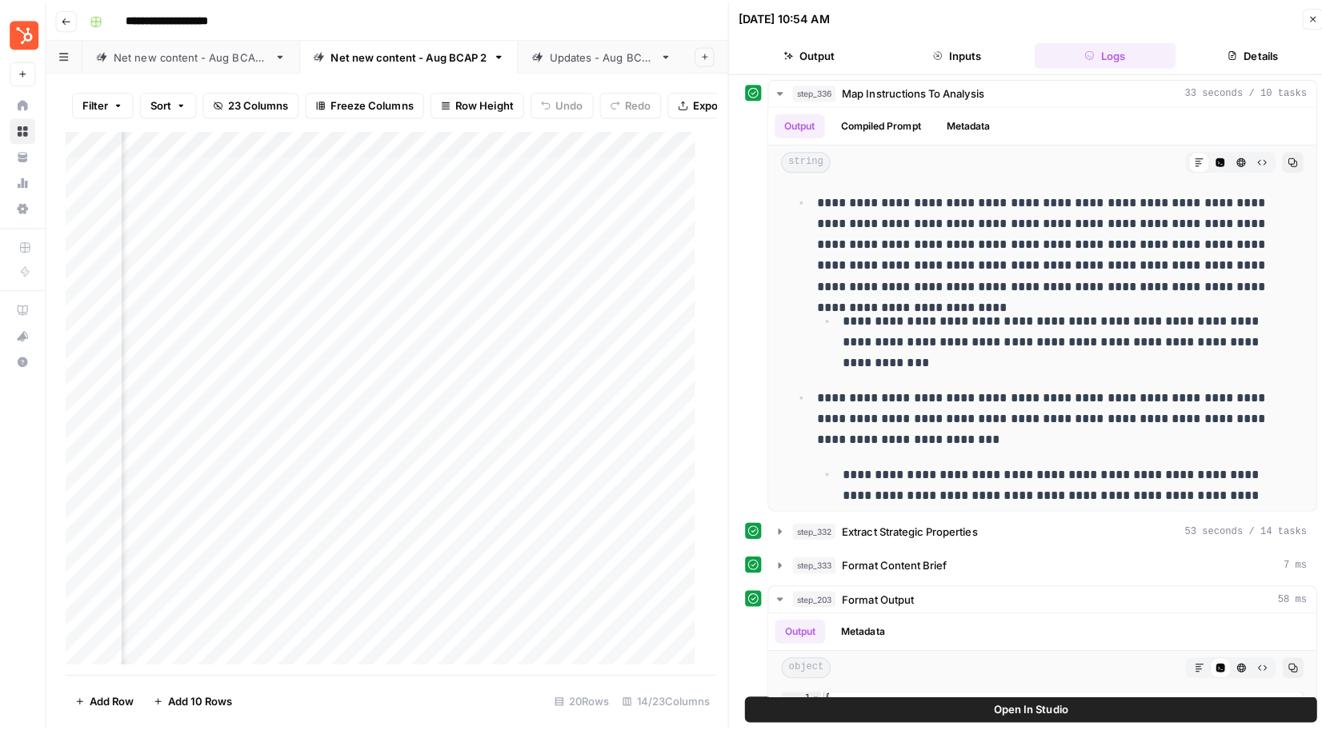
scroll to position [0, 218]
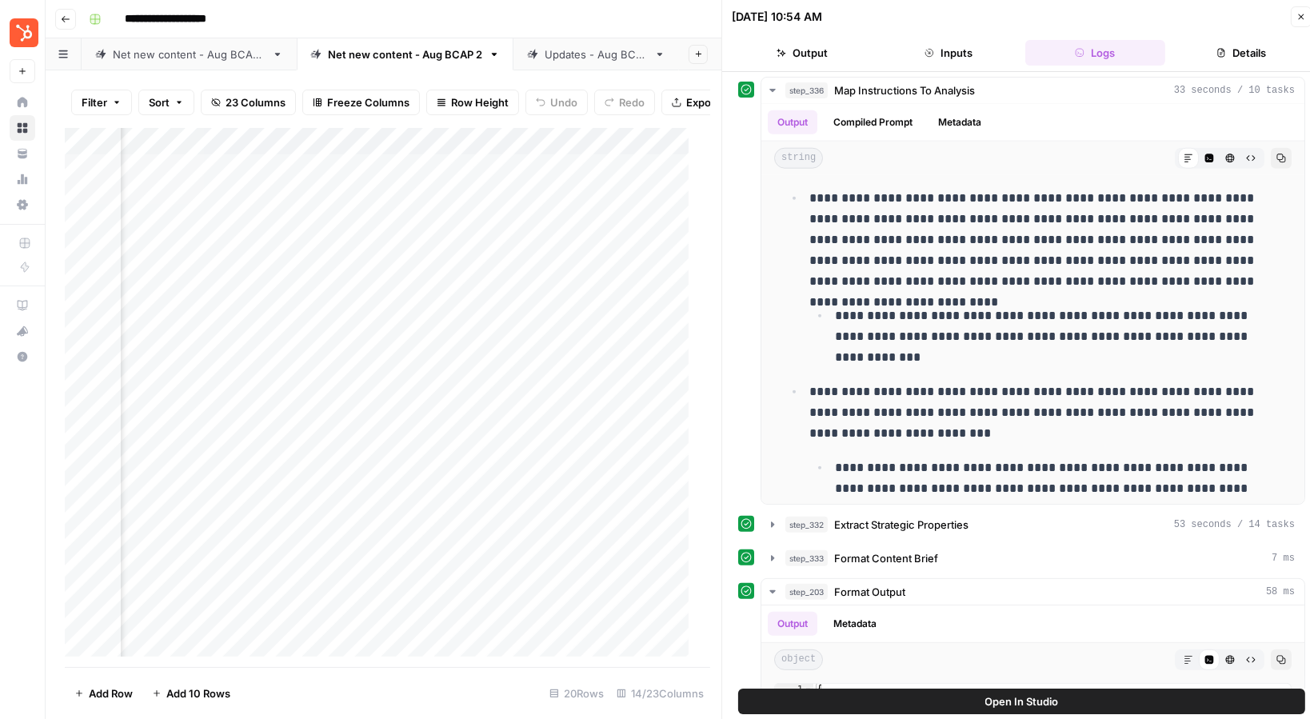
click at [1116, 10] on button "Close" at bounding box center [1301, 16] width 21 height 21
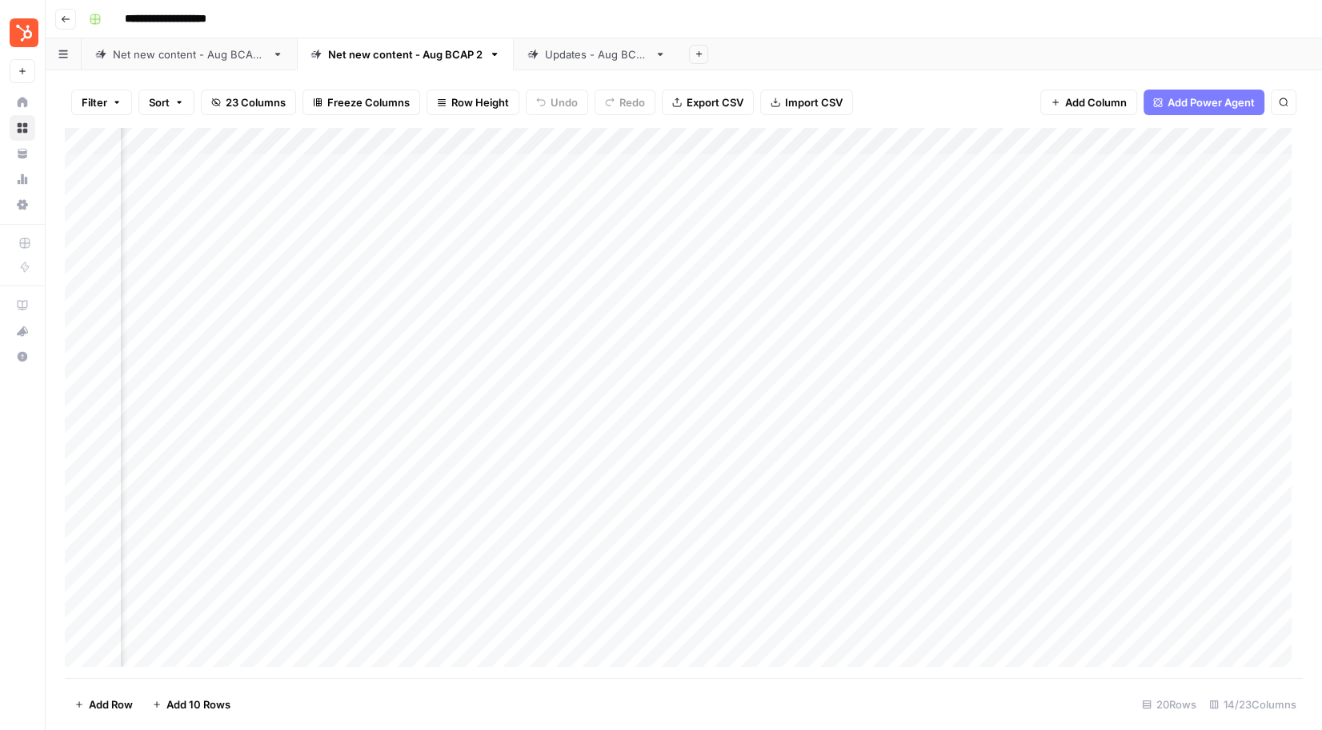
click at [798, 166] on div "Add Column" at bounding box center [684, 403] width 1238 height 550
click at [826, 163] on div "Add Column" at bounding box center [684, 403] width 1238 height 550
click at [832, 194] on div "Add Column" at bounding box center [684, 403] width 1238 height 550
click at [816, 228] on div "Add Column" at bounding box center [684, 403] width 1238 height 550
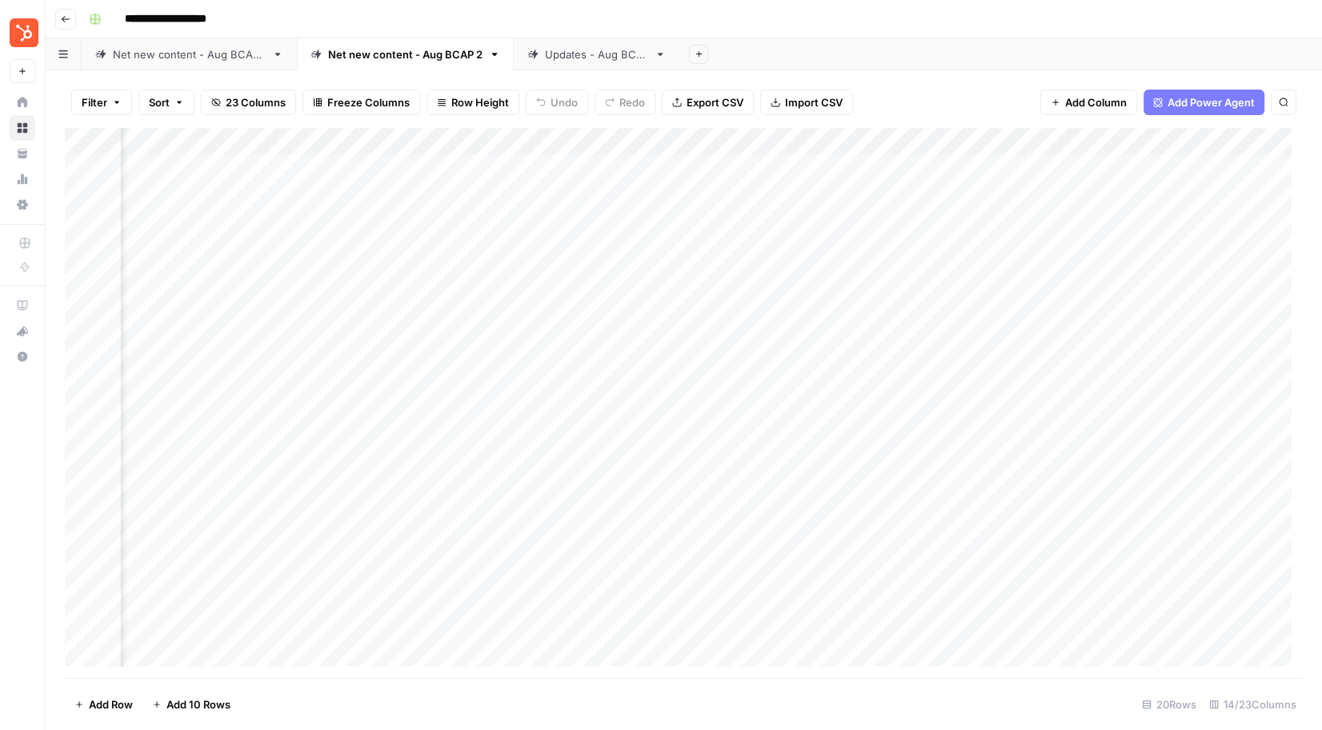
click at [816, 228] on div "Add Column" at bounding box center [684, 403] width 1238 height 550
click at [812, 166] on div "Add Column" at bounding box center [684, 403] width 1238 height 550
click at [774, 258] on div "Add Column" at bounding box center [684, 403] width 1238 height 550
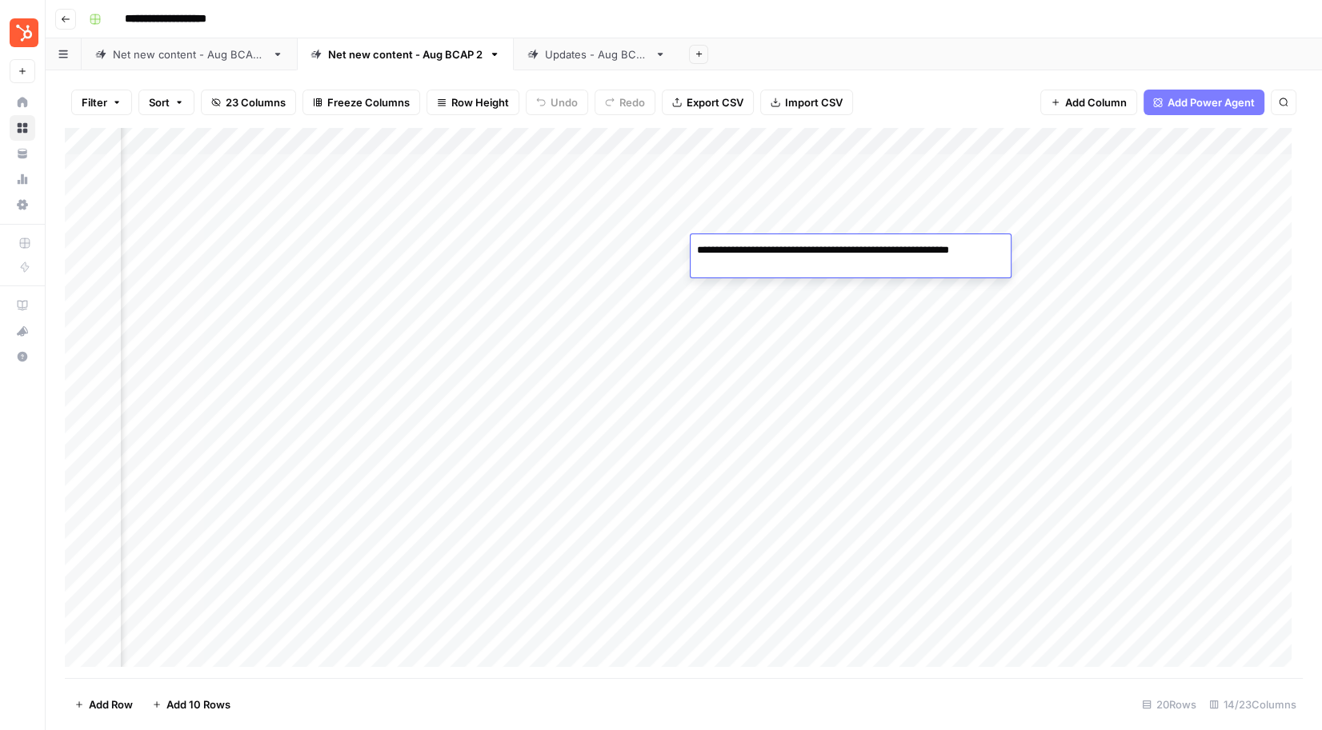
click at [768, 298] on div "Add Column" at bounding box center [684, 403] width 1238 height 550
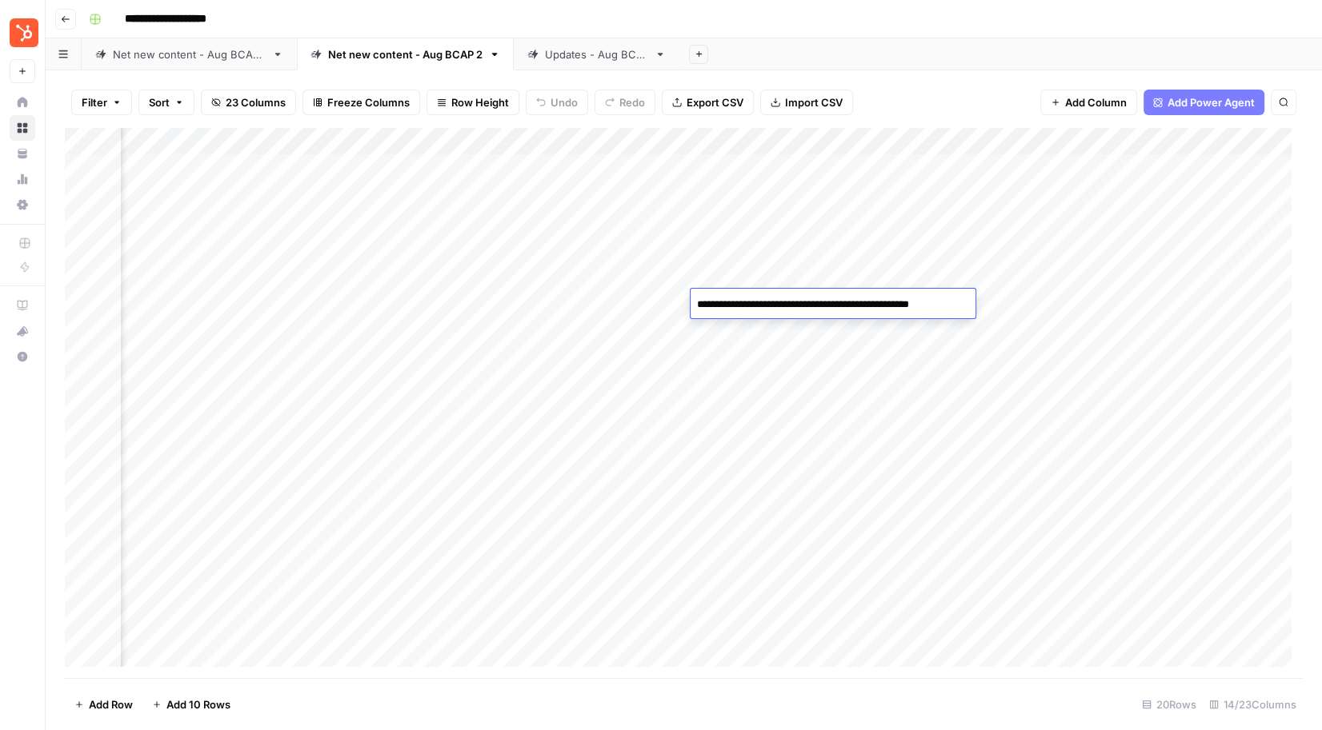
click at [766, 328] on div "Add Column" at bounding box center [684, 403] width 1238 height 550
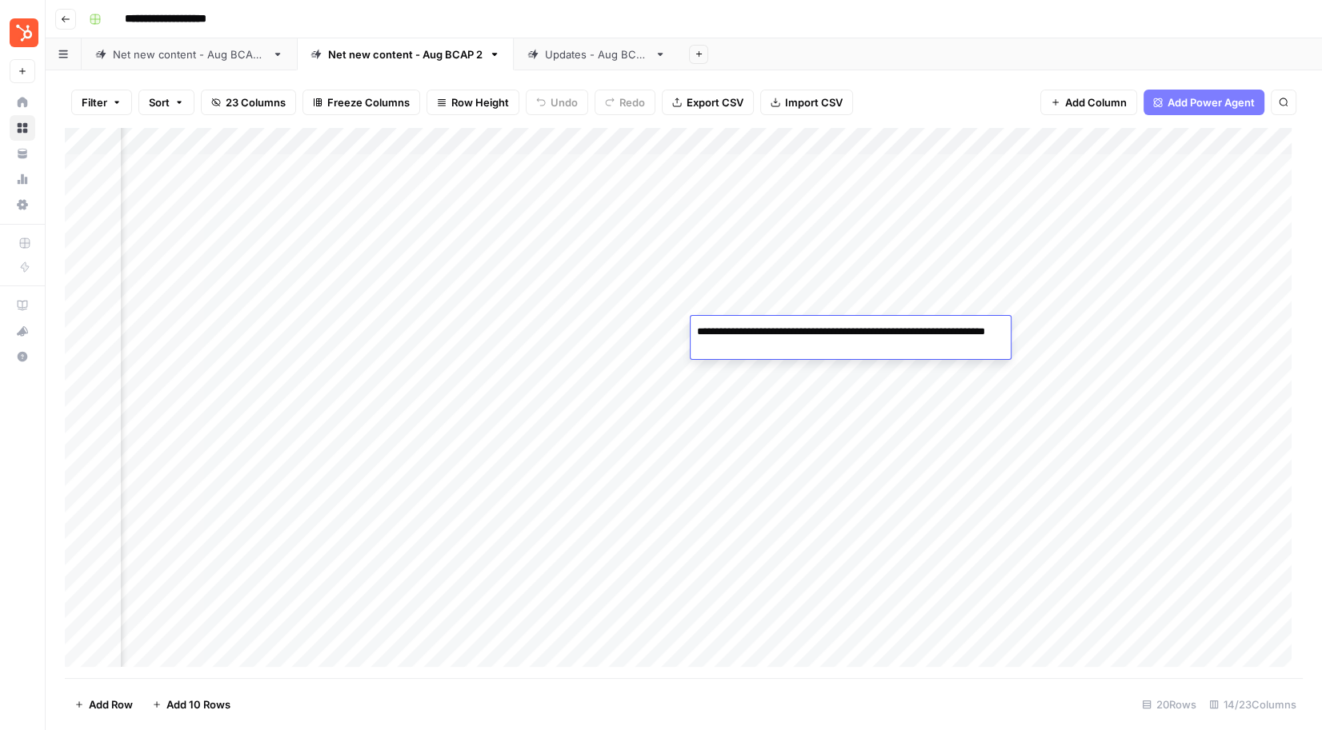
click at [794, 372] on div "Add Column" at bounding box center [684, 403] width 1238 height 550
click at [762, 274] on div "Add Column" at bounding box center [684, 403] width 1238 height 550
click at [747, 288] on div "Add Column" at bounding box center [684, 403] width 1238 height 550
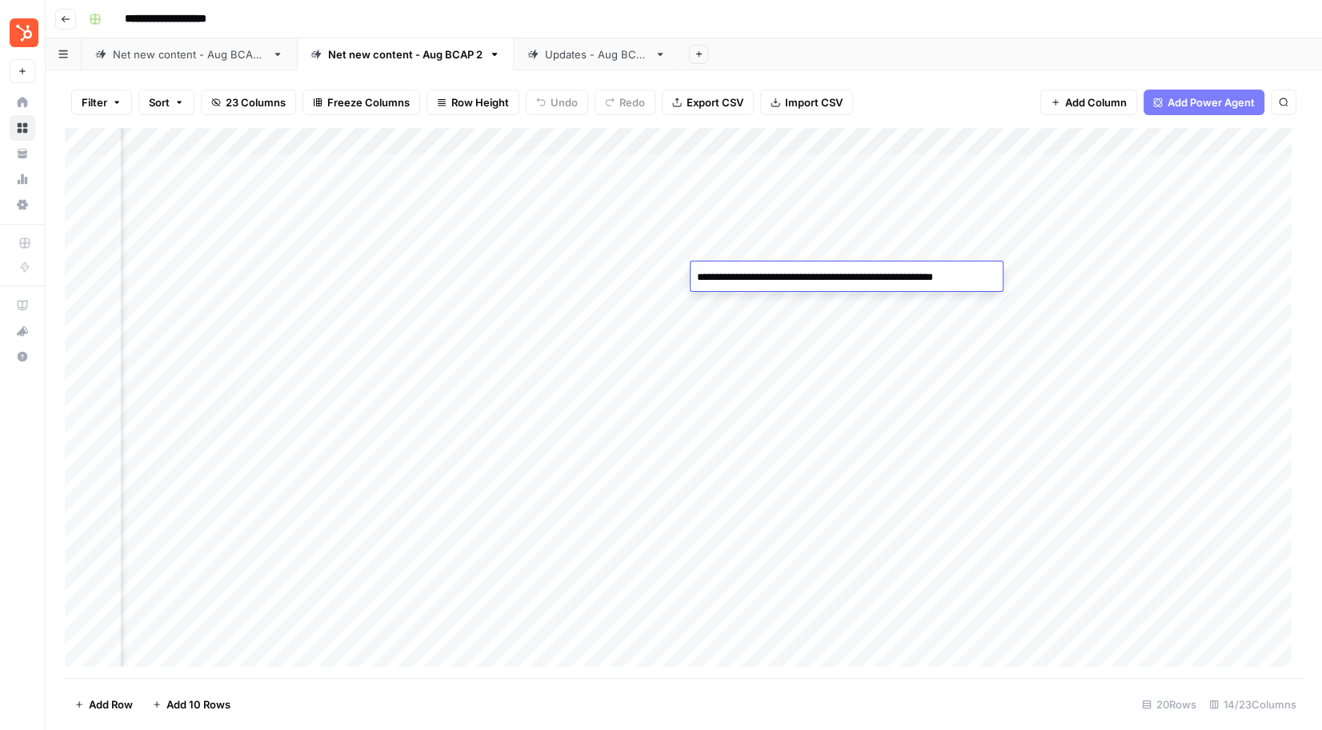
click at [748, 307] on div "Add Column" at bounding box center [684, 403] width 1238 height 550
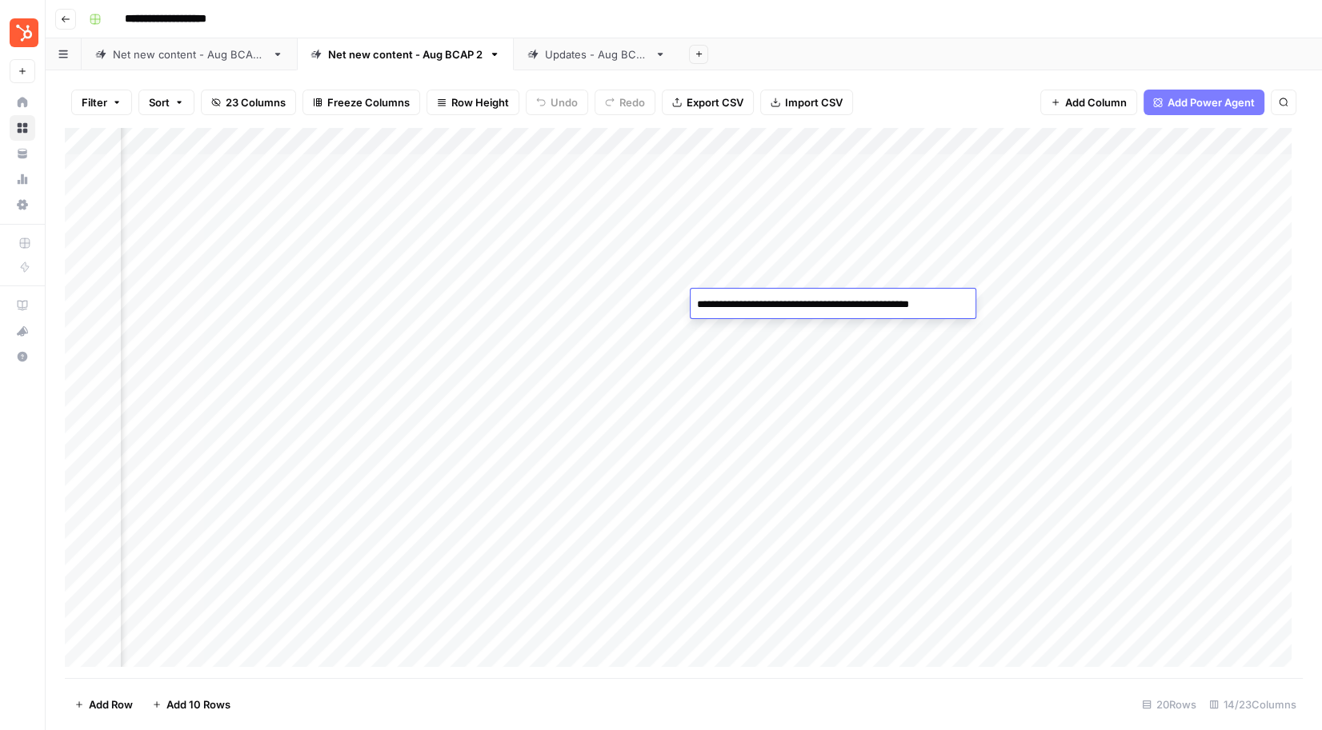
click at [754, 364] on div "Add Column" at bounding box center [684, 403] width 1238 height 550
click at [747, 404] on div "Add Column" at bounding box center [684, 403] width 1238 height 550
click at [742, 532] on div "Add Column" at bounding box center [684, 403] width 1238 height 550
click at [788, 636] on div "Add Column" at bounding box center [684, 403] width 1238 height 550
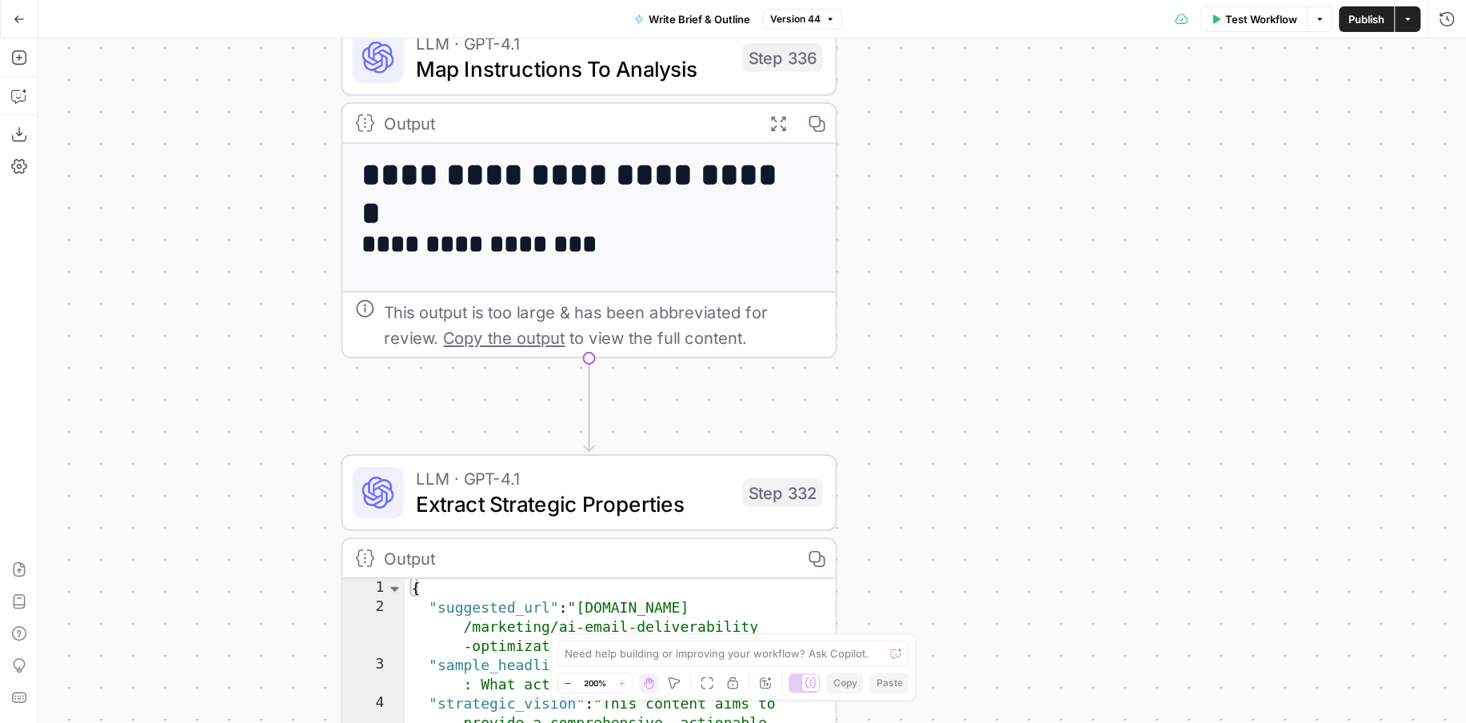
click at [698, 62] on span "Map Instructions To Analysis" at bounding box center [573, 69] width 314 height 32
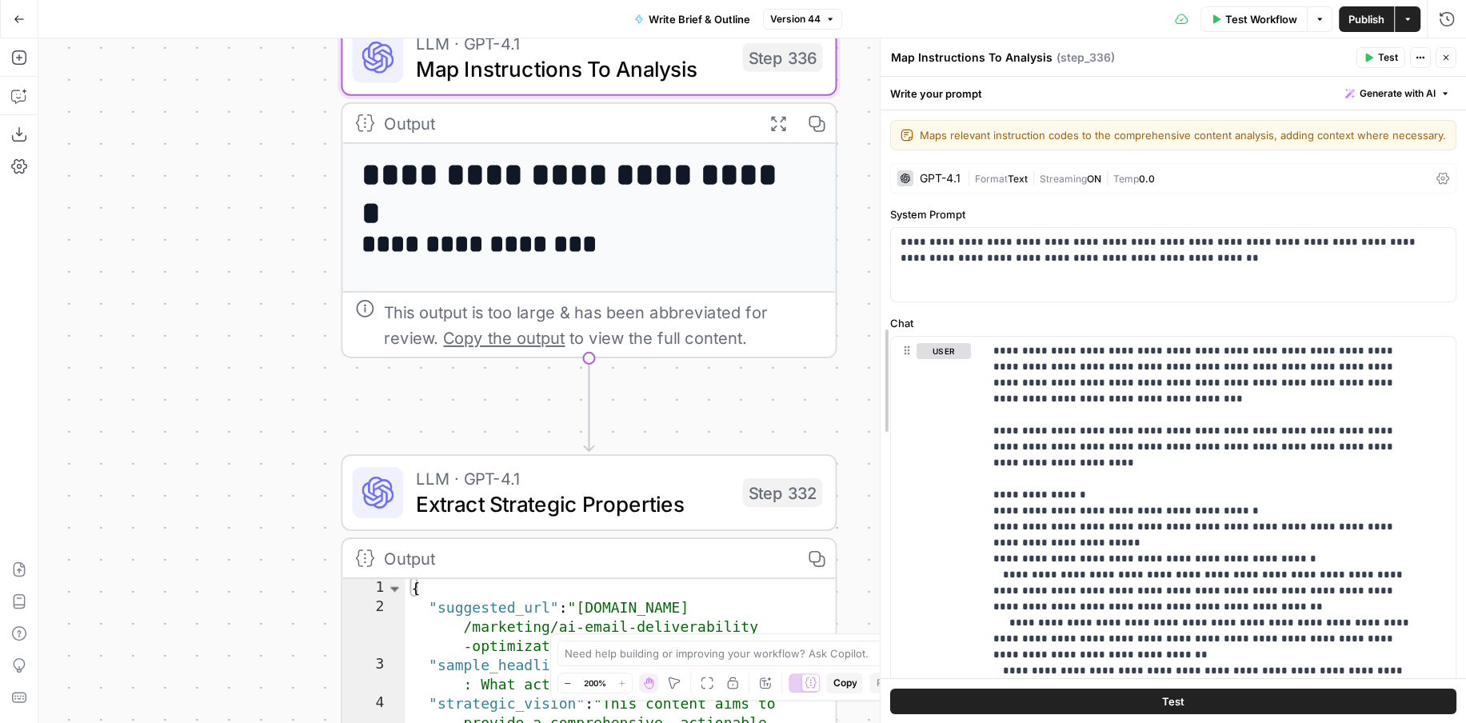
drag, startPoint x: 1150, startPoint y: 498, endPoint x: 883, endPoint y: 509, distance: 266.6
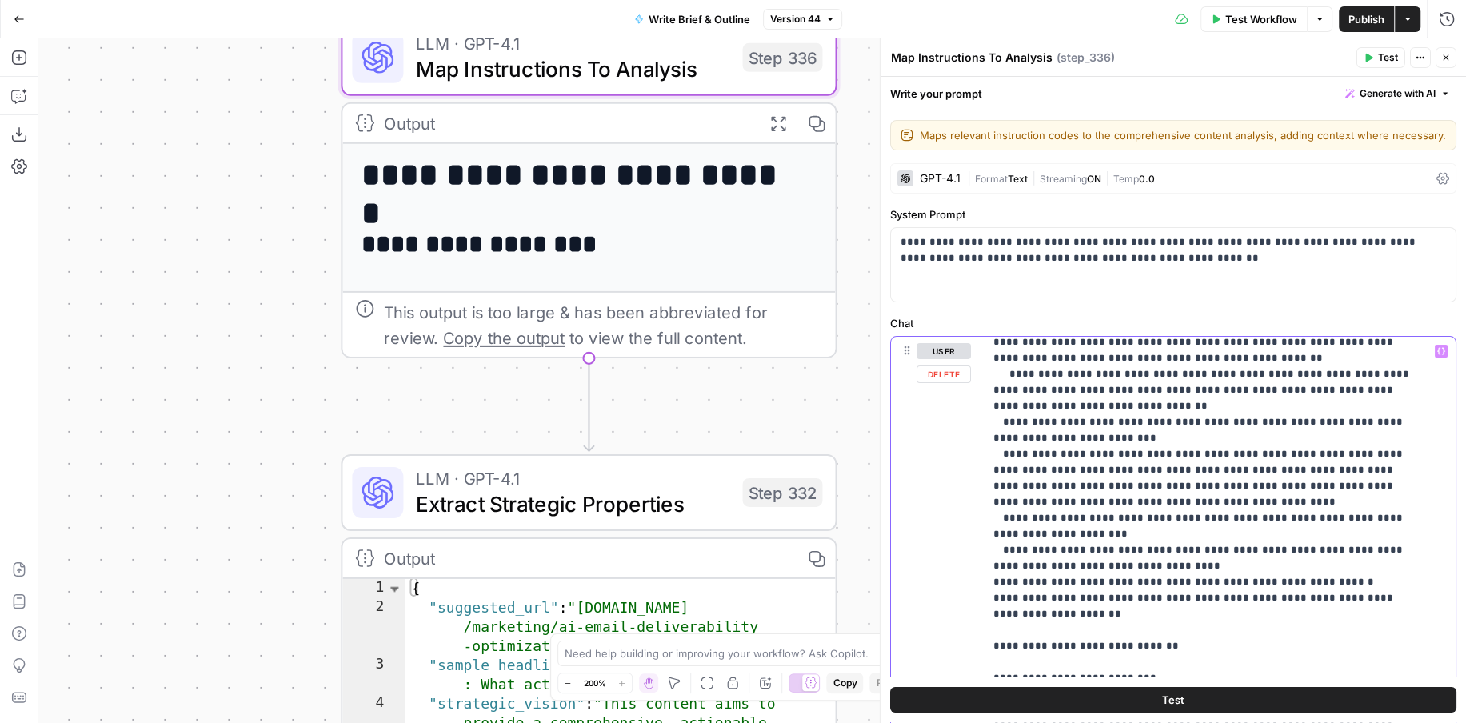
scroll to position [254, 0]
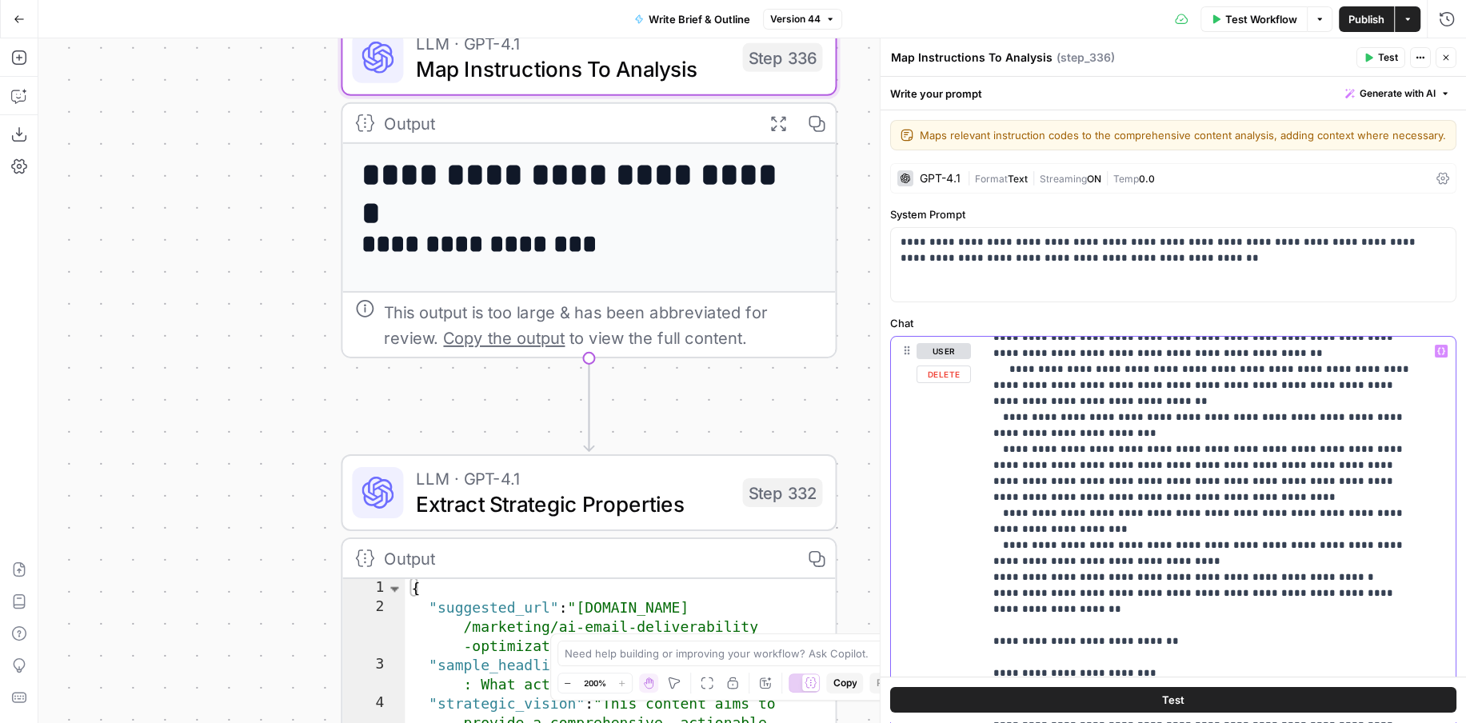
click at [1074, 442] on p "**********" at bounding box center [1209, 602] width 431 height 1024
click at [1059, 422] on p "**********" at bounding box center [1209, 602] width 431 height 1024
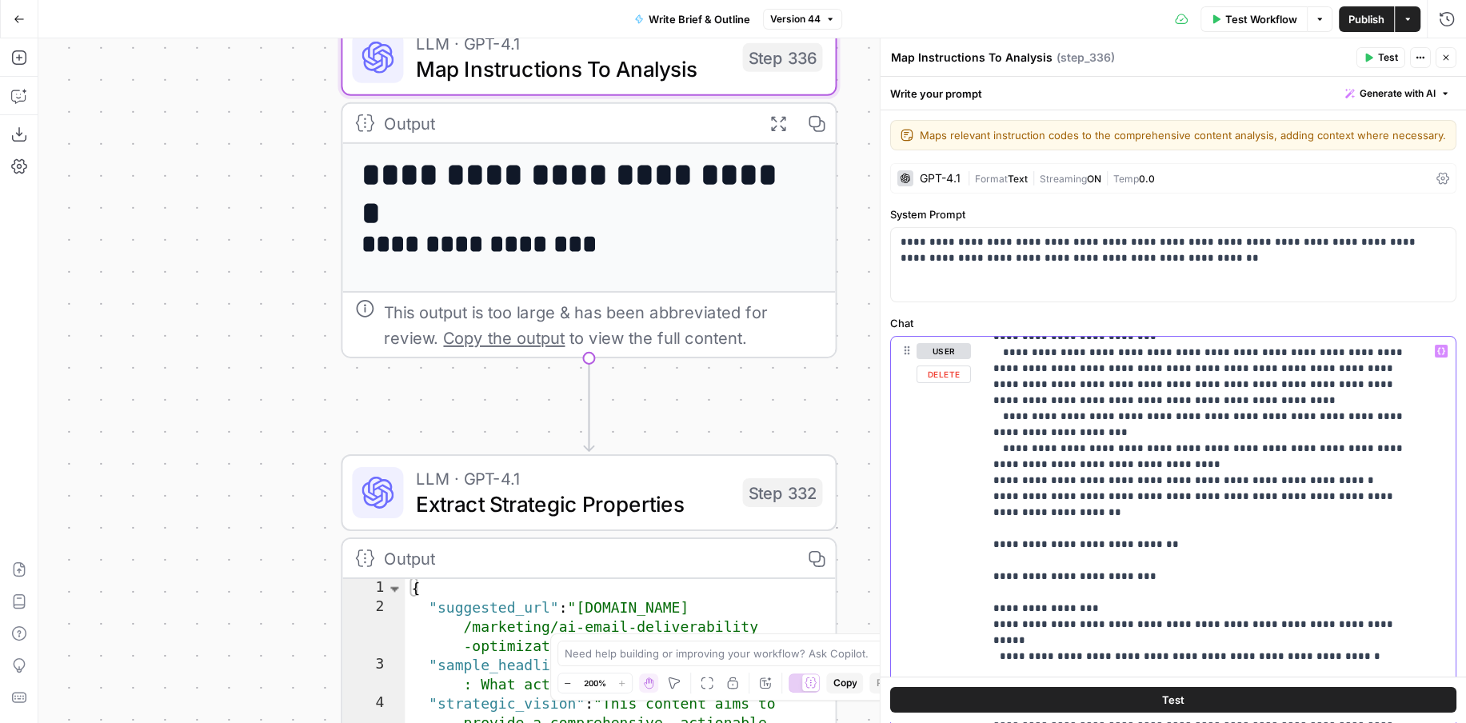
scroll to position [355, 0]
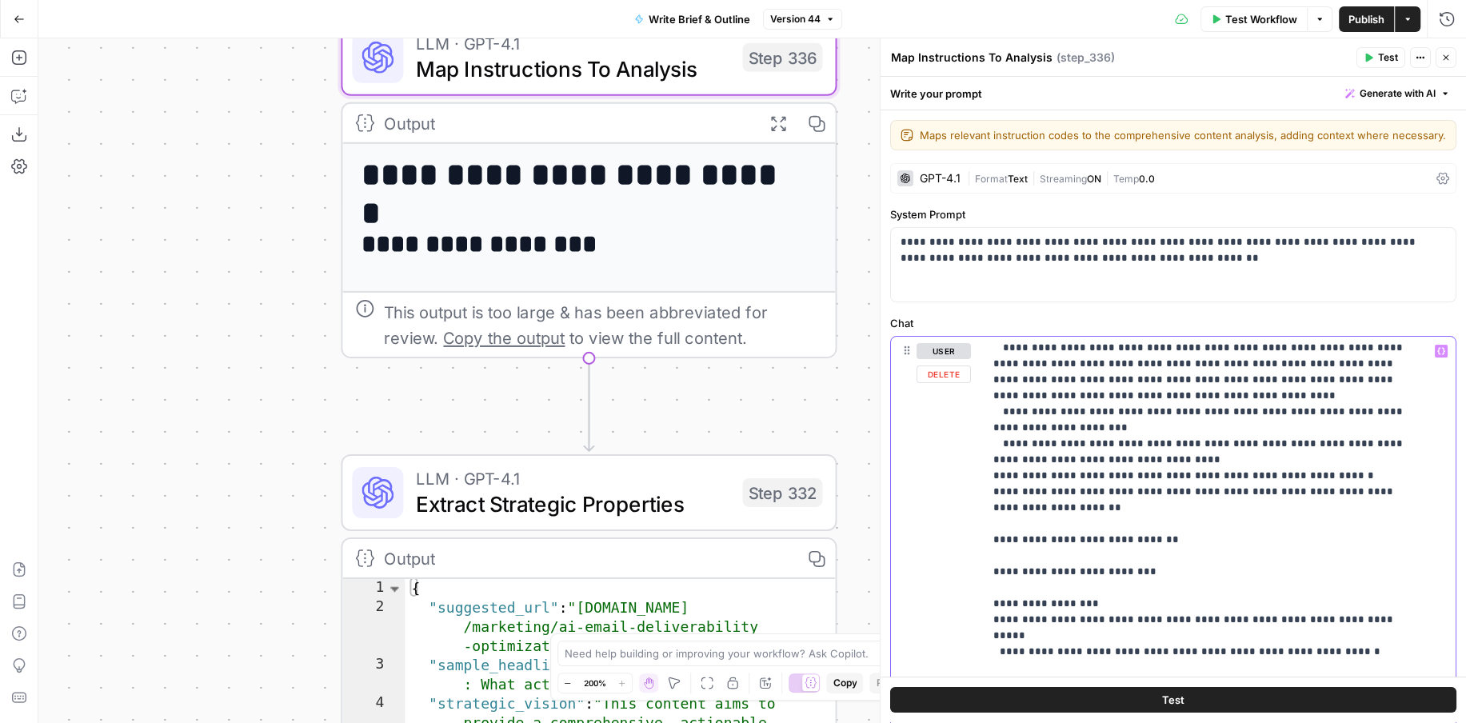
click at [1086, 410] on p "**********" at bounding box center [1209, 500] width 431 height 1024
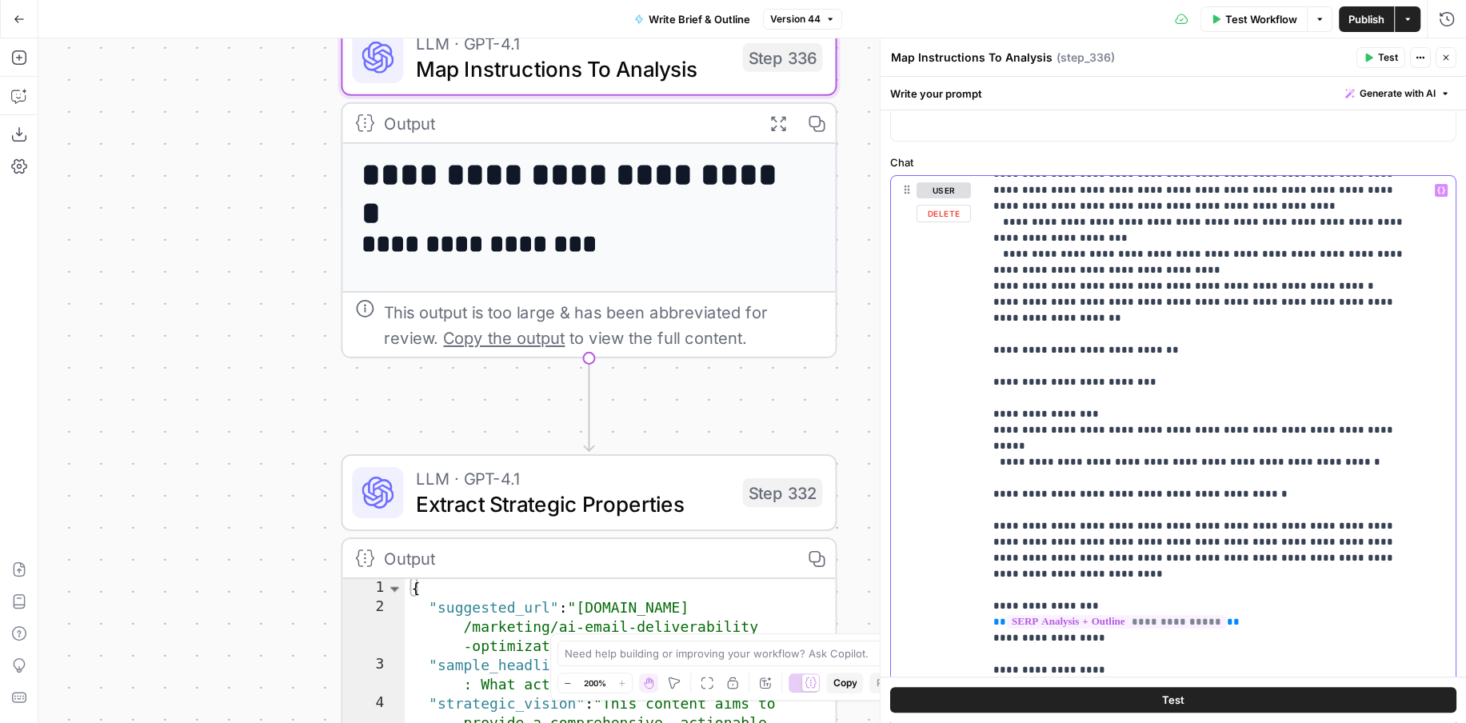
scroll to position [159, 0]
click at [1147, 347] on p "**********" at bounding box center [1209, 312] width 431 height 1024
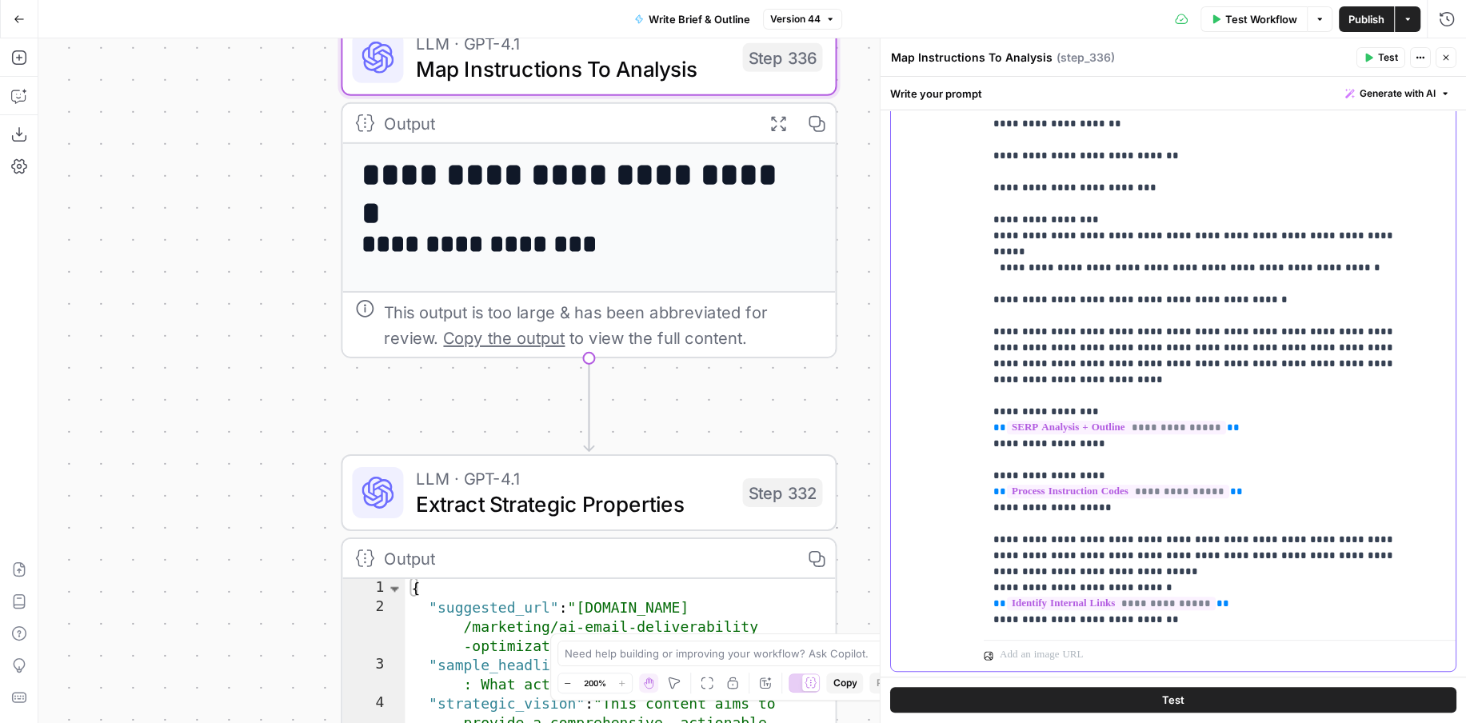
scroll to position [411, 0]
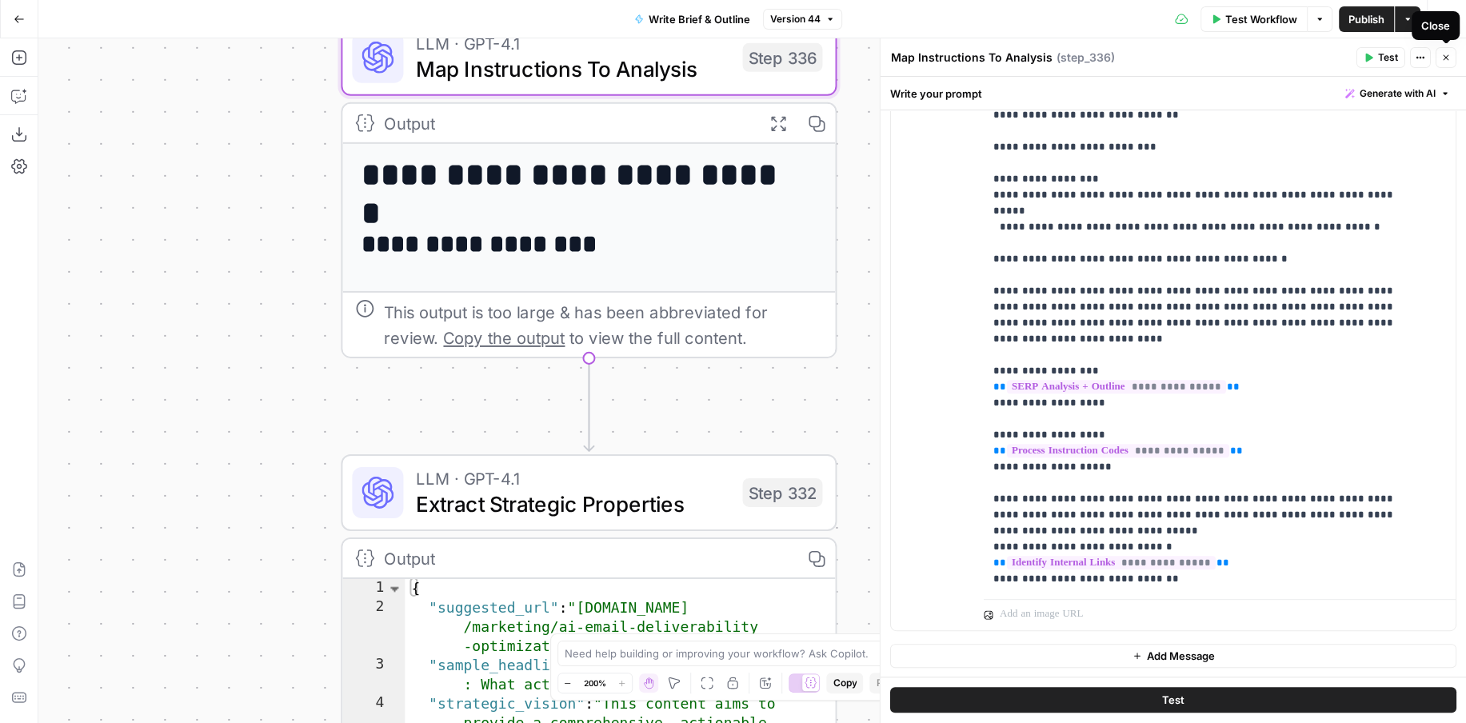
click at [1446, 58] on icon "button" at bounding box center [1446, 58] width 6 height 6
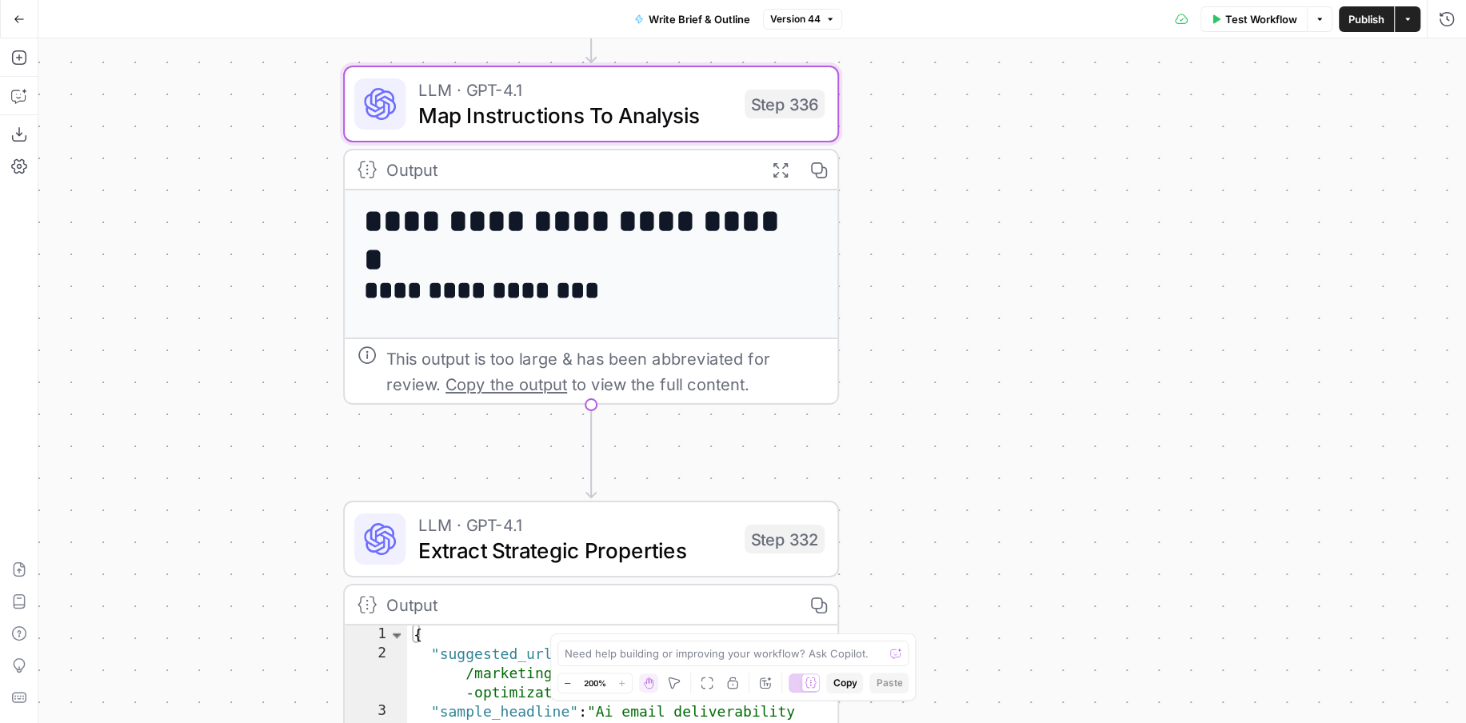
click at [1020, 322] on div "Workflow Set Inputs Inputs Power Agent SERP Research Step 329 Output Copy 1 2 3…" at bounding box center [752, 380] width 1428 height 685
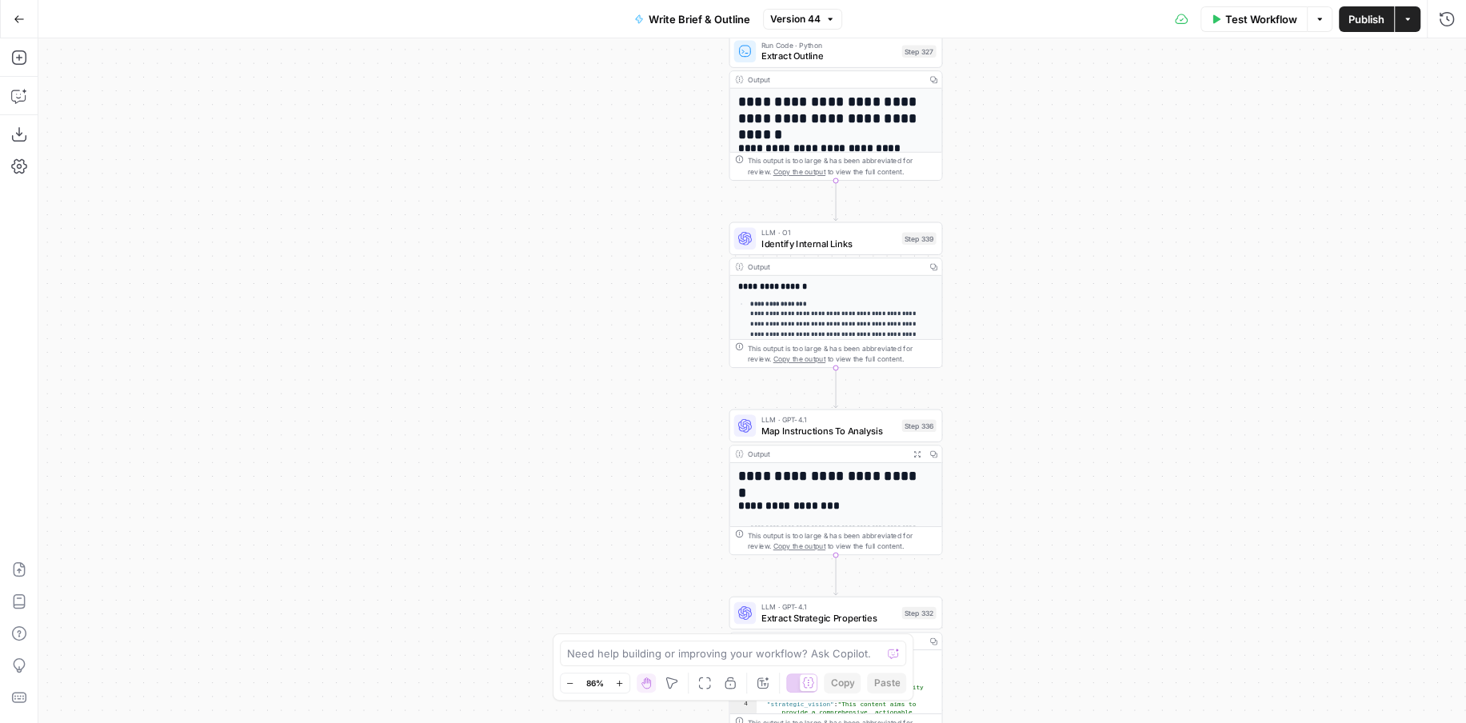
click at [1003, 190] on div "Workflow Set Inputs Inputs Power Agent SERP Research Step 329 Output Copy 1 2 3…" at bounding box center [752, 380] width 1428 height 685
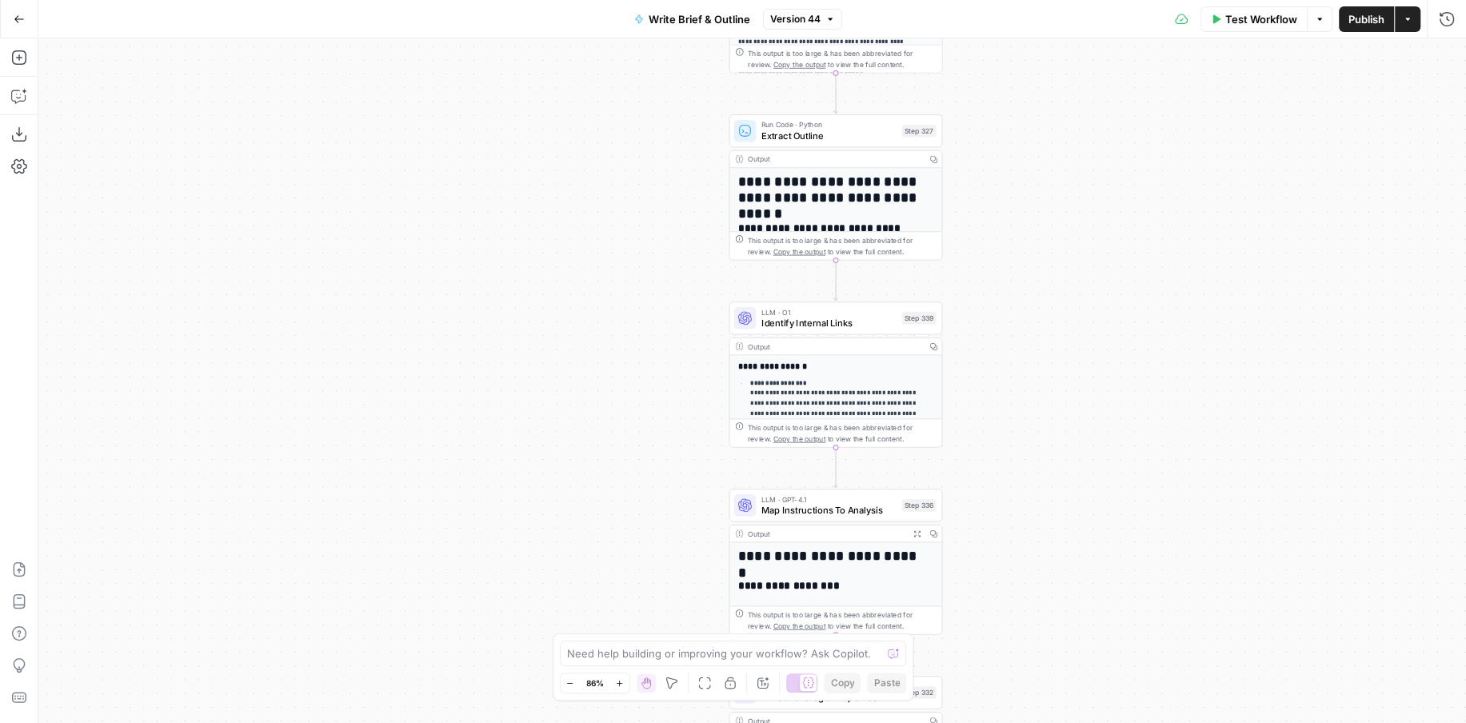
click at [983, 189] on div "Workflow Set Inputs Inputs Power Agent SERP Research Step 329 Output Copy 1 2 3…" at bounding box center [752, 380] width 1428 height 685
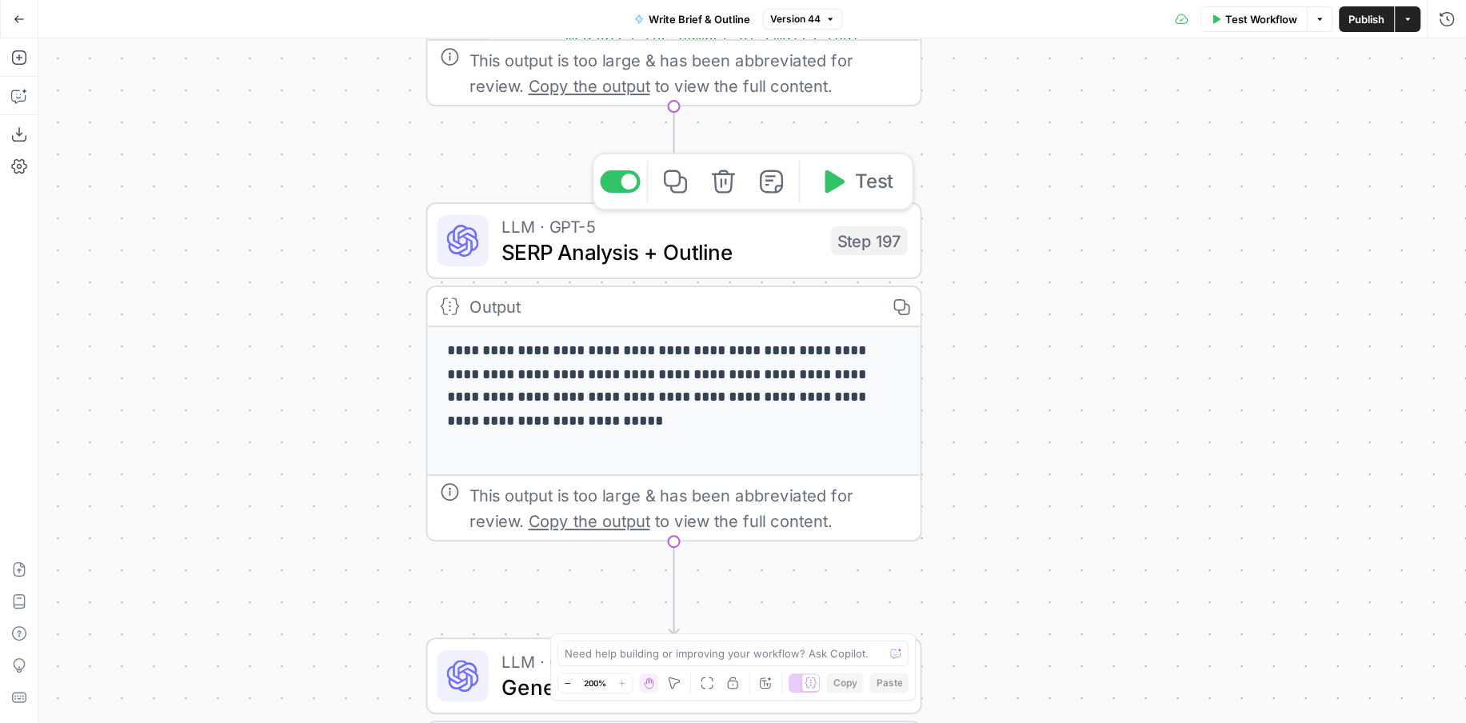
click at [736, 256] on span "SERP Analysis + Outline" at bounding box center [659, 252] width 317 height 32
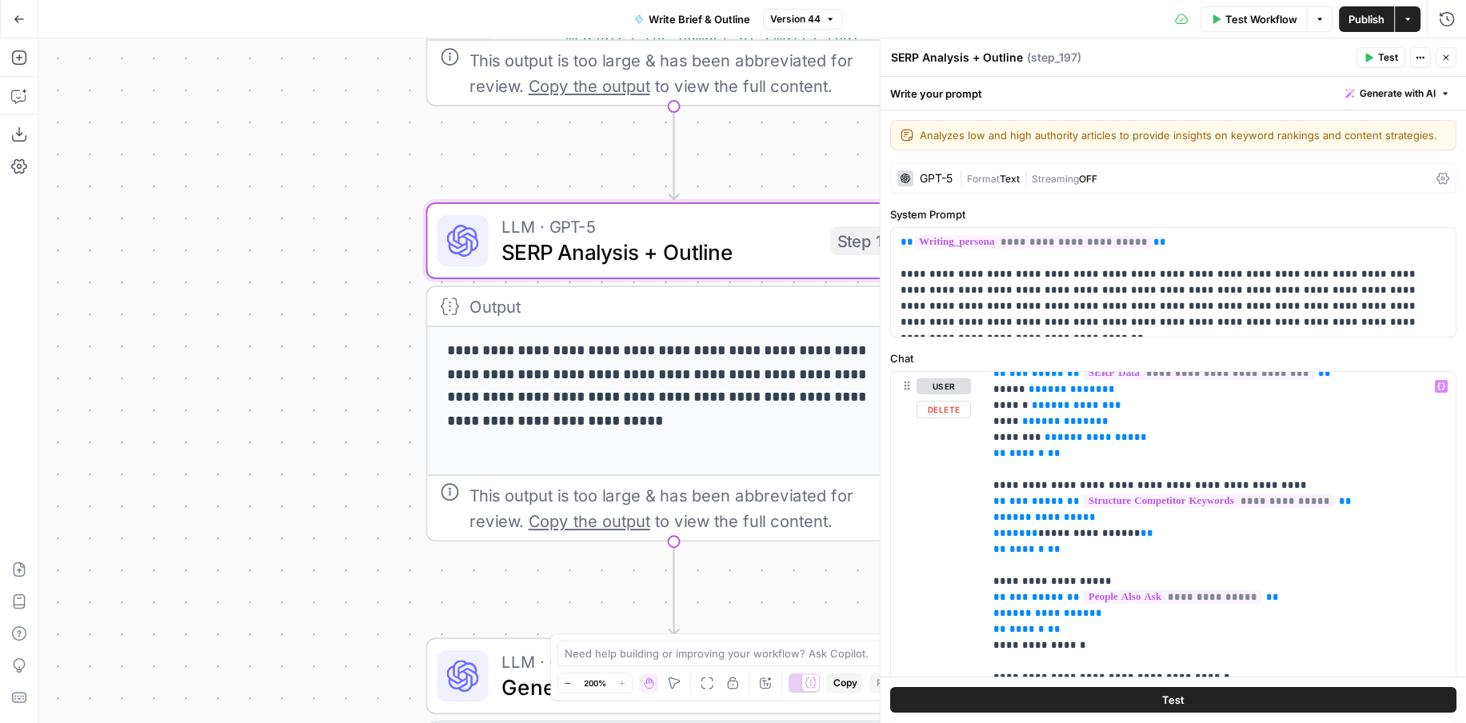
scroll to position [295, 0]
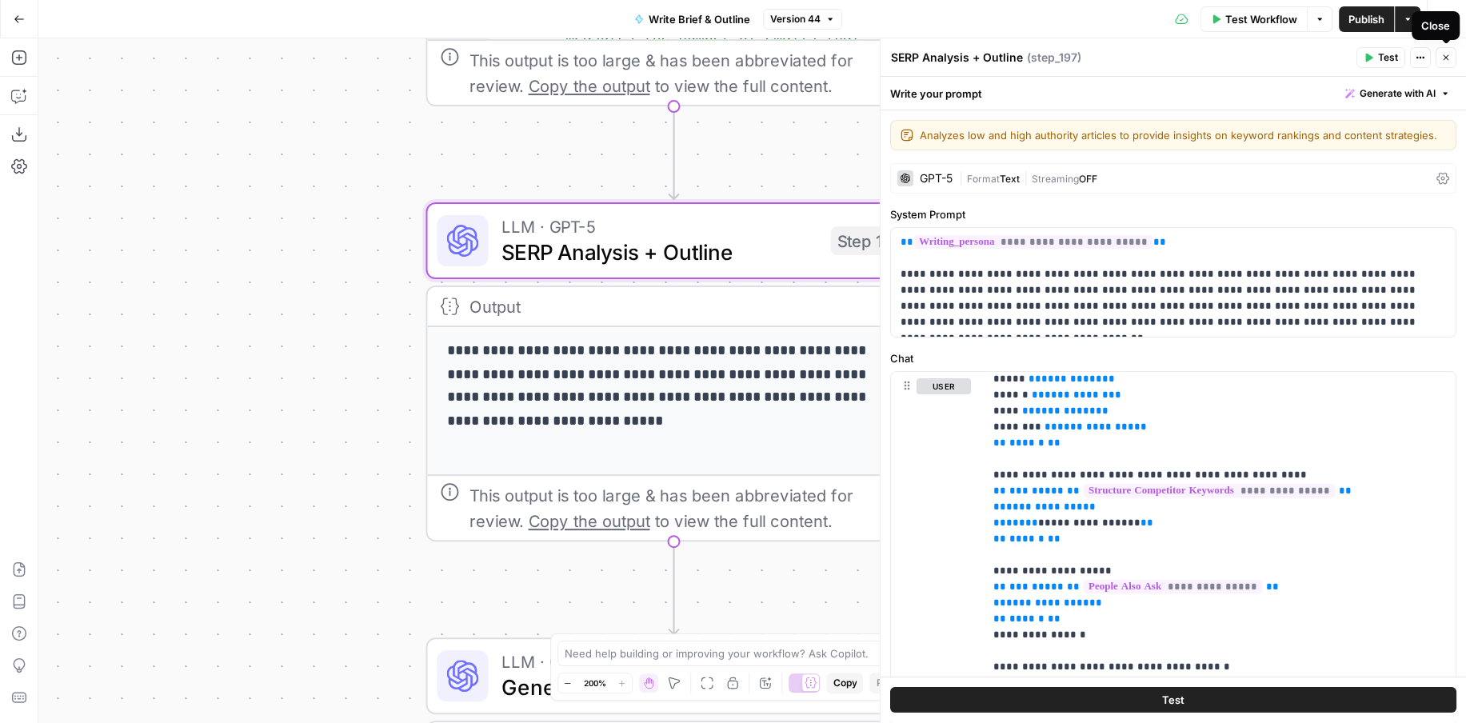
click at [1446, 58] on icon "button" at bounding box center [1446, 58] width 6 height 6
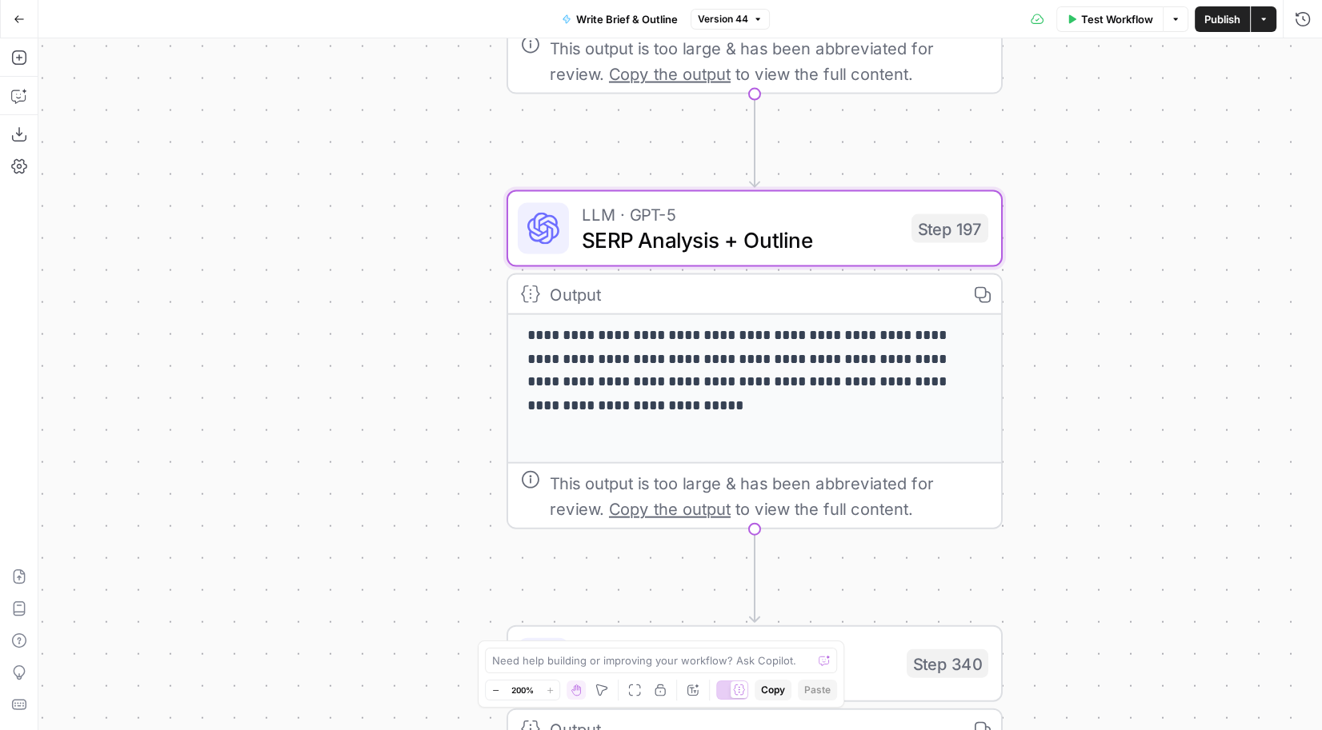
scroll to position [0, 0]
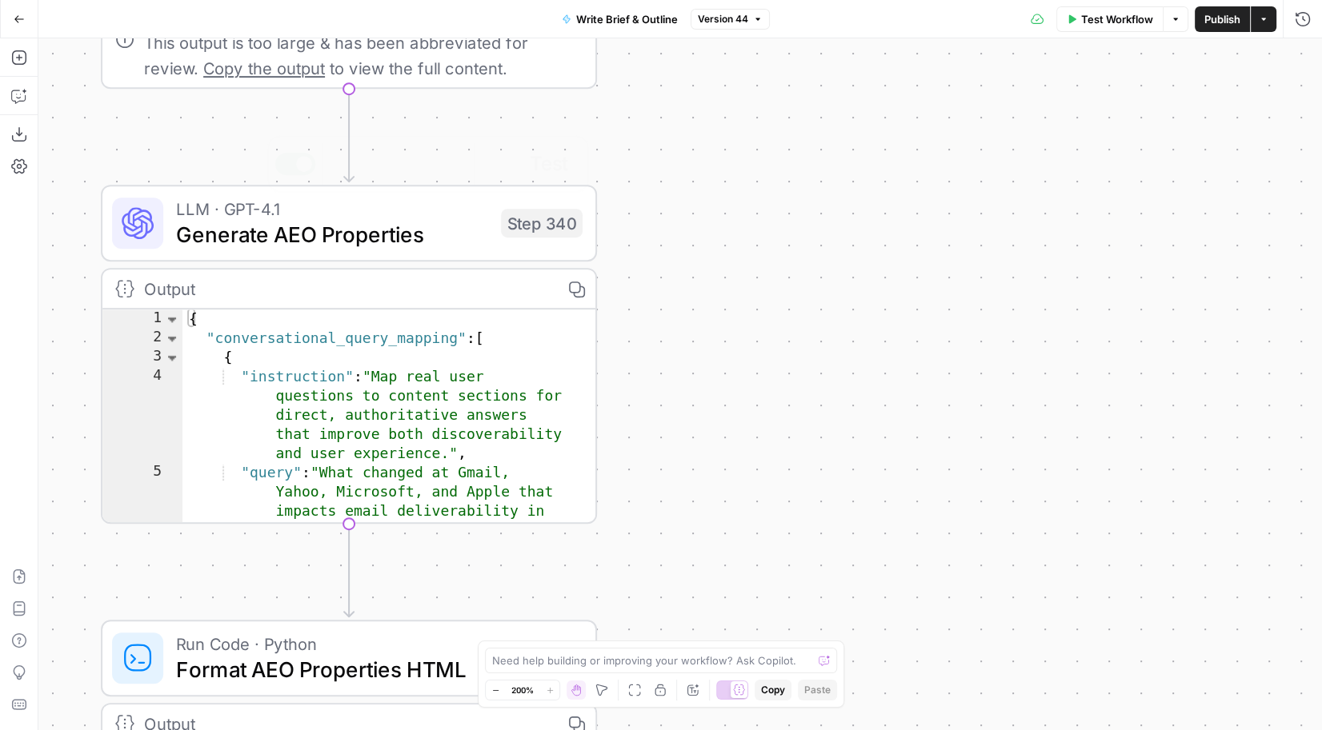
click at [744, 250] on div "Workflow Set Inputs Inputs Power Agent SERP Research Step 329 Output Copy 1 2 3…" at bounding box center [679, 384] width 1283 height 692
click at [426, 223] on span "Generate AEO Properties" at bounding box center [332, 234] width 312 height 32
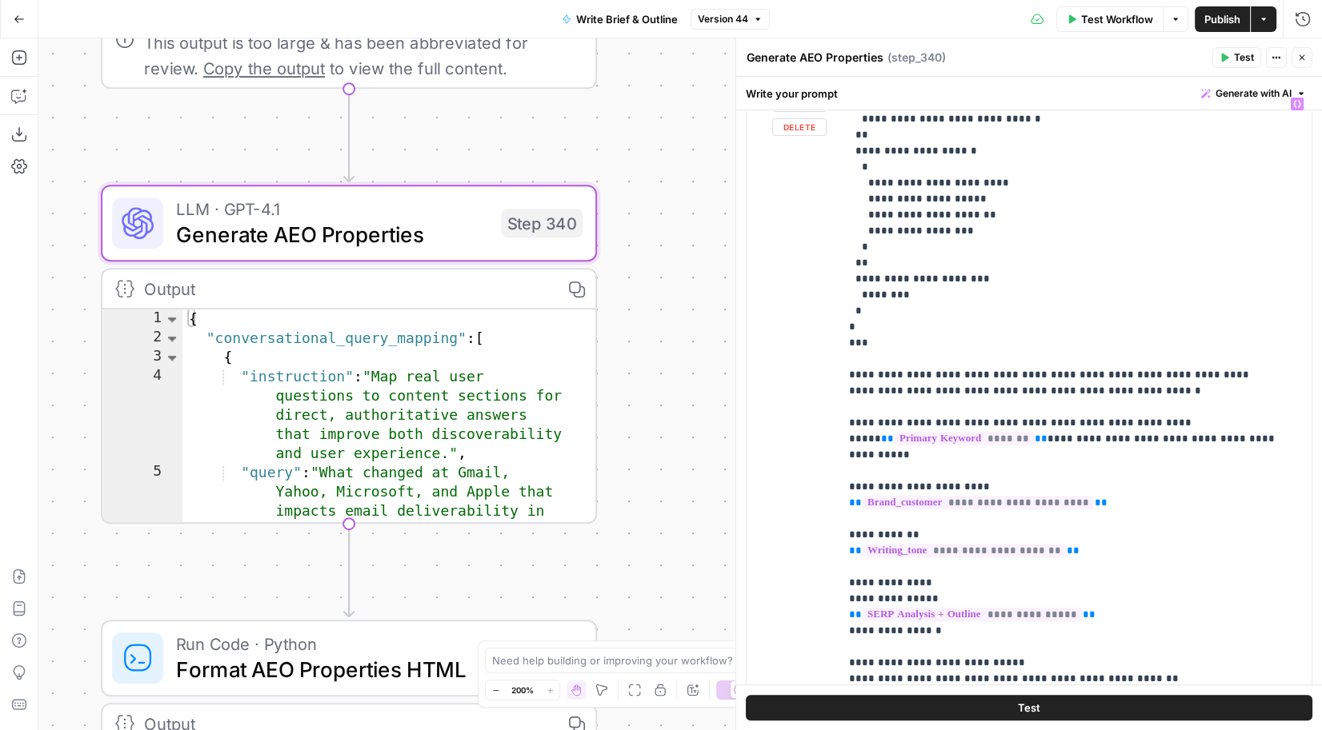
scroll to position [977, 0]
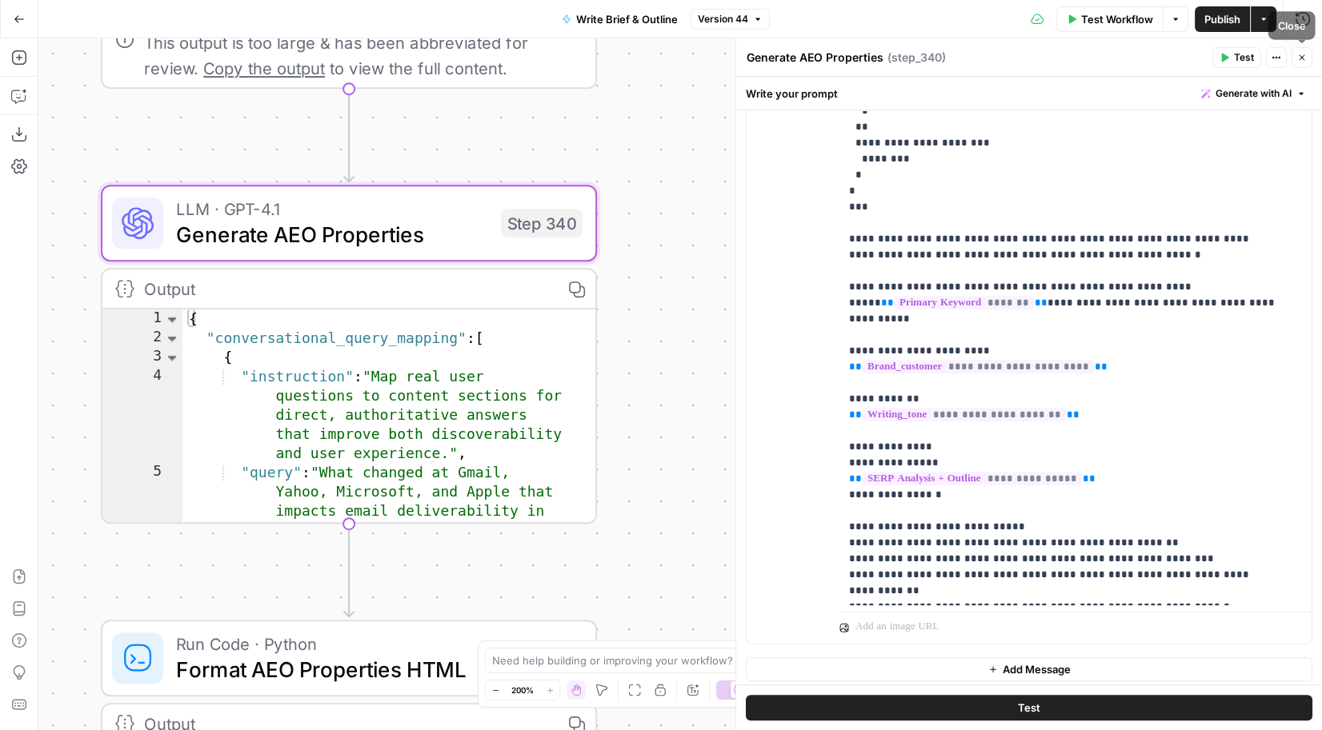
click at [1298, 58] on icon "button" at bounding box center [1302, 58] width 10 height 10
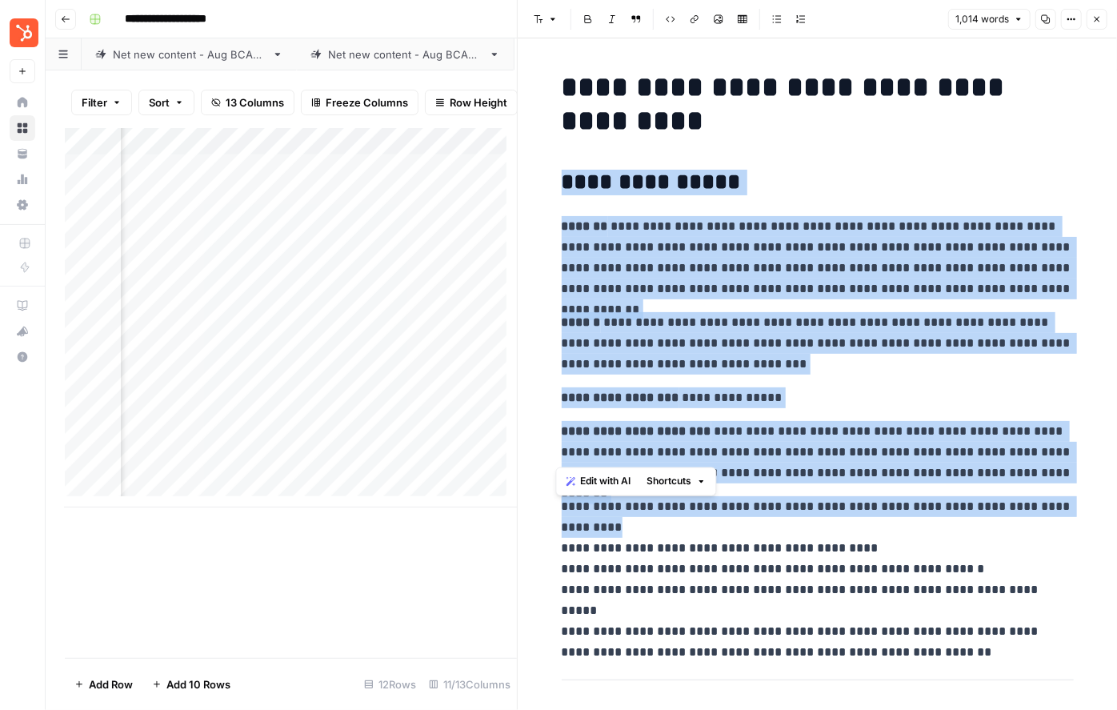
drag, startPoint x: 606, startPoint y: 202, endPoint x: 962, endPoint y: 524, distance: 480.3
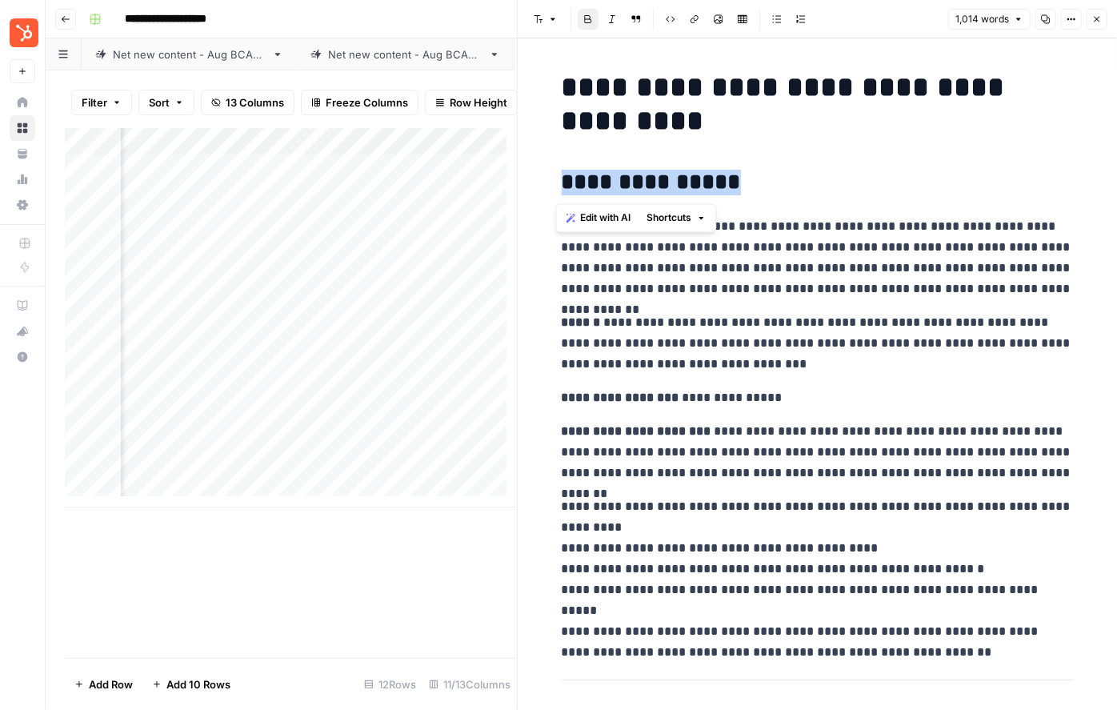
drag, startPoint x: 559, startPoint y: 184, endPoint x: 551, endPoint y: 186, distance: 8.4
copy strong "**********"
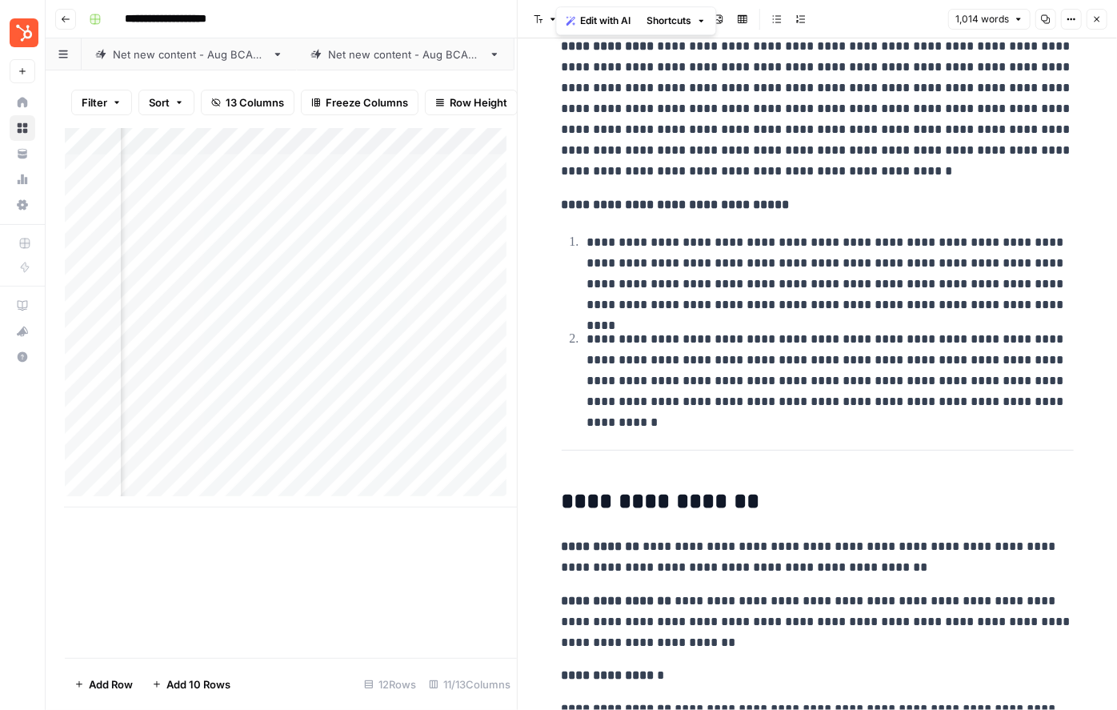
scroll to position [3409, 0]
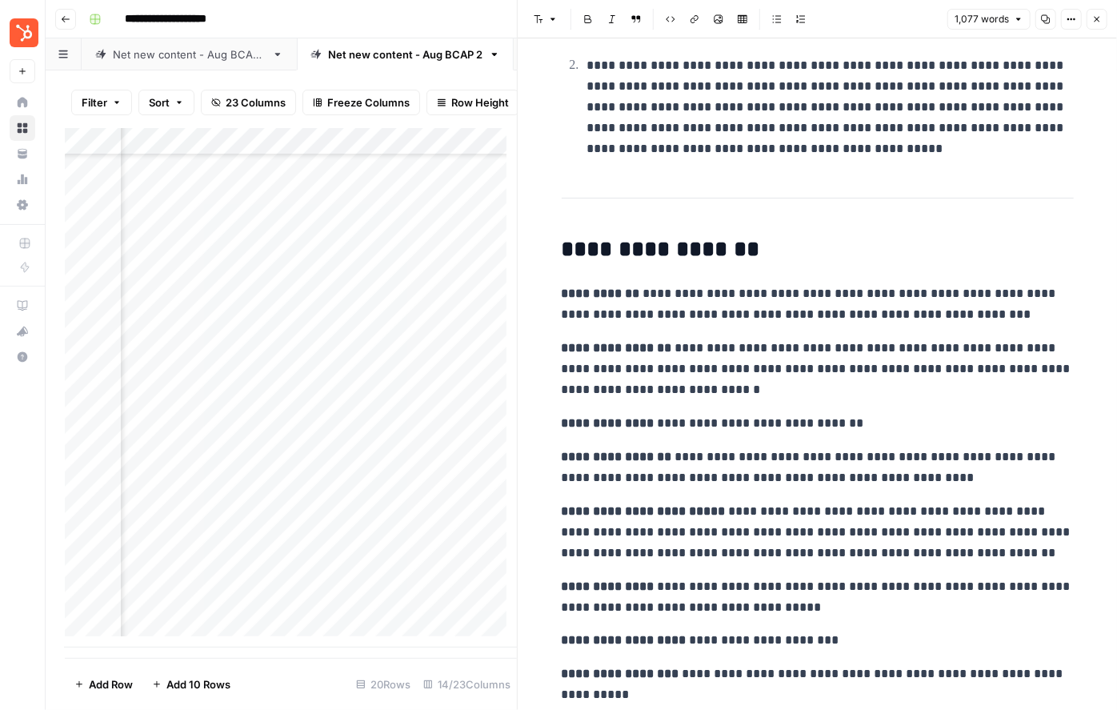
scroll to position [3850, 0]
